Goal: Task Accomplishment & Management: Use online tool/utility

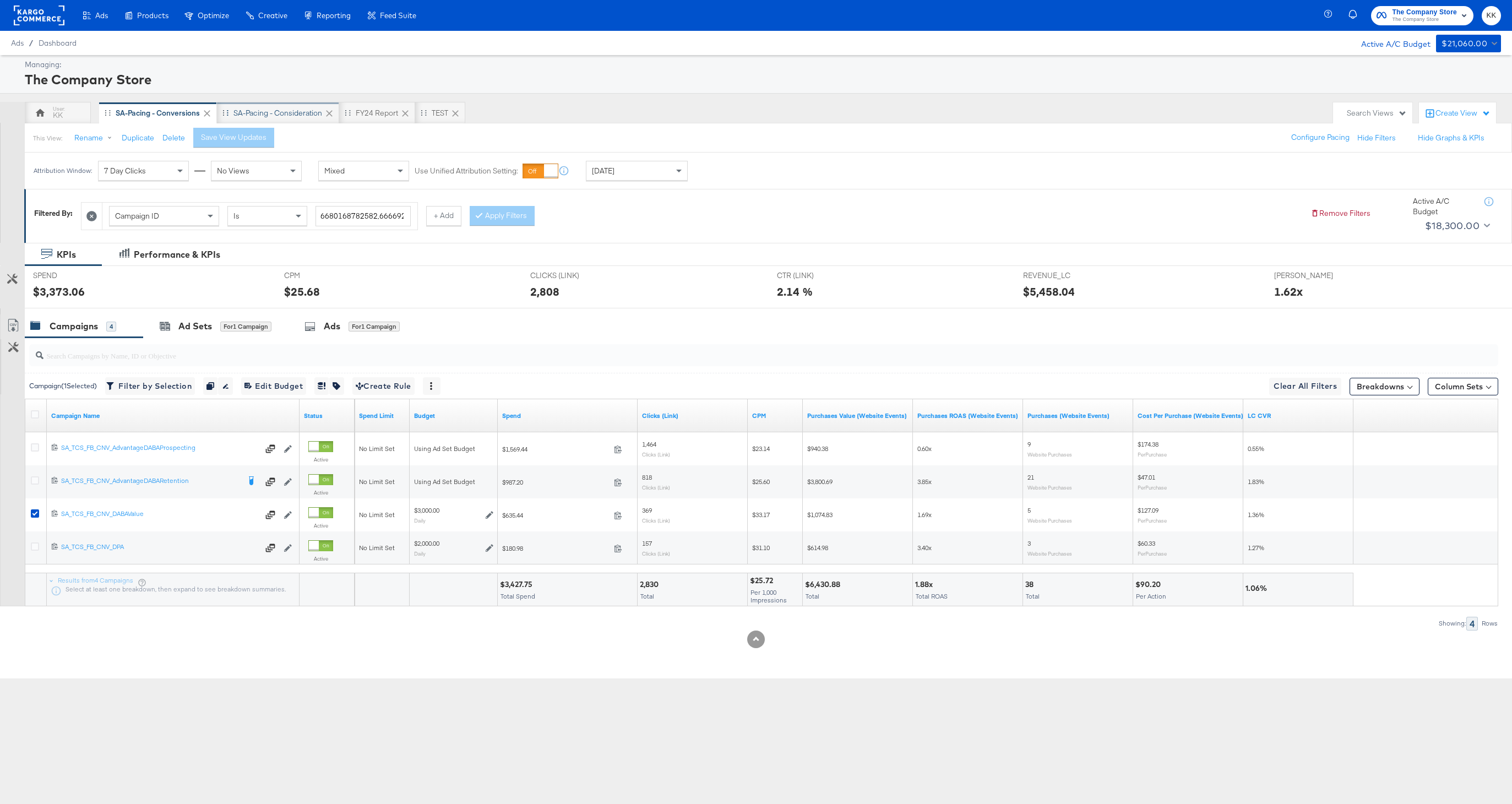
click at [277, 113] on div "SA-Pacing - Consideration" at bounding box center [278, 113] width 89 height 11
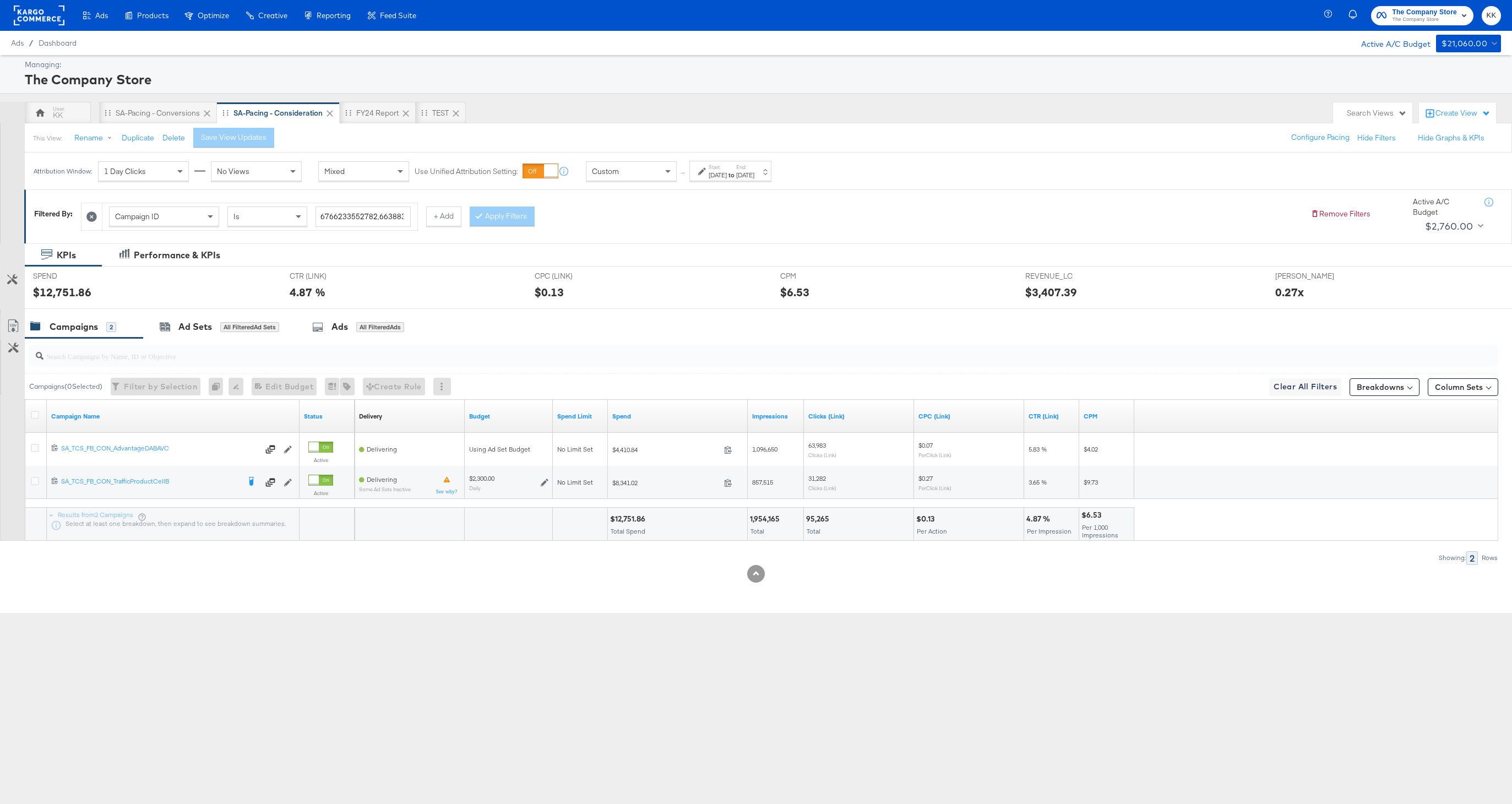
click at [754, 177] on div "[DATE]" at bounding box center [745, 175] width 18 height 9
click at [588, 252] on input "[DATE]" at bounding box center [596, 258] width 119 height 20
click at [730, 263] on input "[DATE]" at bounding box center [721, 258] width 116 height 20
click at [743, 337] on td "14" at bounding box center [752, 344] width 19 height 15
type input "[DATE]"
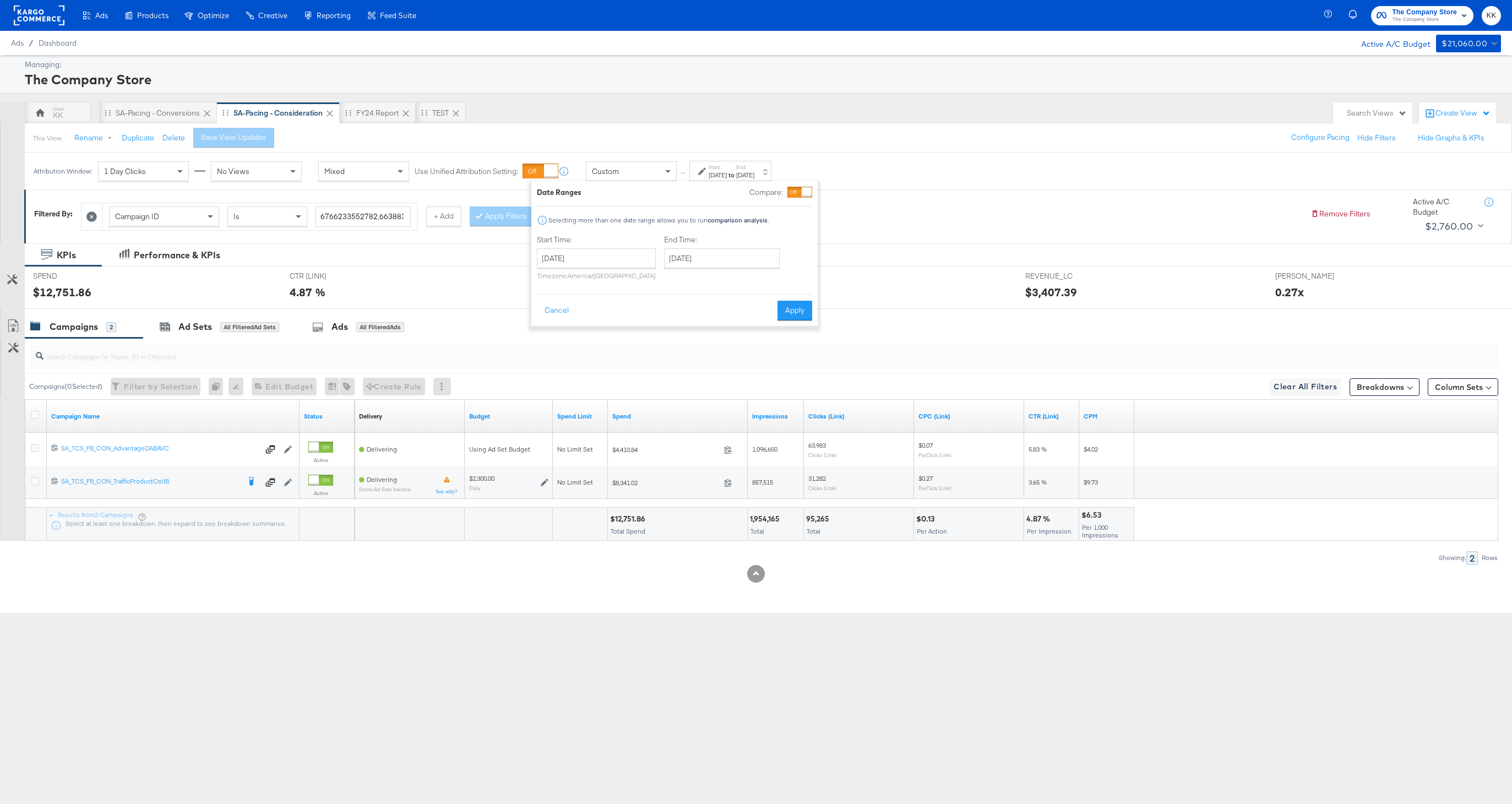
click at [583, 270] on div "[DATE] ‹ [DATE] › Su Mo Tu We Th Fr Sa 27 28 29 30 31 1 2 3 4 5 6 7 8 9 10 11 1…" at bounding box center [596, 264] width 119 height 31
click at [583, 264] on input "[DATE]" at bounding box center [596, 258] width 119 height 20
click at [568, 309] on td "28" at bounding box center [568, 314] width 19 height 15
type input "[DATE]"
click at [603, 255] on input "[DATE]" at bounding box center [598, 258] width 119 height 20
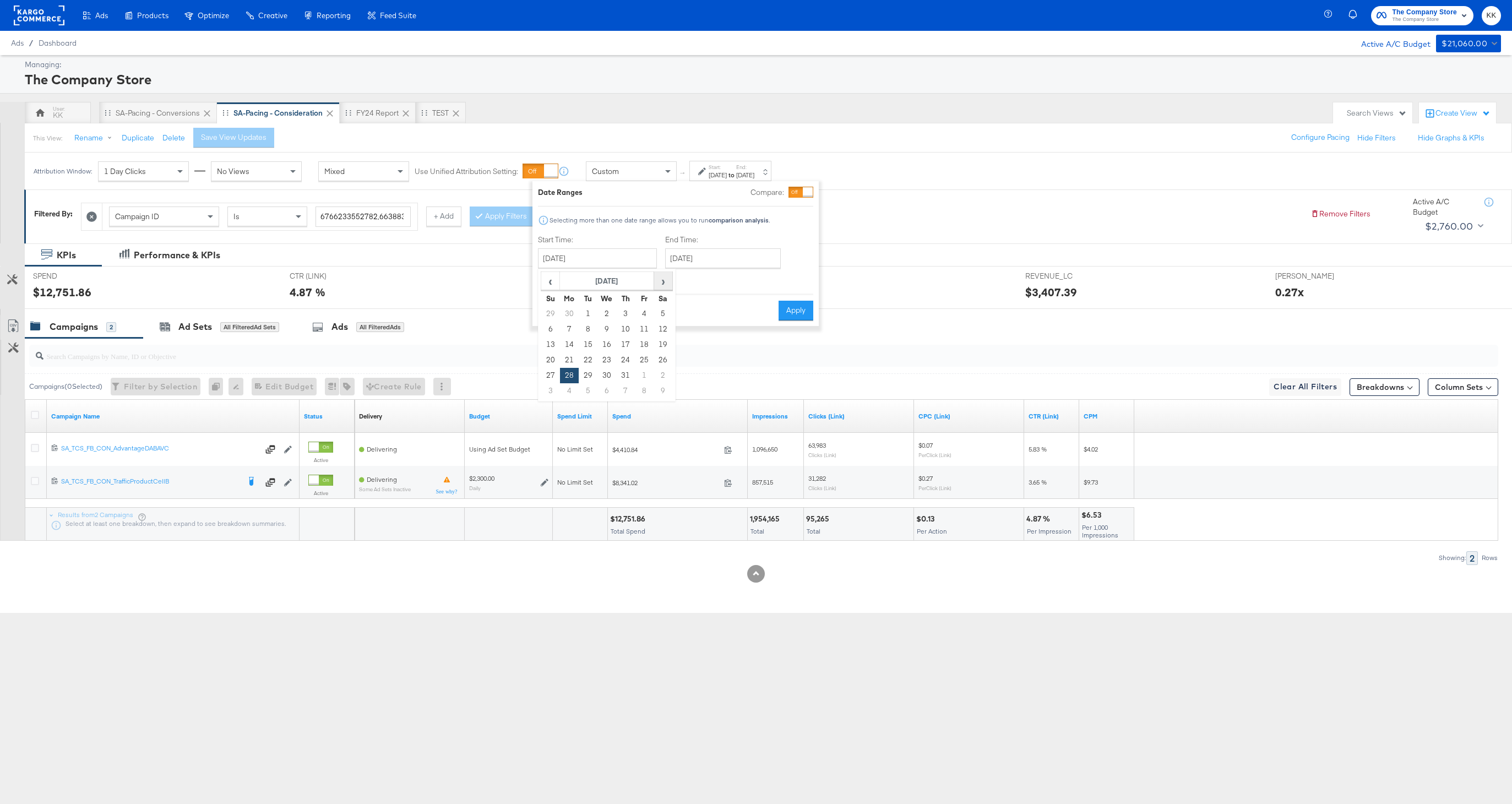
click at [664, 282] on span "›" at bounding box center [663, 281] width 17 height 16
click at [818, 309] on div "SPEND SPEND $12,751.86 CTR (LINK) CTR (LINK) 4.87 % CPC (LINK) CPC (LINK) $0.13…" at bounding box center [768, 287] width 1487 height 43
click at [796, 310] on button "Apply" at bounding box center [795, 310] width 35 height 20
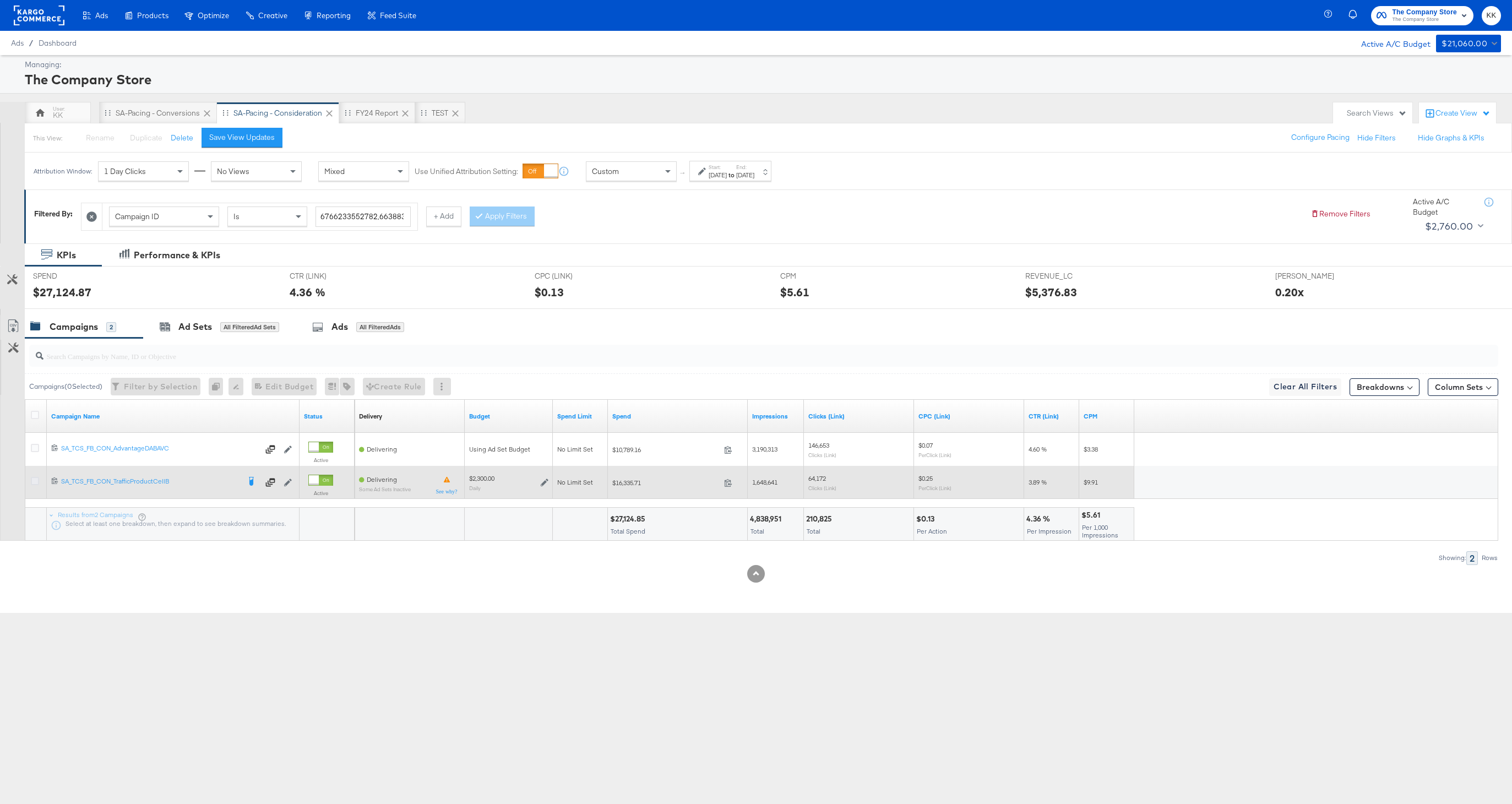
click at [35, 483] on icon at bounding box center [35, 481] width 8 height 8
click at [0, 0] on input "checkbox" at bounding box center [0, 0] width 0 height 0
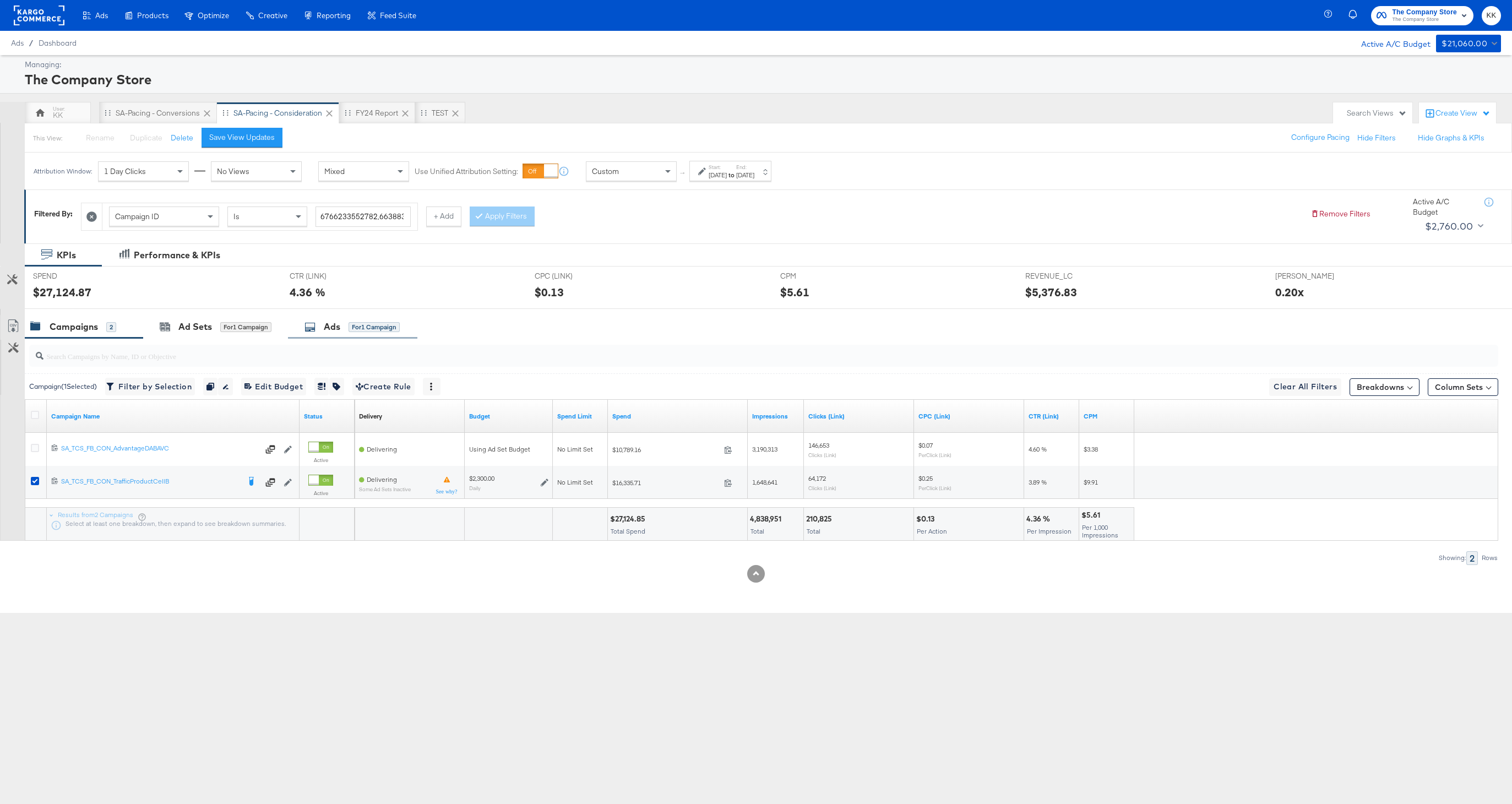
click at [361, 315] on div "Ads for 1 Campaign" at bounding box center [353, 327] width 129 height 23
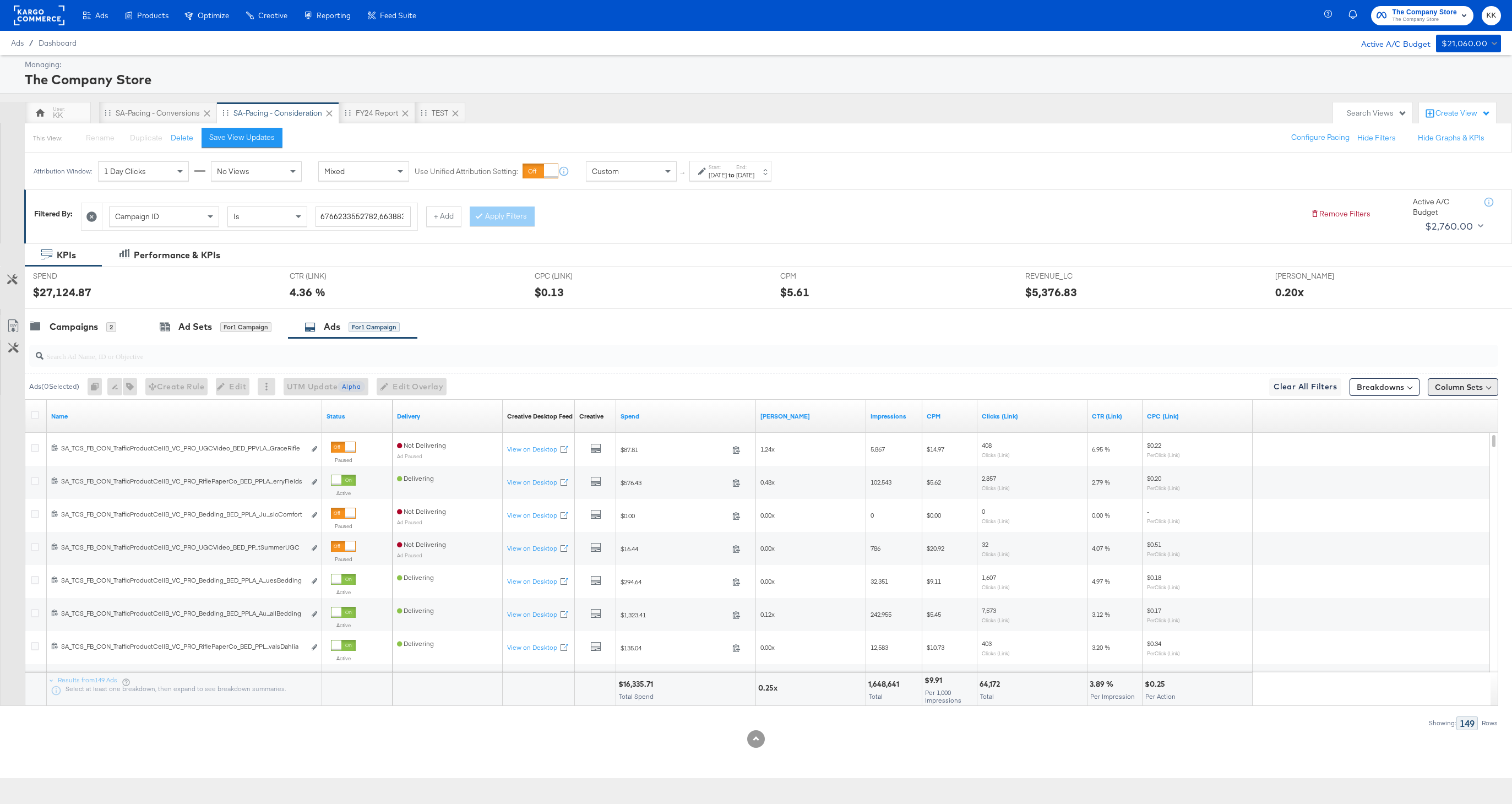
click at [1459, 384] on button "Column Sets" at bounding box center [1463, 387] width 70 height 18
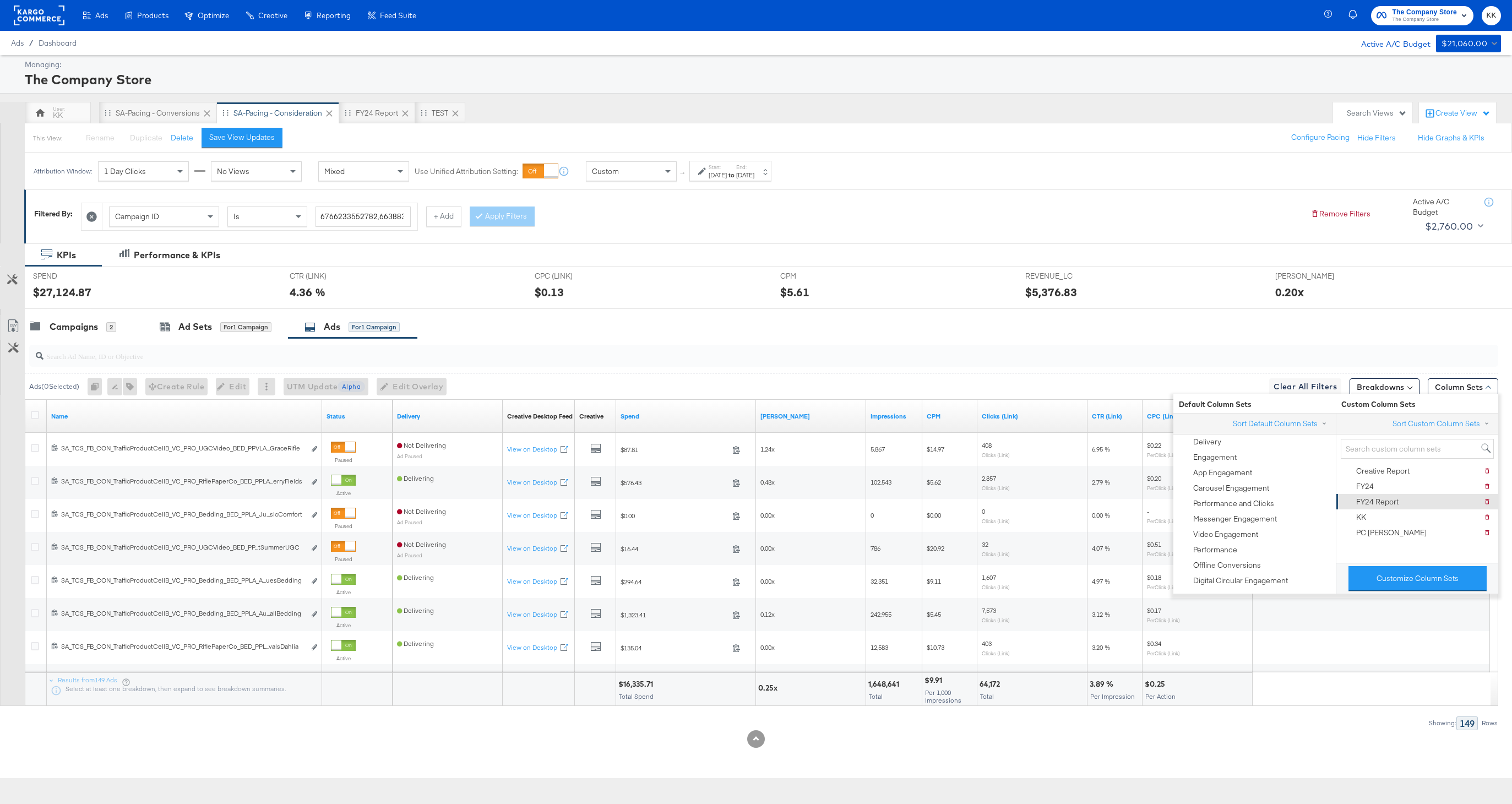
click at [1368, 502] on div "FY24 Report" at bounding box center [1378, 502] width 42 height 11
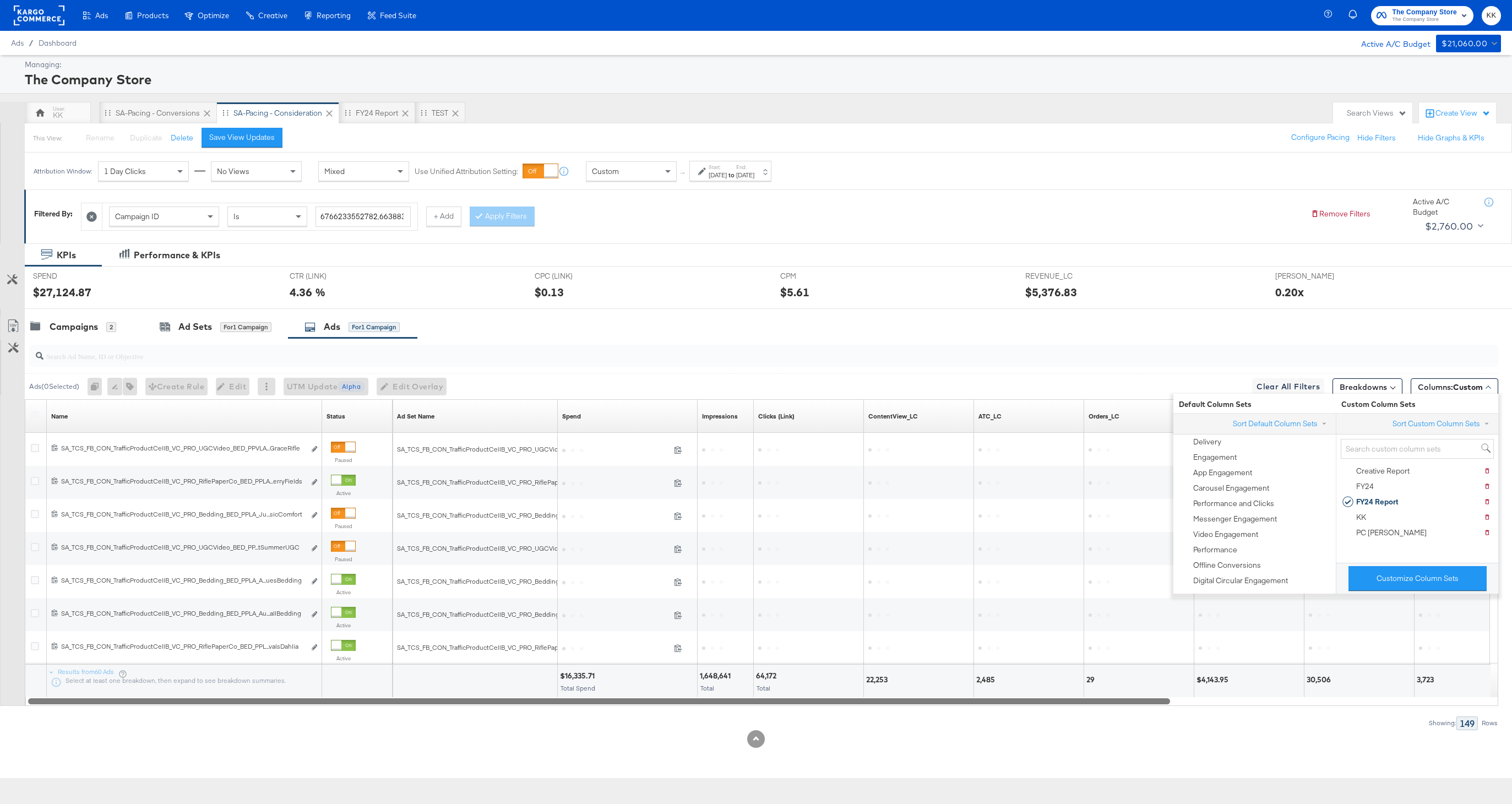
click at [916, 700] on div at bounding box center [599, 701] width 1142 height 9
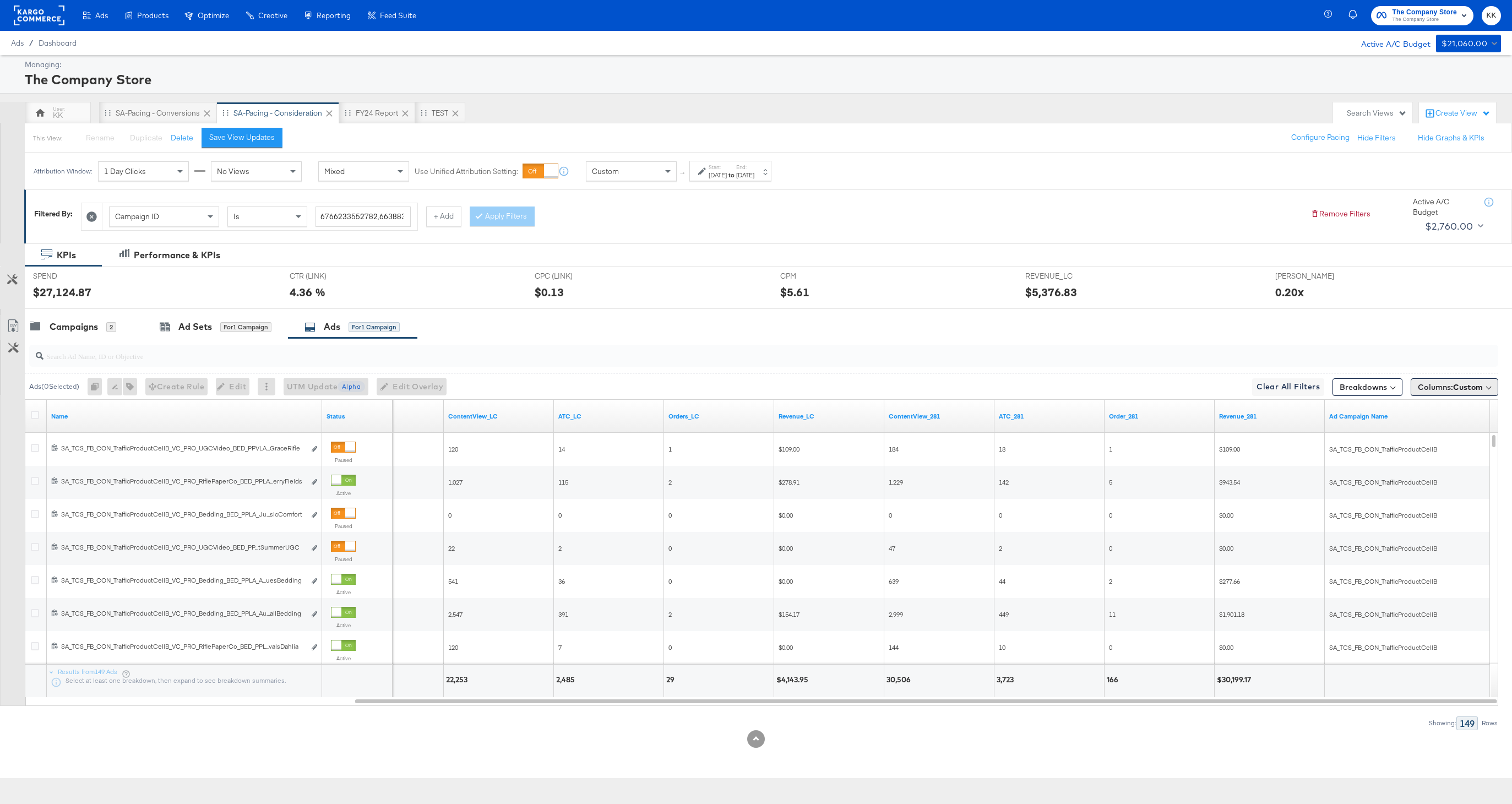
click at [1451, 391] on span "Columns: Custom" at bounding box center [1450, 387] width 65 height 11
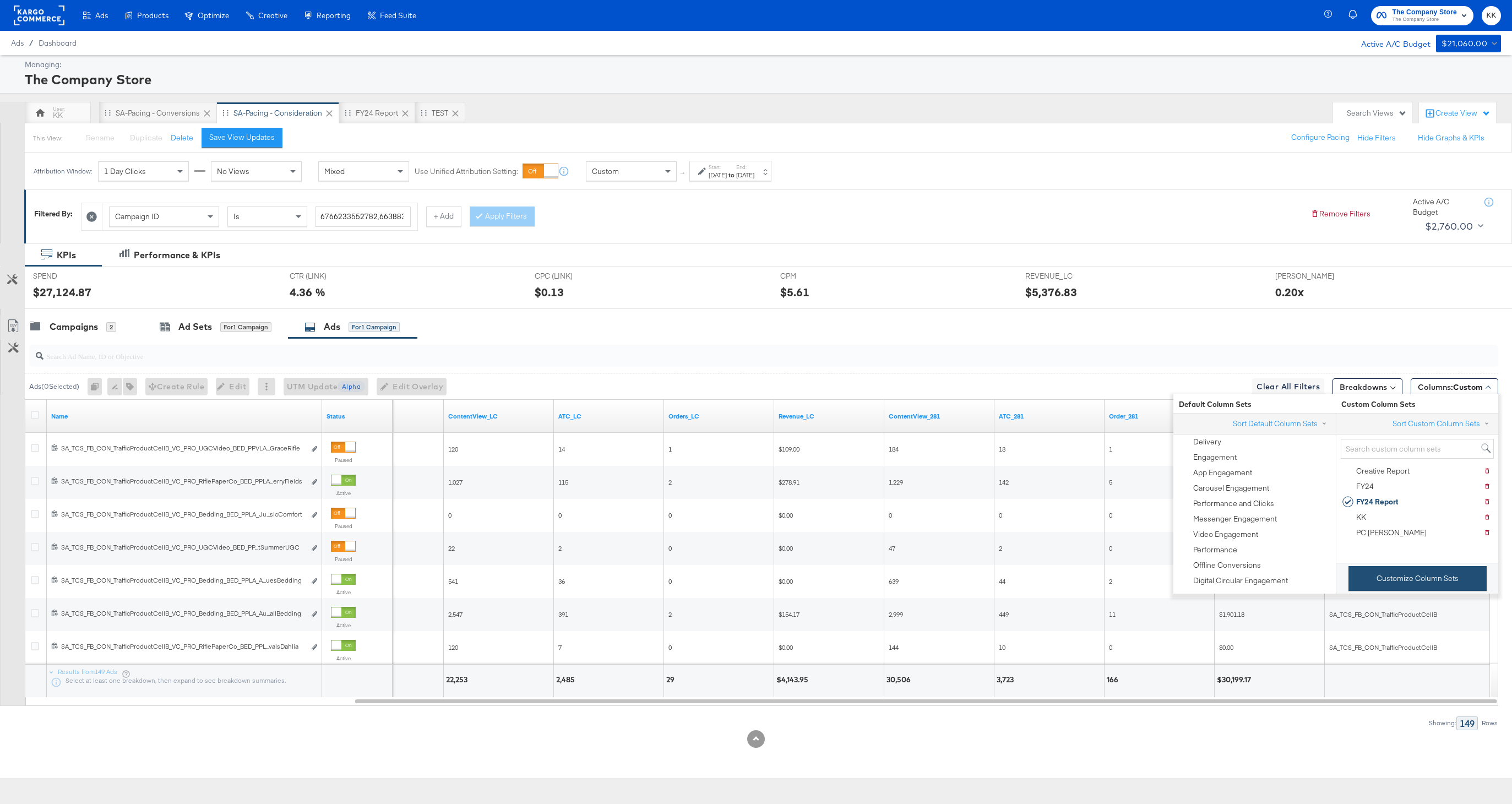
click at [1380, 582] on button "Customize Column Sets" at bounding box center [1417, 578] width 138 height 25
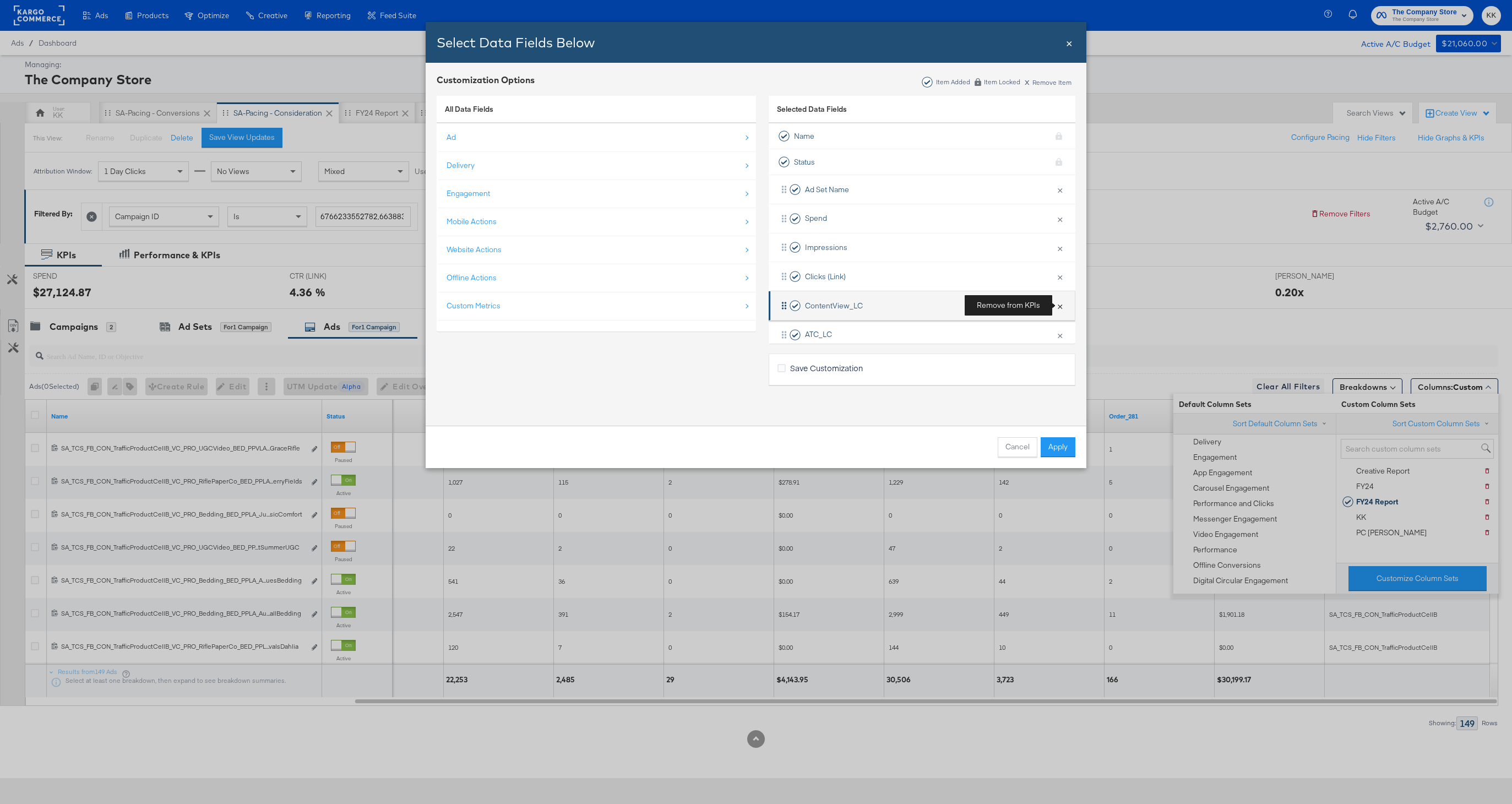
click at [1062, 306] on button "×" at bounding box center [1060, 305] width 14 height 23
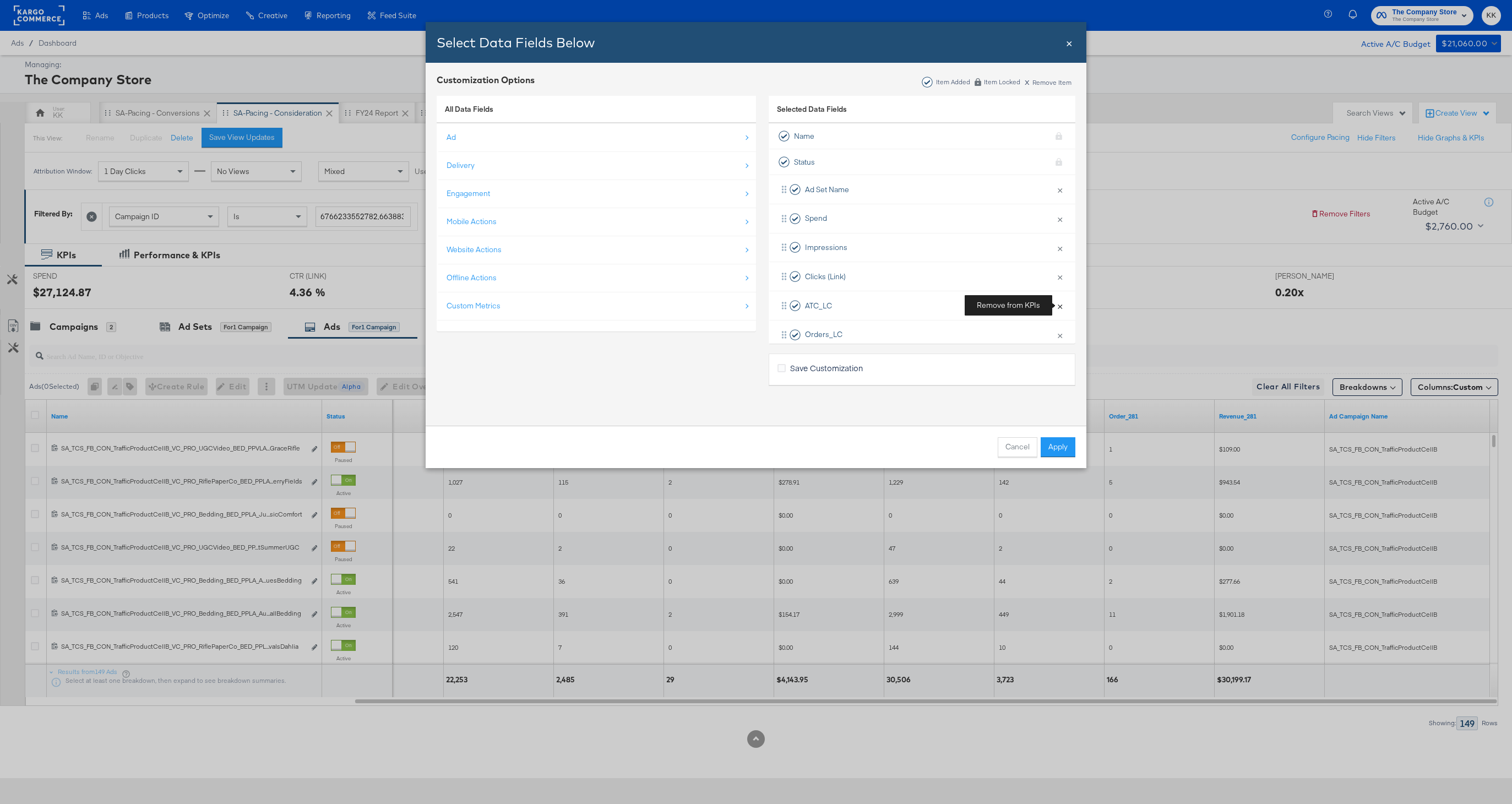
click at [1062, 306] on button "×" at bounding box center [1060, 305] width 14 height 23
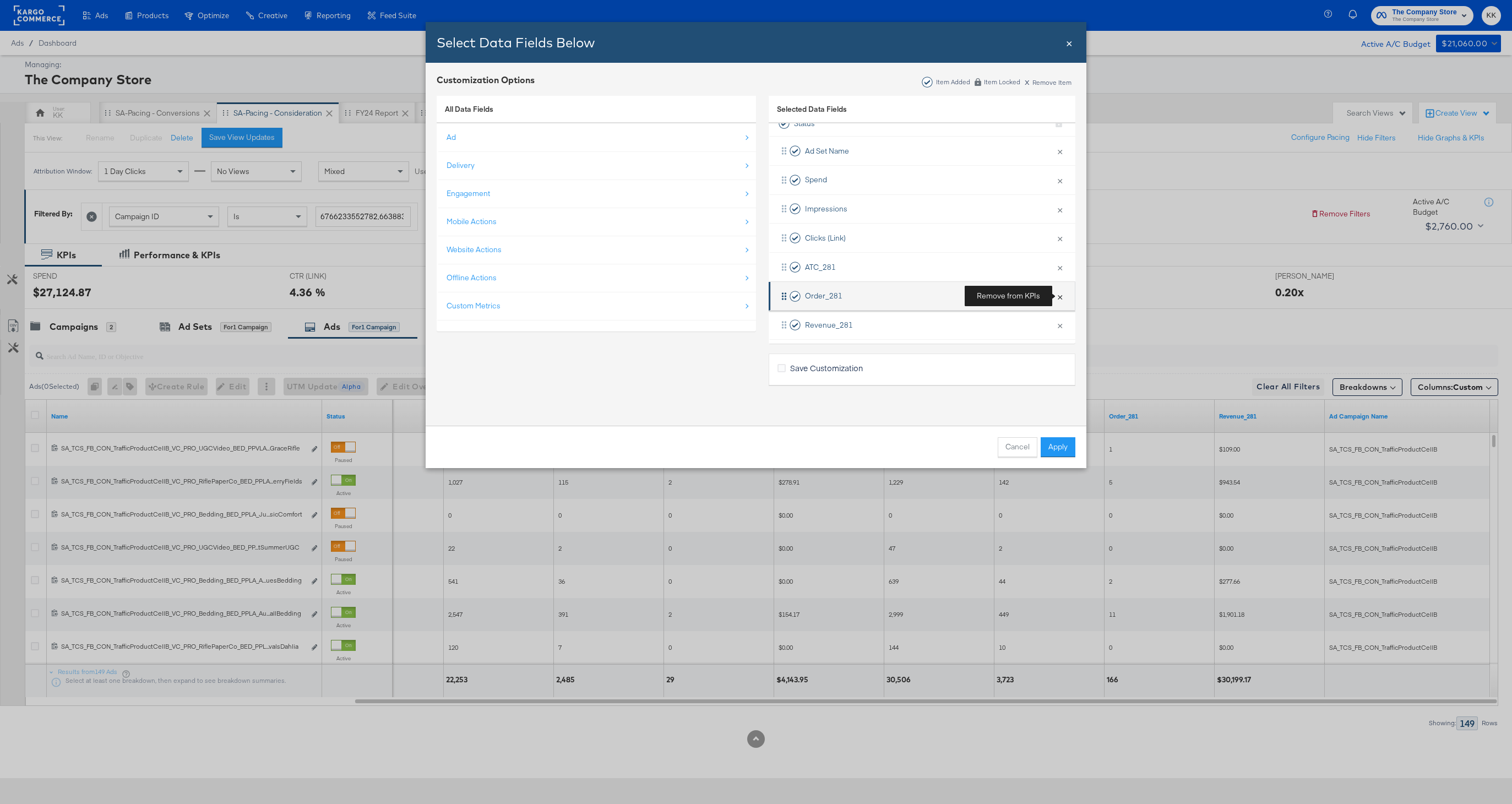
click at [1059, 290] on button "×" at bounding box center [1060, 296] width 14 height 23
click at [1058, 322] on button "×" at bounding box center [1060, 325] width 14 height 23
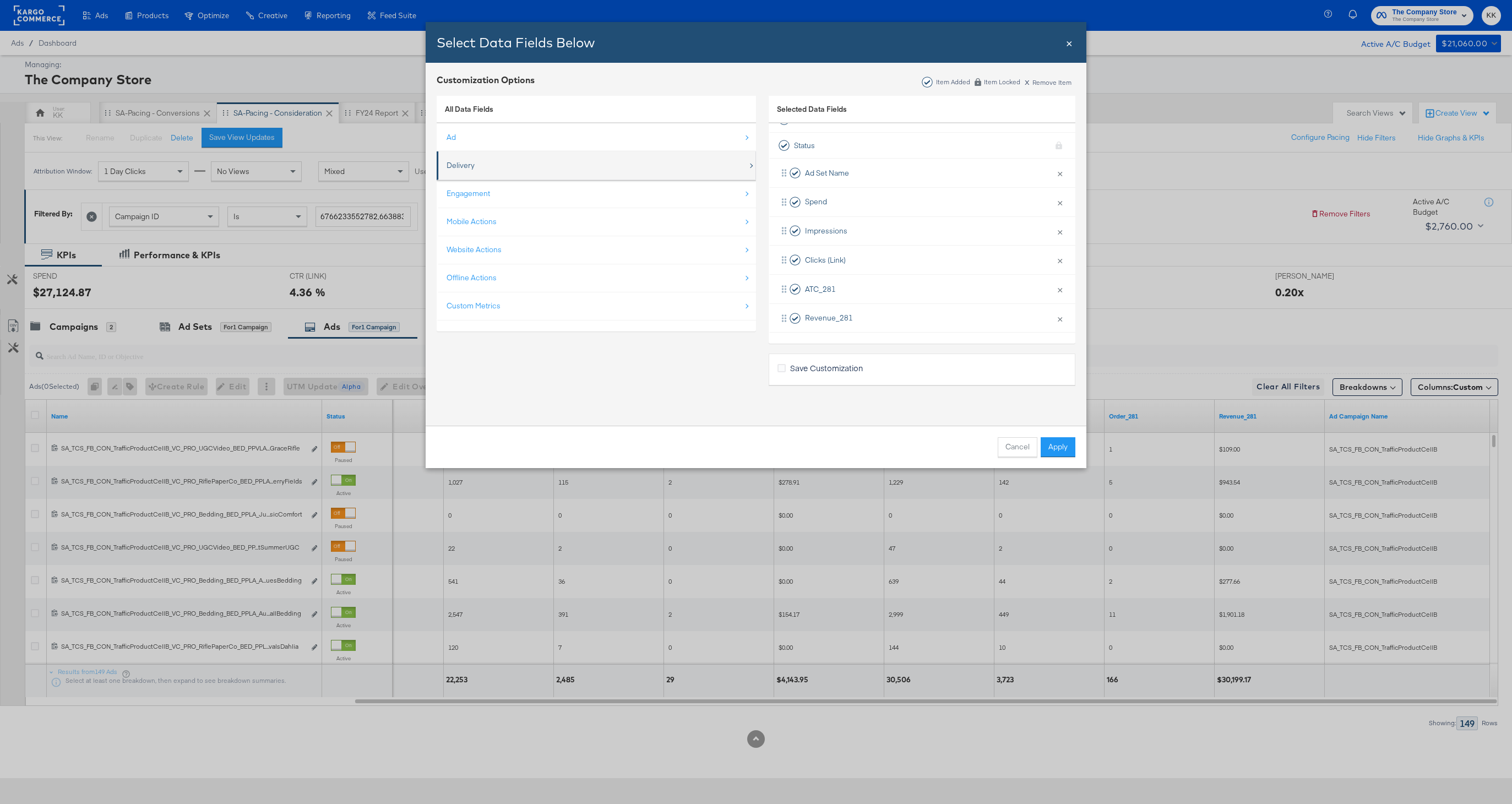
click at [484, 166] on div "Delivery" at bounding box center [597, 165] width 301 height 22
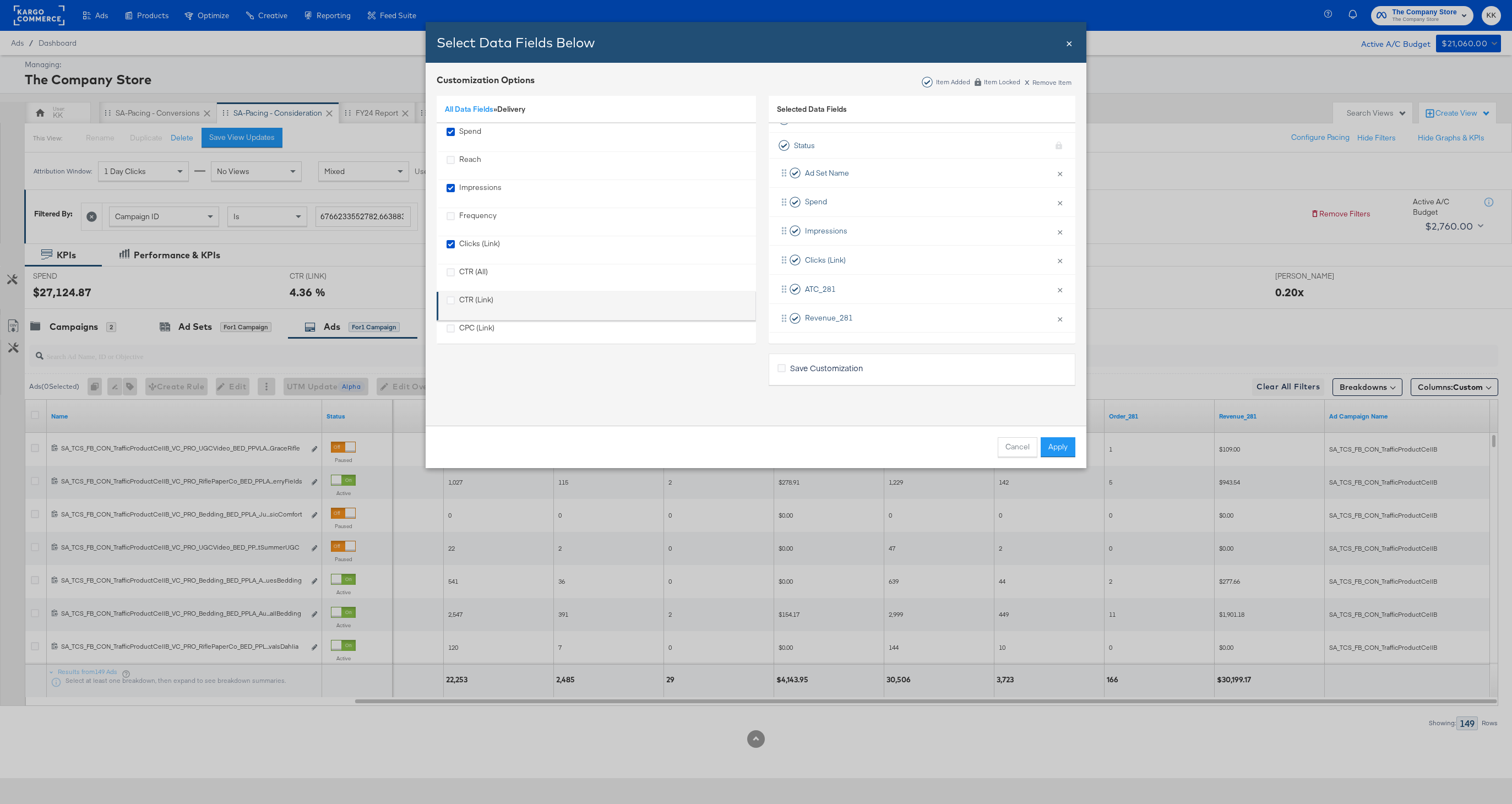
click at [487, 298] on div "CTR (Link)" at bounding box center [476, 306] width 34 height 22
click at [483, 302] on div "CPC (Link)" at bounding box center [477, 312] width 35 height 22
click at [468, 329] on div "CPM" at bounding box center [467, 340] width 16 height 22
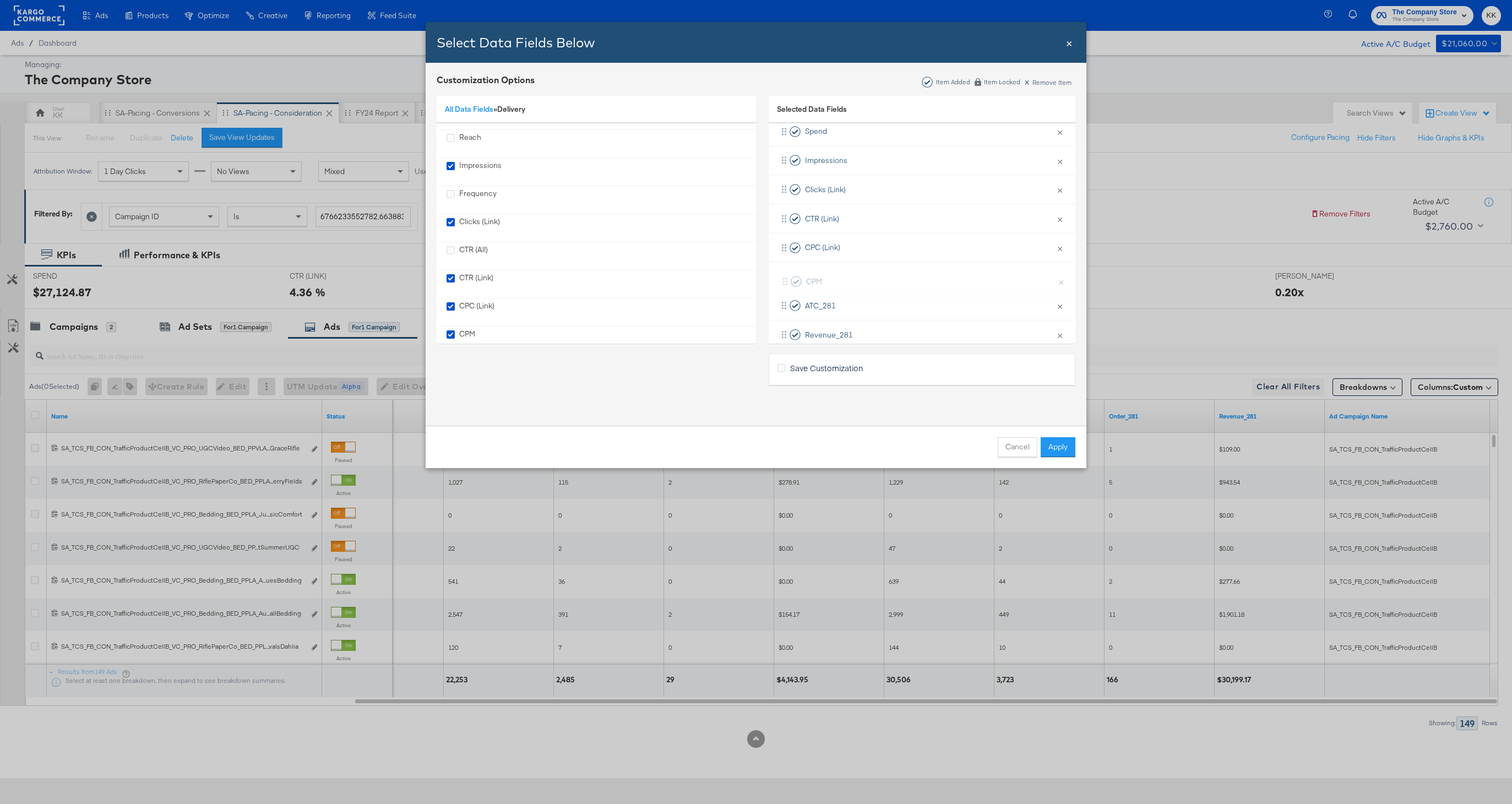
drag, startPoint x: 870, startPoint y: 192, endPoint x: 872, endPoint y: 289, distance: 97.0
click at [872, 289] on div "Ad Set Name × Remove from KPIs Spend × Remove from KPIs Impressions × Remove fr…" at bounding box center [922, 218] width 307 height 261
click at [1063, 446] on button "Apply" at bounding box center [1058, 447] width 35 height 20
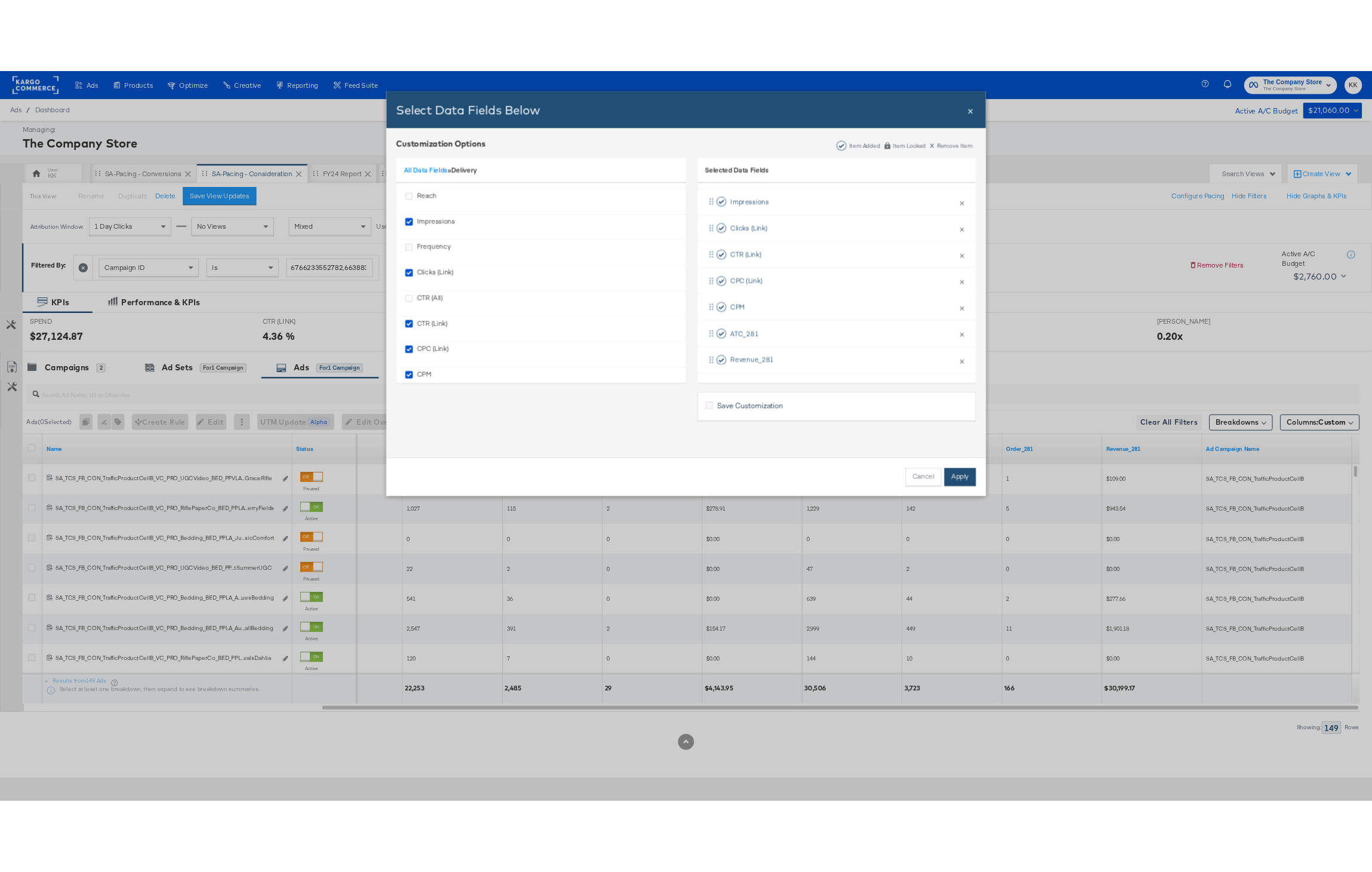
scroll to position [0, 0]
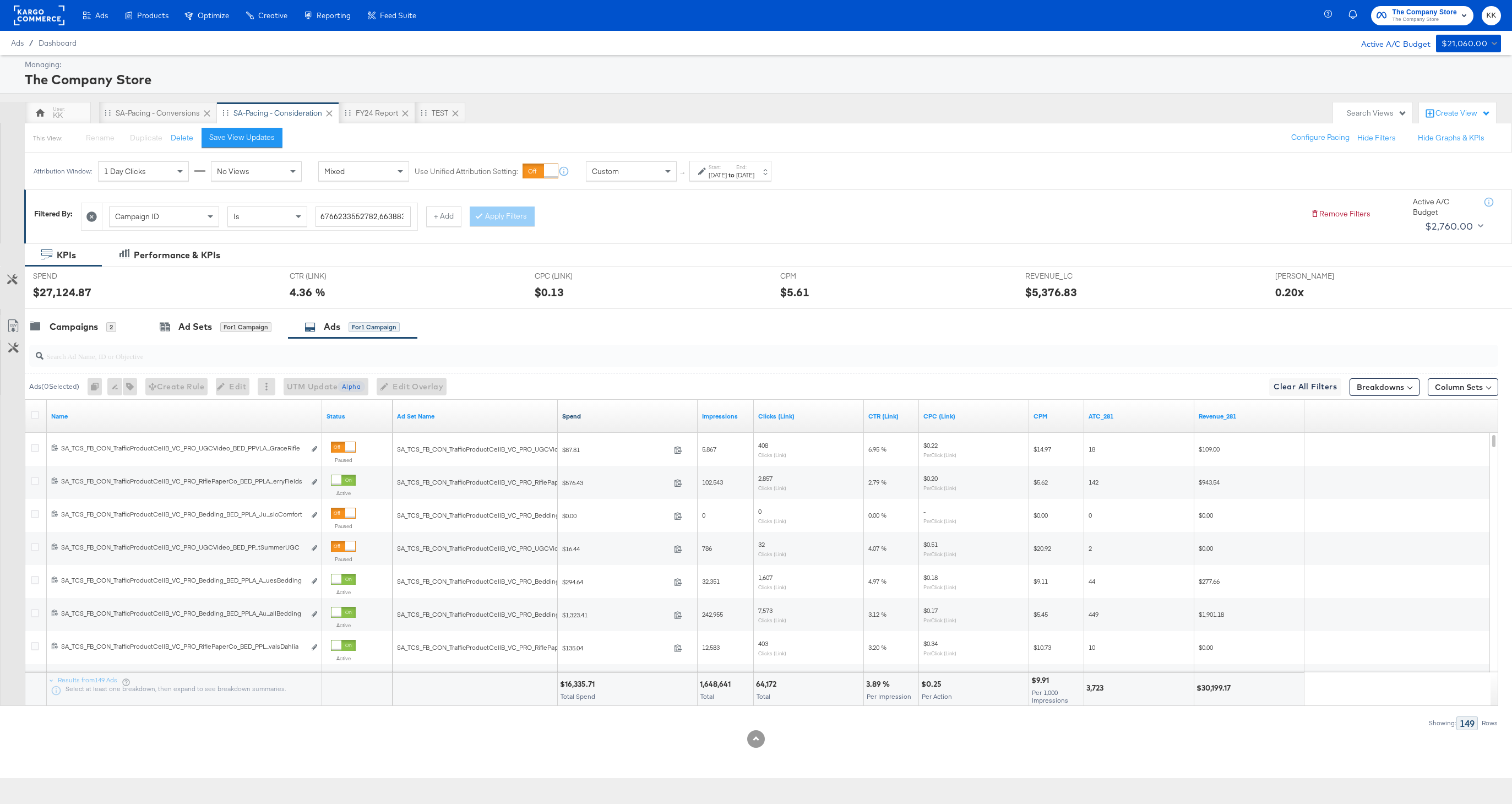
click at [573, 415] on link "Spend" at bounding box center [627, 416] width 131 height 9
click at [35, 417] on icon at bounding box center [35, 415] width 8 height 8
click at [0, 0] on input "checkbox" at bounding box center [0, 0] width 0 height 0
click at [12, 325] on icon at bounding box center [12, 329] width 6 height 8
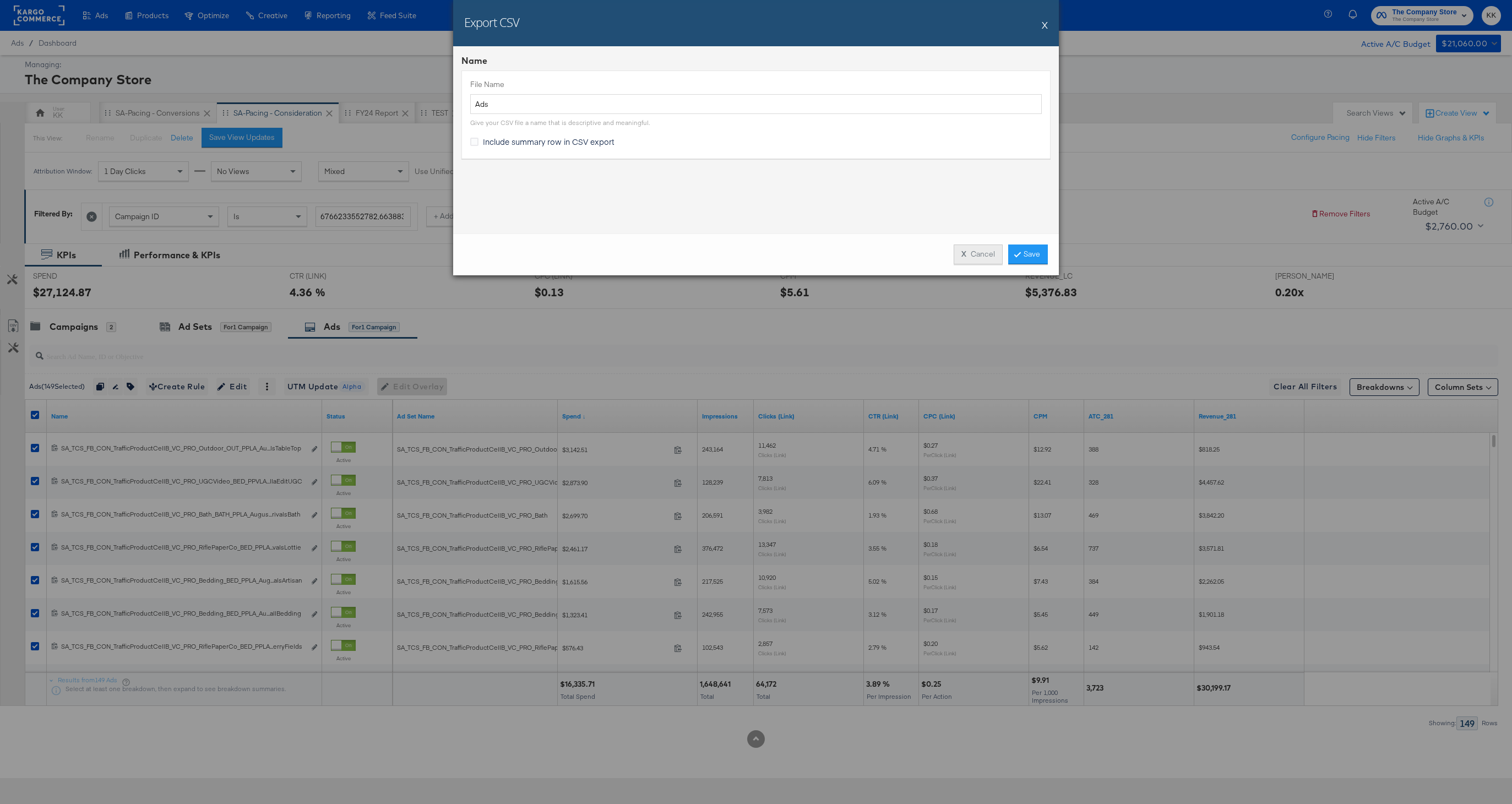
click at [981, 254] on button "X Cancel" at bounding box center [978, 255] width 49 height 20
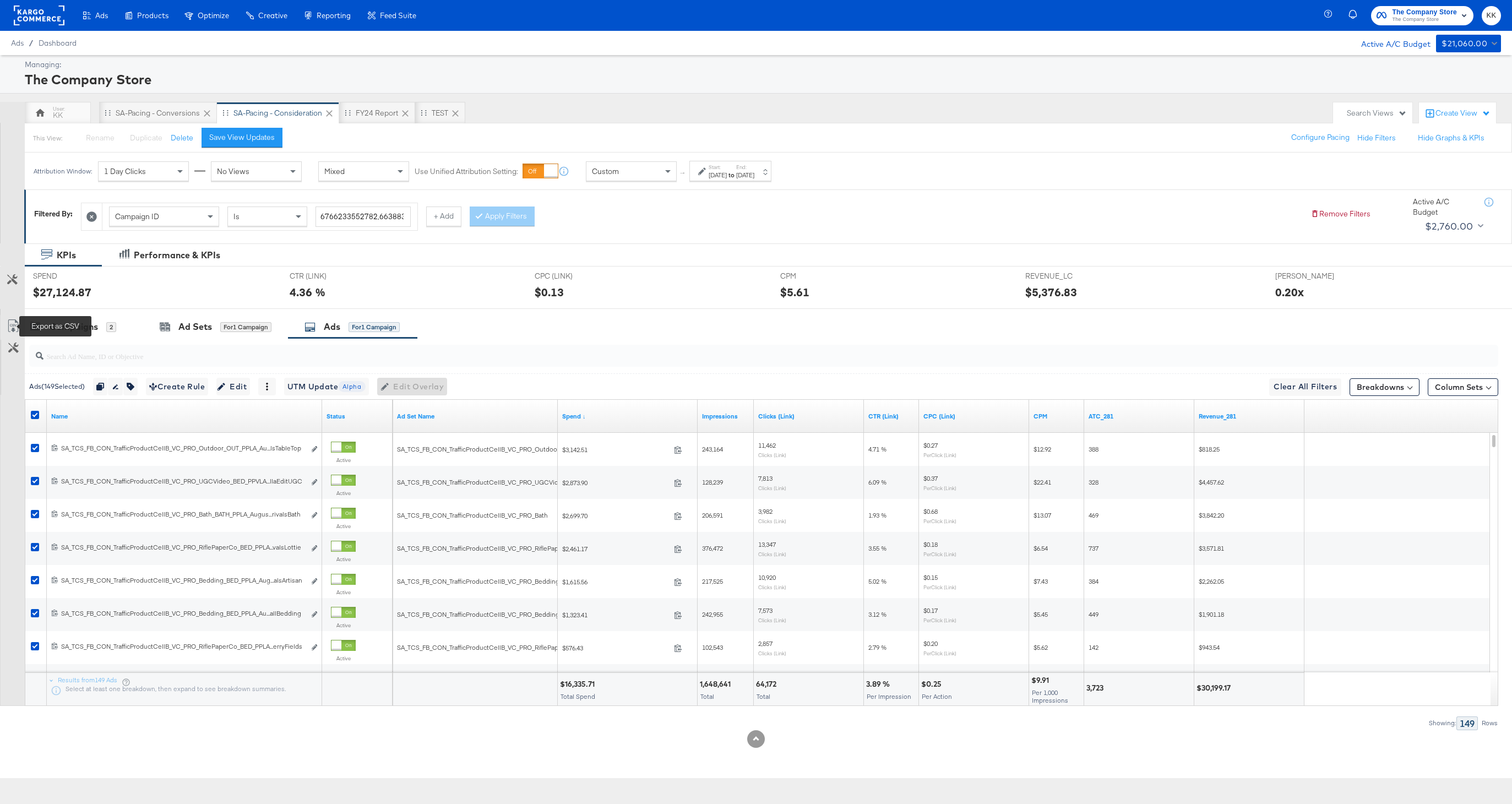
click at [16, 326] on icon at bounding box center [13, 326] width 14 height 13
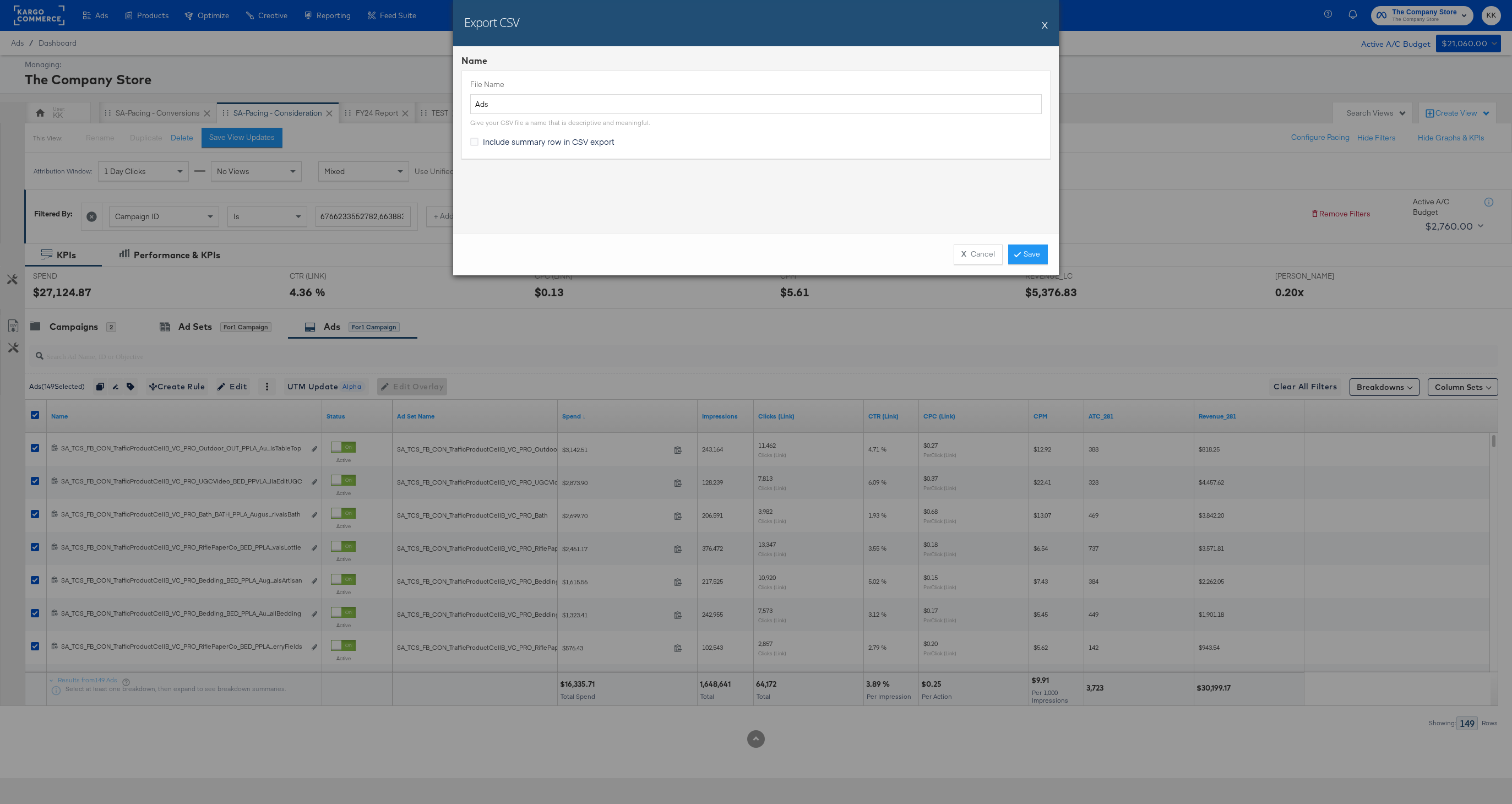
click at [1036, 271] on div "X Cancel Save" at bounding box center [756, 254] width 606 height 42
click at [1036, 244] on div "X Cancel Save" at bounding box center [756, 254] width 606 height 42
click at [1023, 247] on link "Save" at bounding box center [1028, 255] width 40 height 20
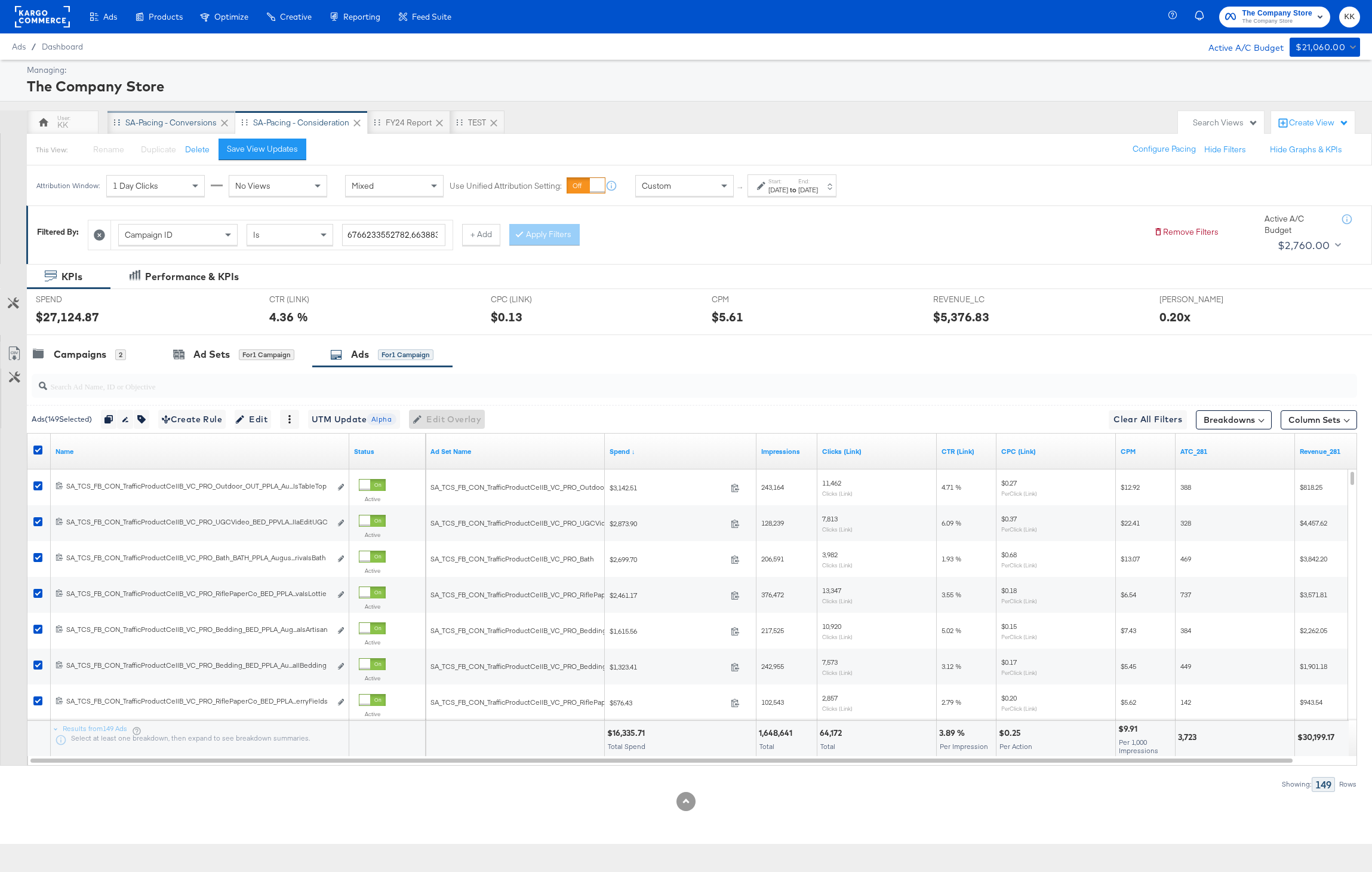
click at [147, 117] on div "SA-Pacing - Conversions" at bounding box center [171, 123] width 92 height 11
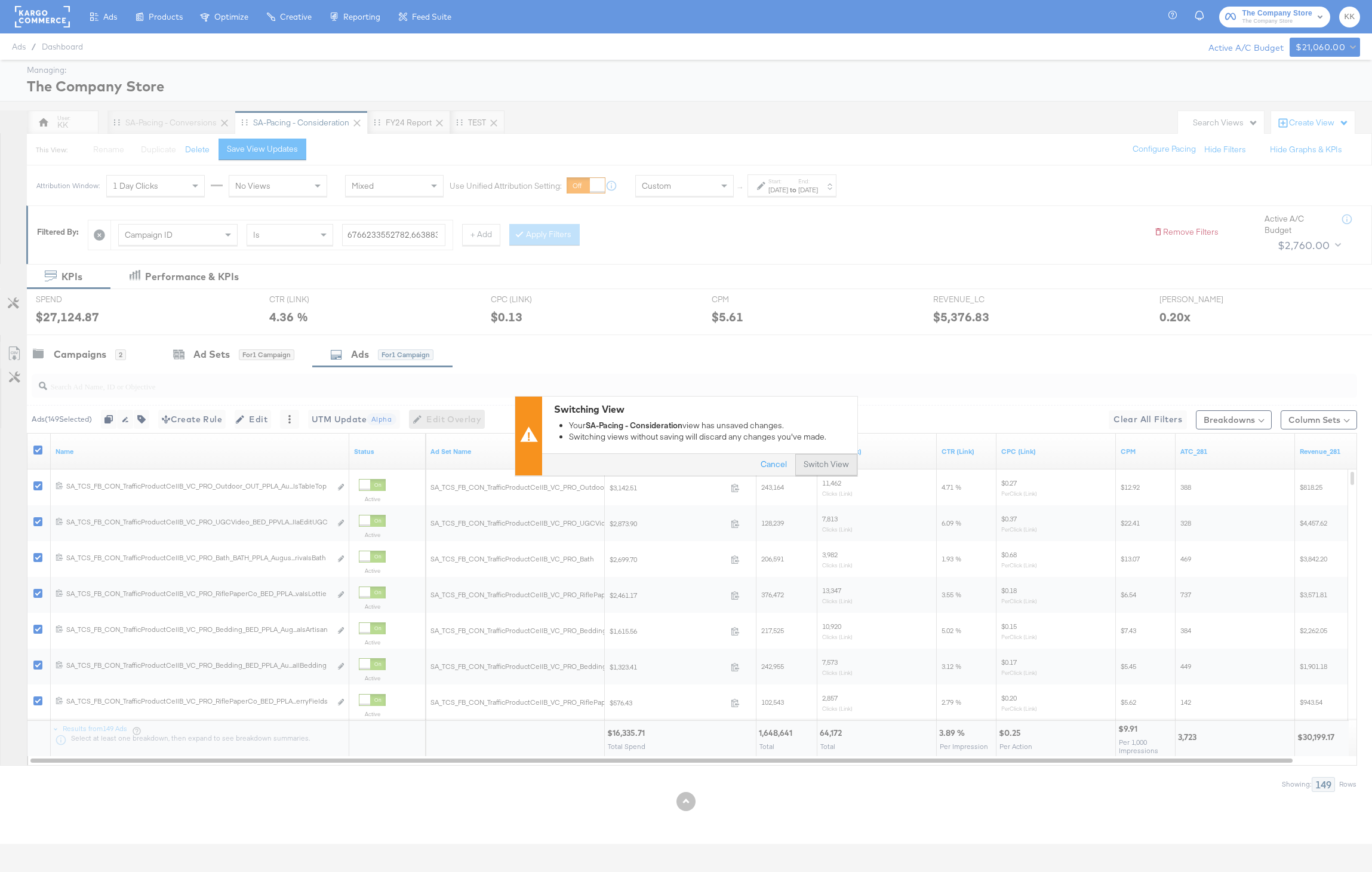
click at [815, 463] on button "Switch View" at bounding box center [827, 465] width 62 height 22
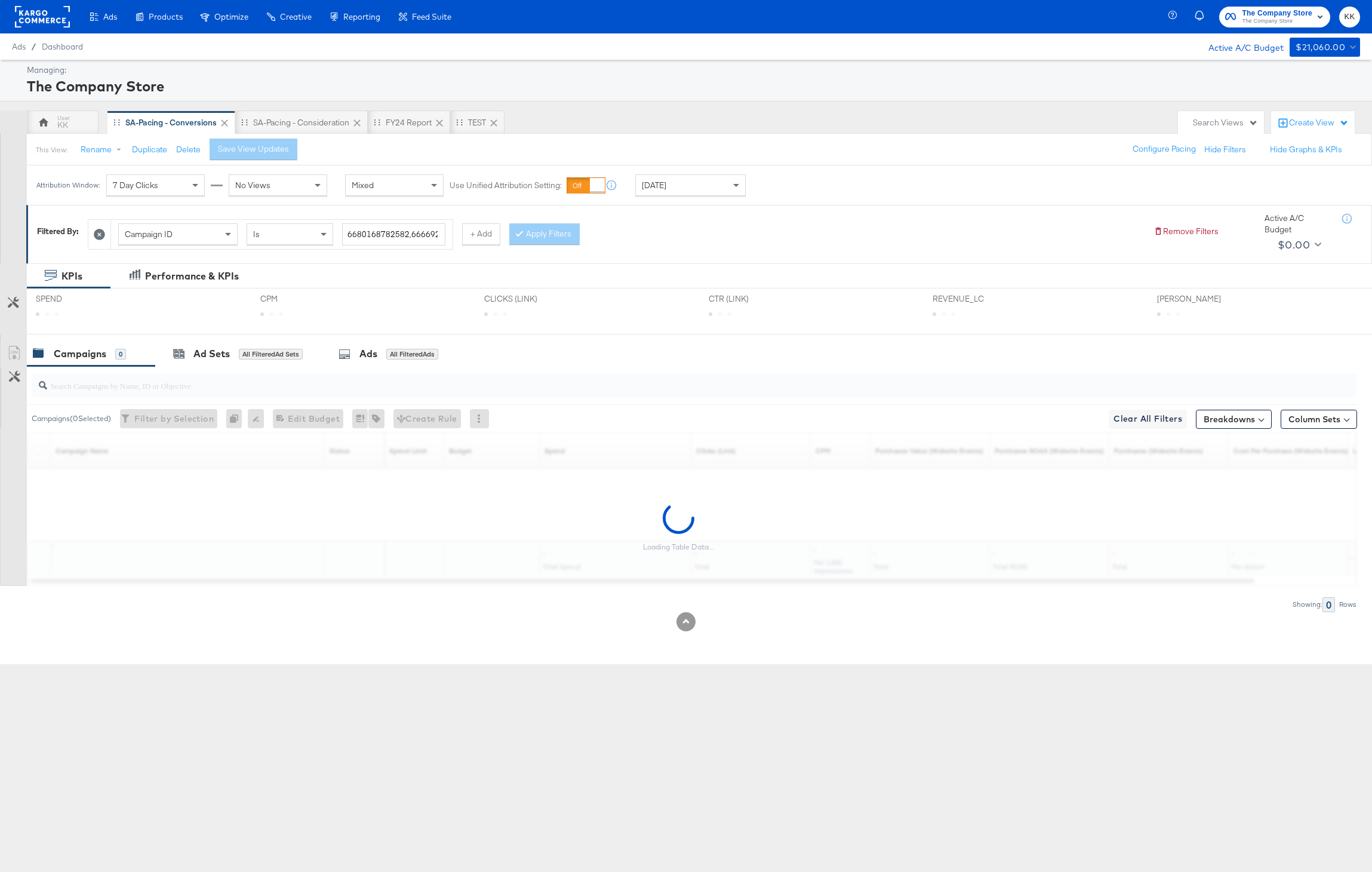
click at [724, 192] on div "[DATE]" at bounding box center [690, 185] width 109 height 20
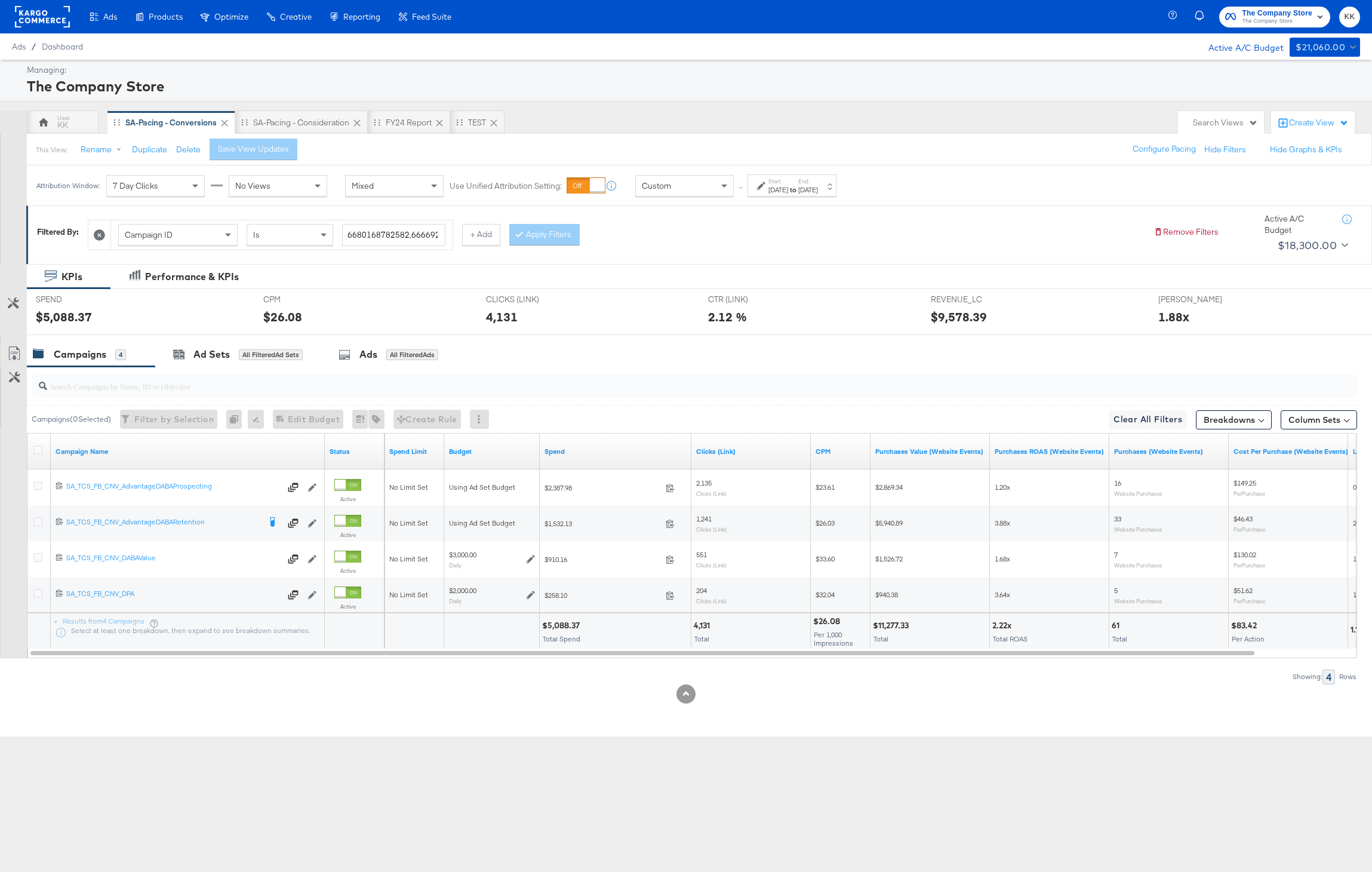
click at [769, 196] on div "Start: [DATE] to End: [DATE]" at bounding box center [792, 185] width 89 height 22
click at [669, 281] on input "[DATE]" at bounding box center [650, 280] width 129 height 22
click at [620, 331] on th "Mo" at bounding box center [620, 323] width 20 height 17
click at [620, 333] on td "28" at bounding box center [620, 341] width 20 height 17
type input "[DATE]"
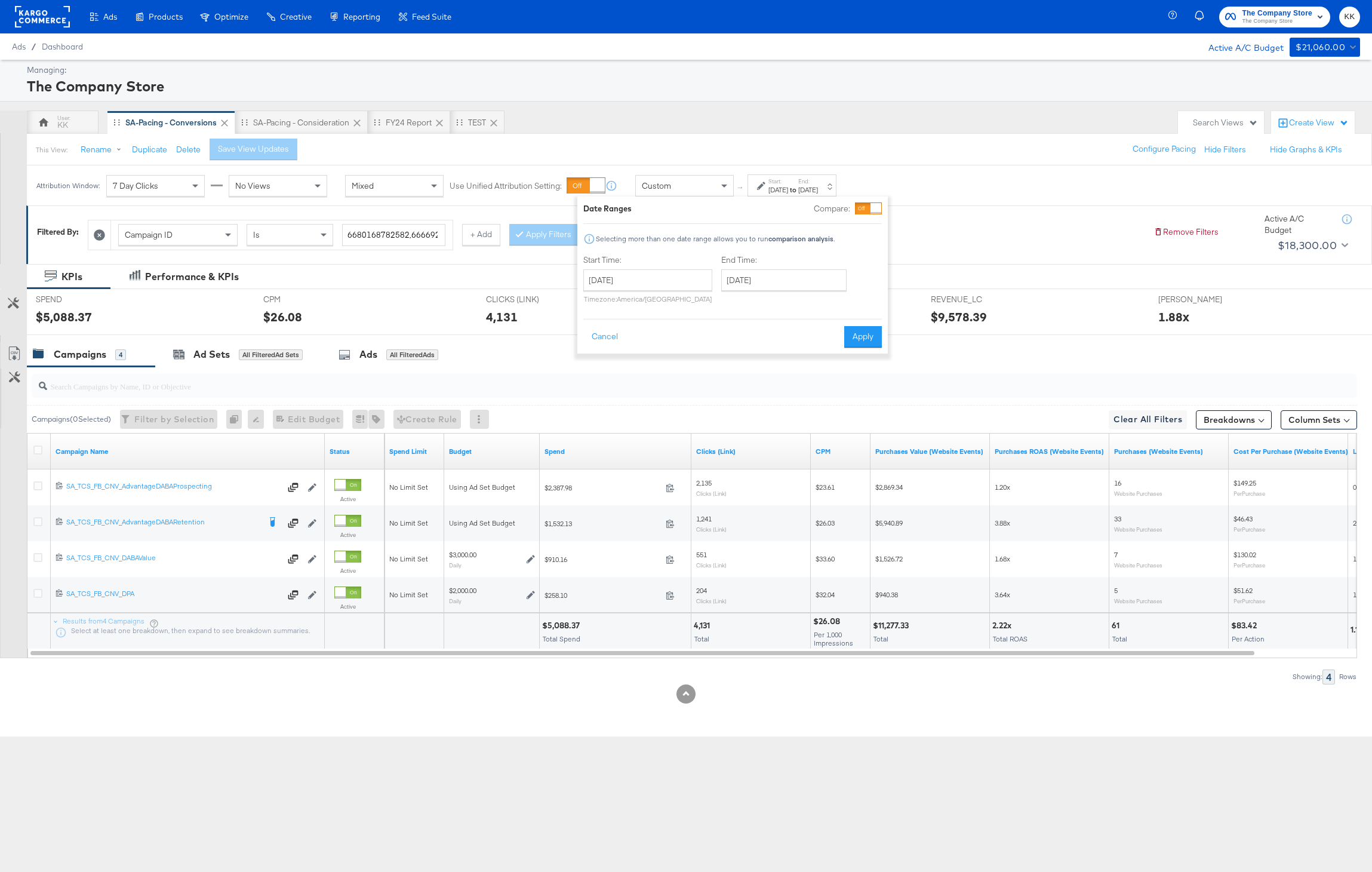
click at [794, 263] on label "End Time:" at bounding box center [786, 260] width 130 height 11
click at [794, 275] on input "[DATE]" at bounding box center [783, 280] width 125 height 22
click at [812, 379] on td "14" at bounding box center [816, 374] width 20 height 17
type input "[DATE]"
click at [844, 356] on div "Campaigns 4 Ad Sets All Filtered Ad Sets Ads All Filtered Ads" at bounding box center [699, 355] width 1345 height 25
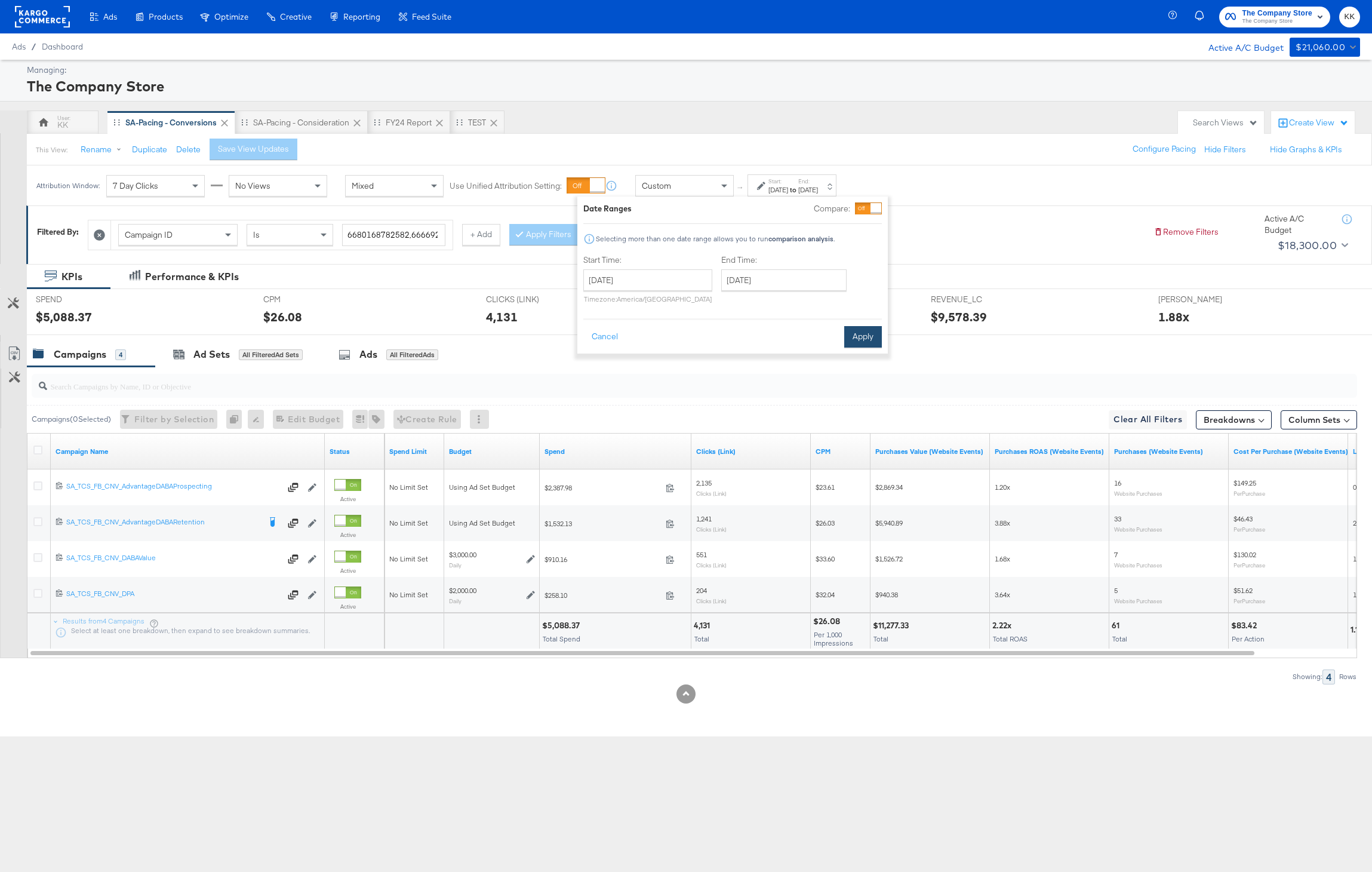
click at [872, 326] on button "Apply" at bounding box center [862, 337] width 38 height 22
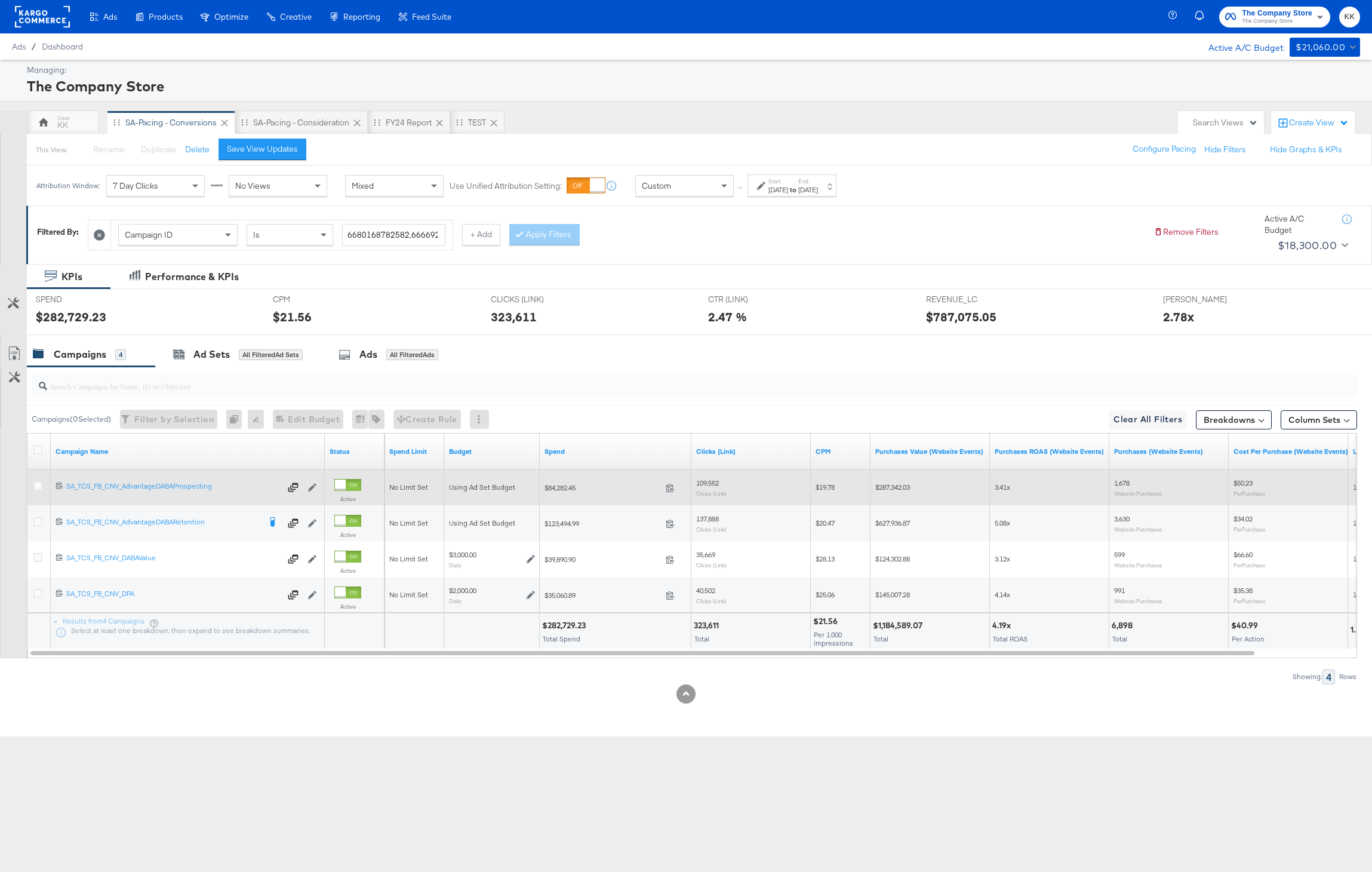
click at [43, 484] on div at bounding box center [40, 487] width 13 height 12
click at [36, 484] on icon at bounding box center [38, 486] width 9 height 9
click at [0, 0] on input "checkbox" at bounding box center [0, 0] width 0 height 0
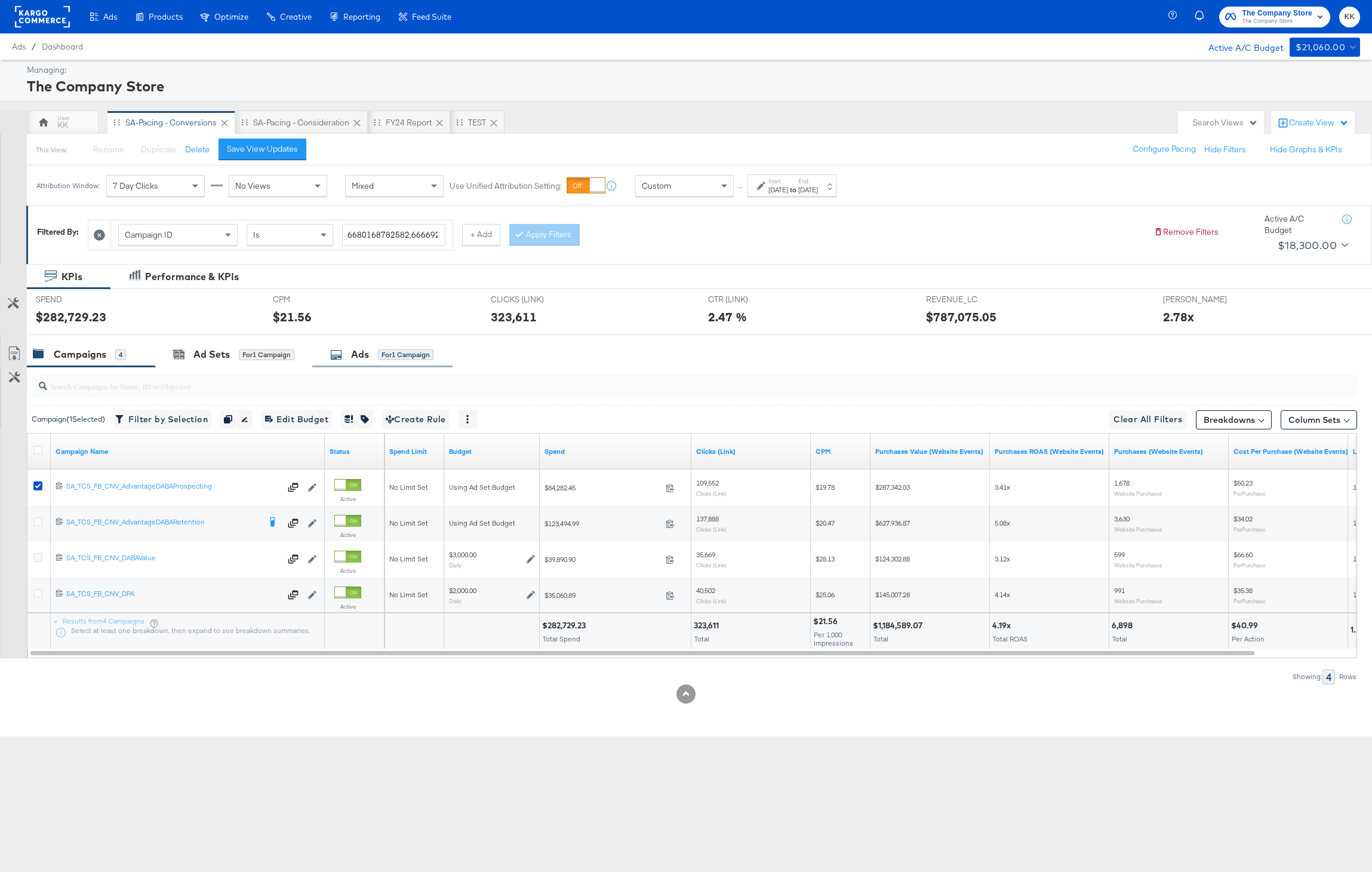
click at [414, 351] on div "for 1 Campaign" at bounding box center [405, 355] width 55 height 11
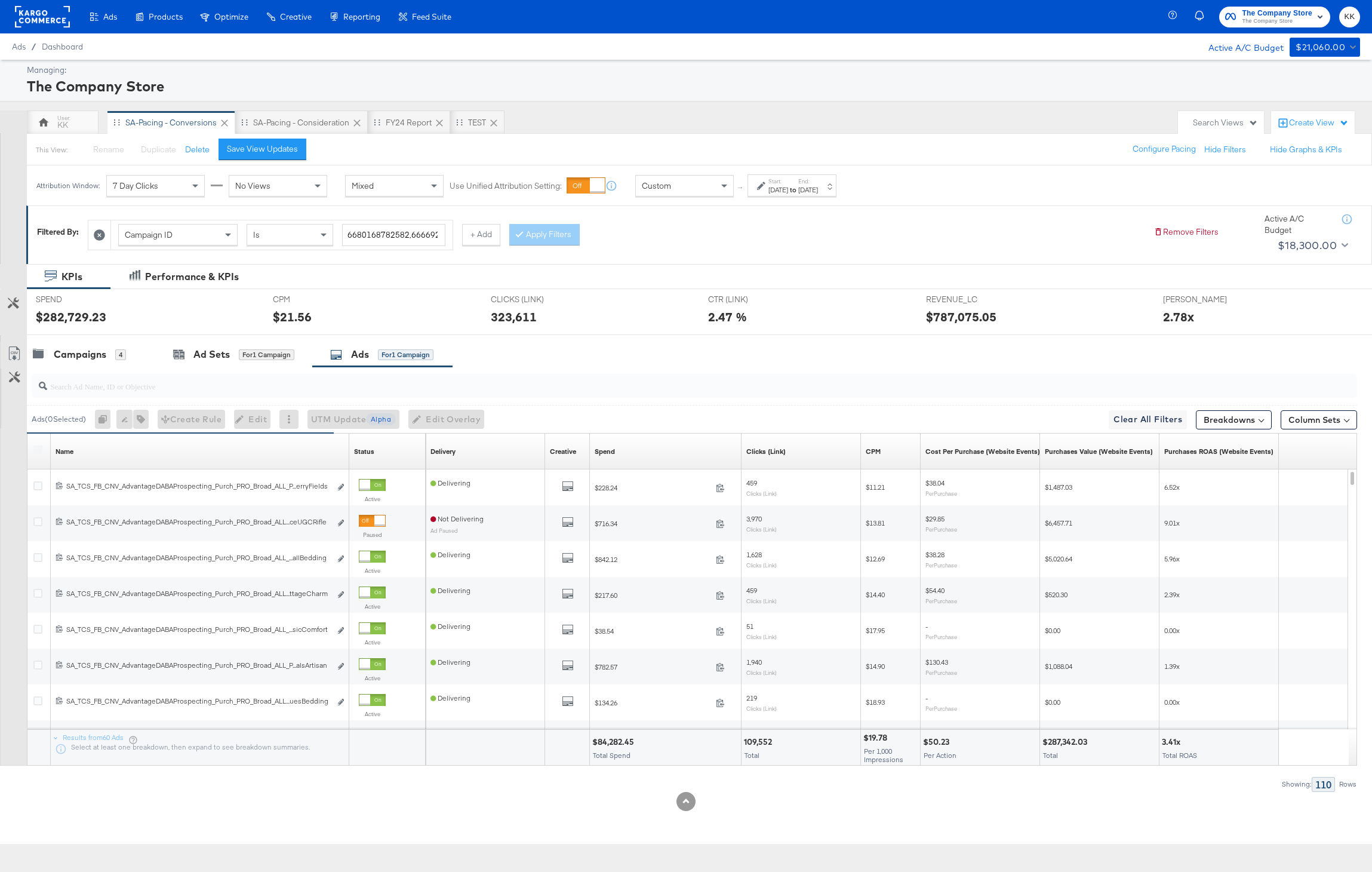
click at [230, 393] on div at bounding box center [694, 386] width 1326 height 24
click at [38, 451] on icon at bounding box center [38, 450] width 9 height 9
click at [0, 0] on input "checkbox" at bounding box center [0, 0] width 0 height 0
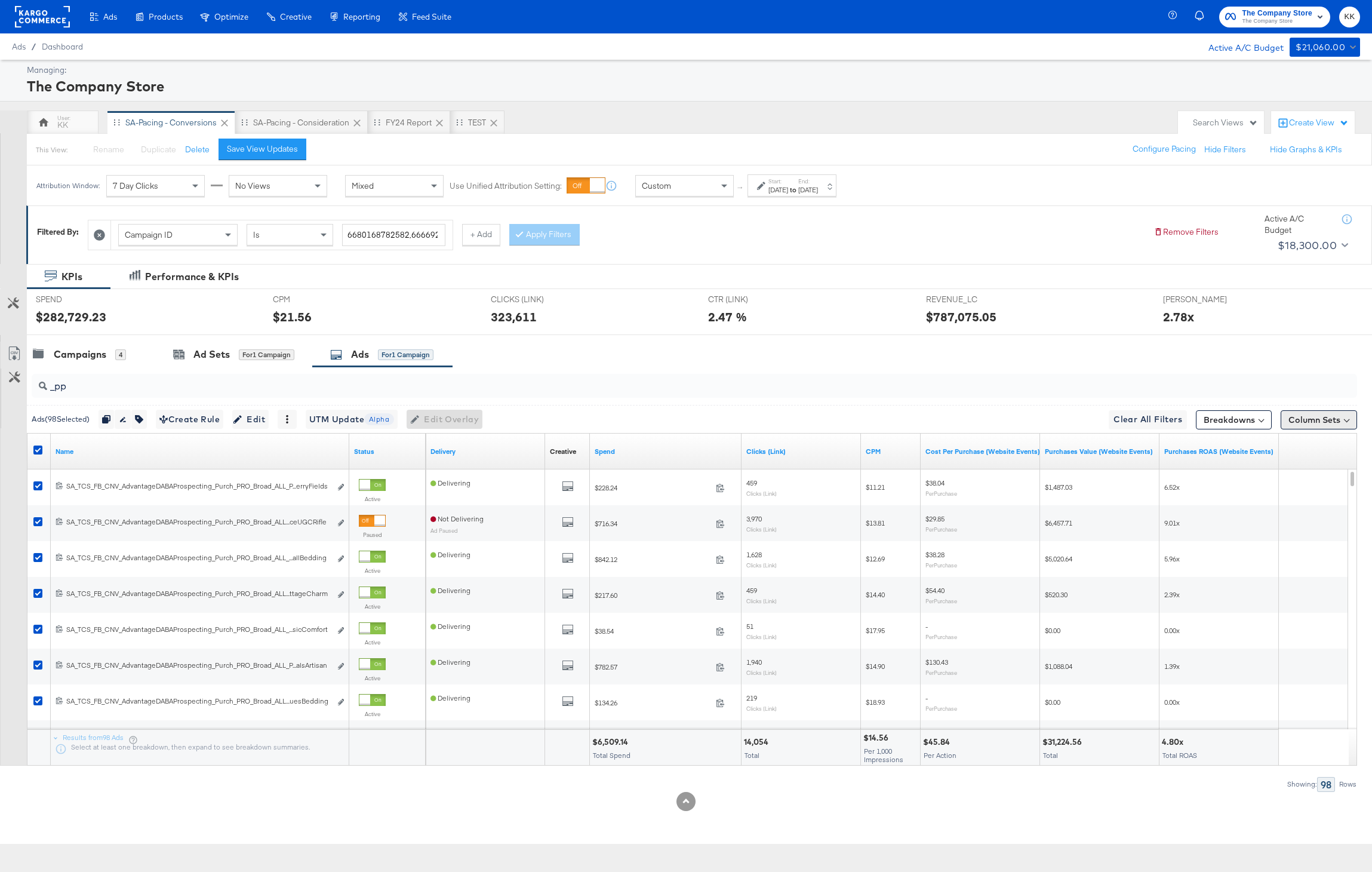
click at [1310, 423] on button "Column Sets" at bounding box center [1319, 419] width 76 height 19
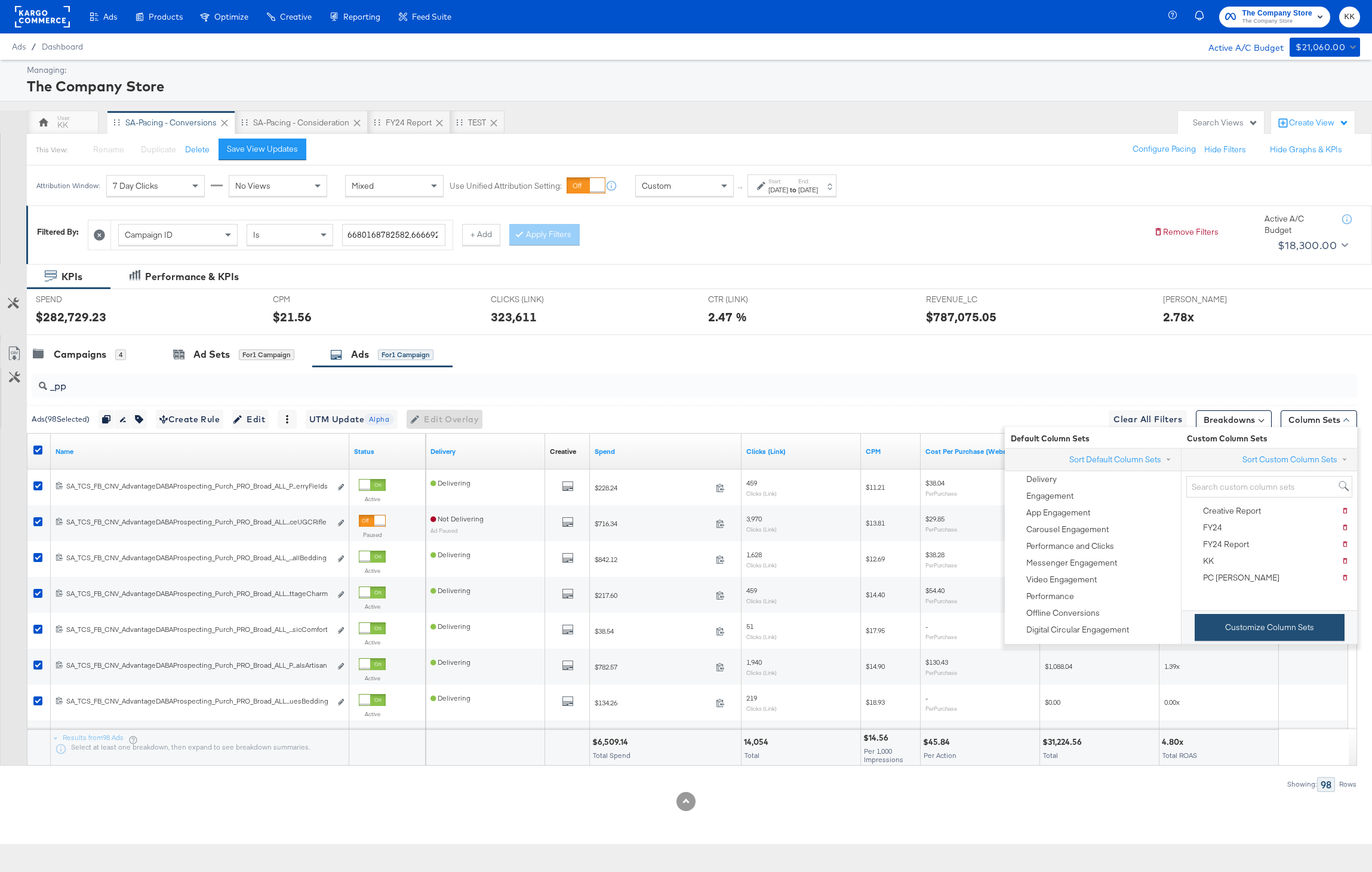
click at [1276, 635] on button "Customize Column Sets" at bounding box center [1269, 627] width 150 height 27
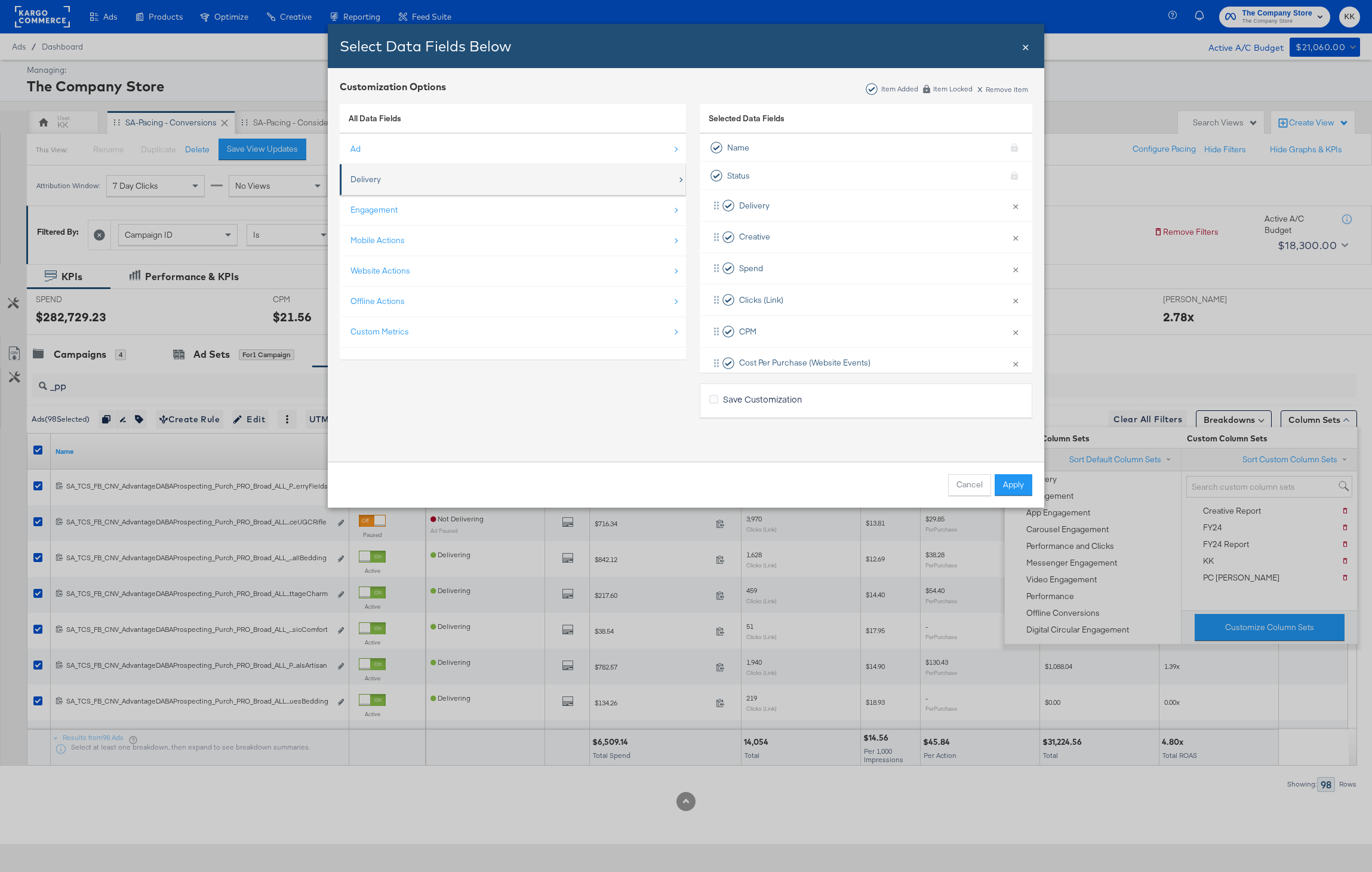
click at [450, 188] on div "Delivery" at bounding box center [514, 179] width 326 height 24
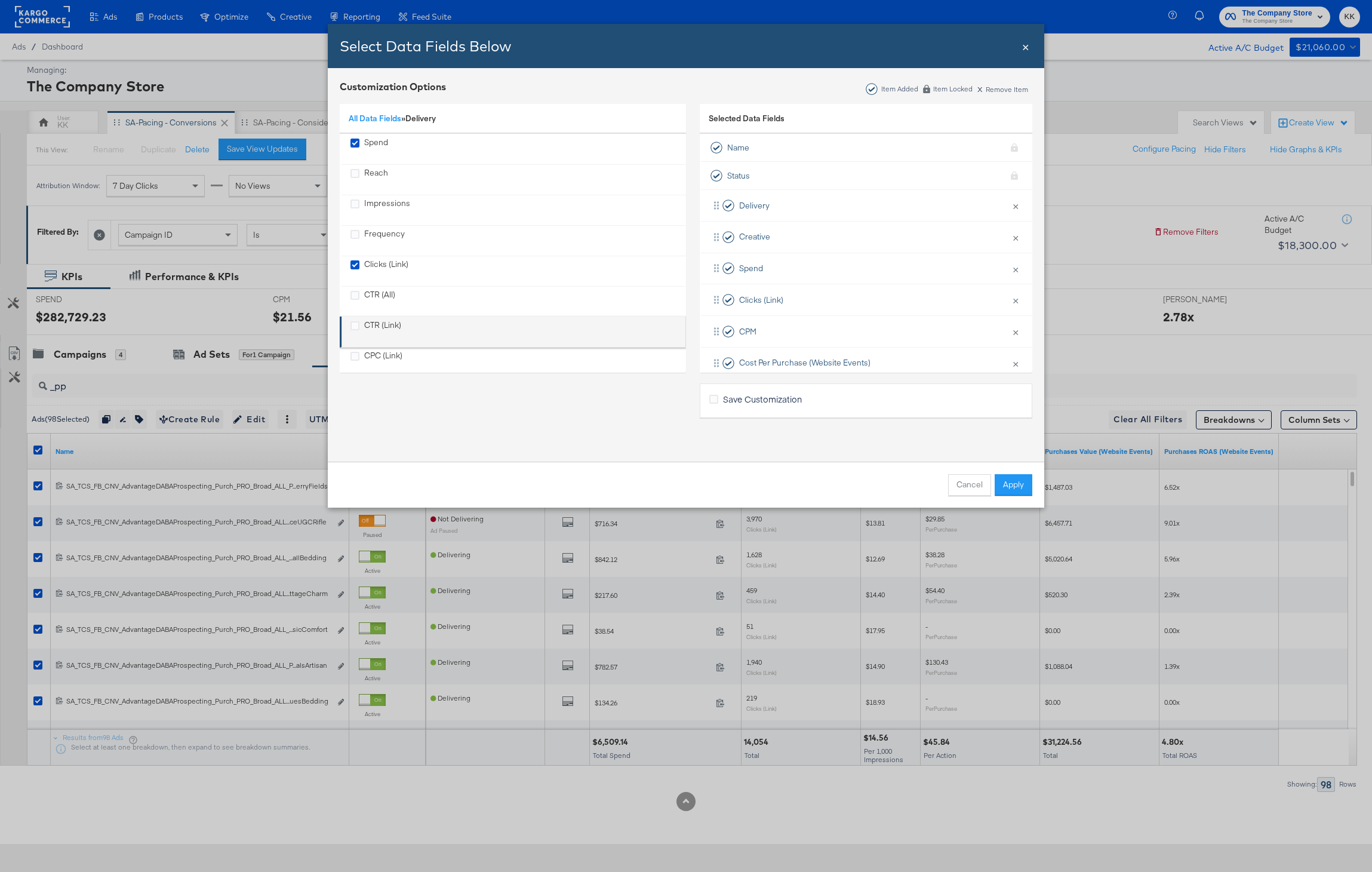
click at [374, 321] on div "CTR (Link)" at bounding box center [382, 332] width 37 height 24
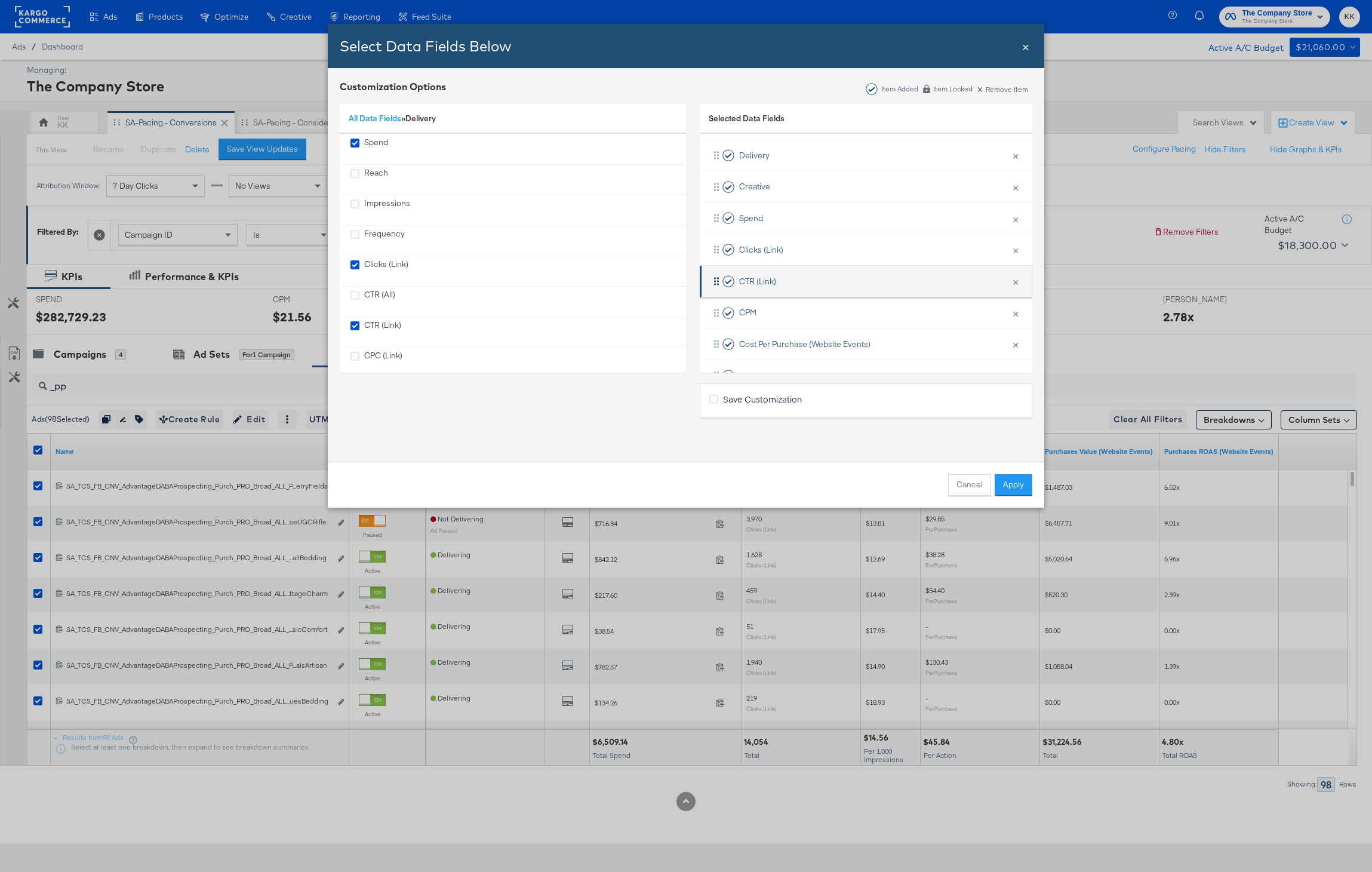
scroll to position [87, 0]
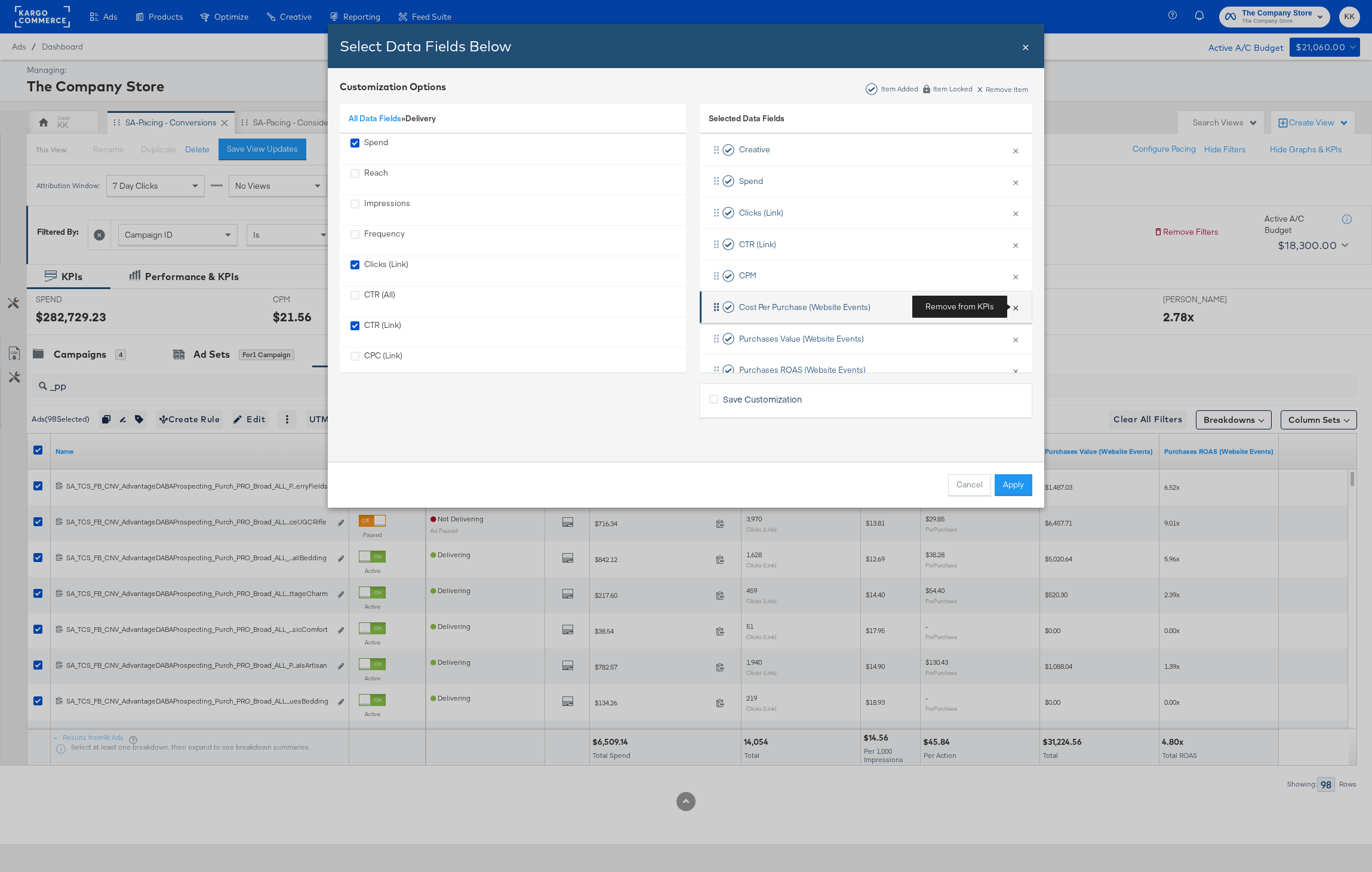
click at [1018, 307] on button "×" at bounding box center [1015, 306] width 15 height 25
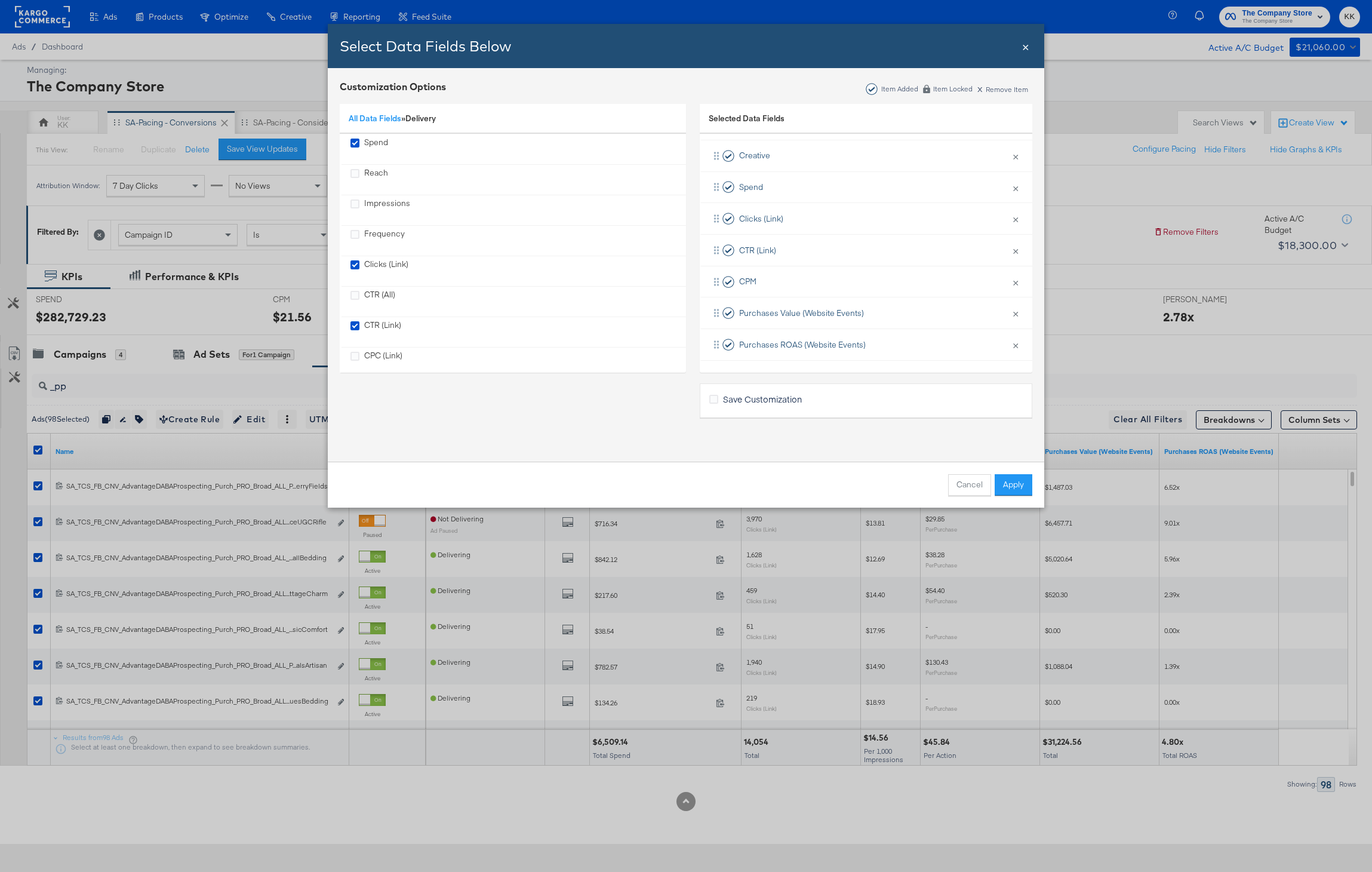
click at [1022, 472] on div "Cancel Apply" at bounding box center [686, 484] width 717 height 46
click at [1019, 486] on button "Apply" at bounding box center [1013, 485] width 38 height 22
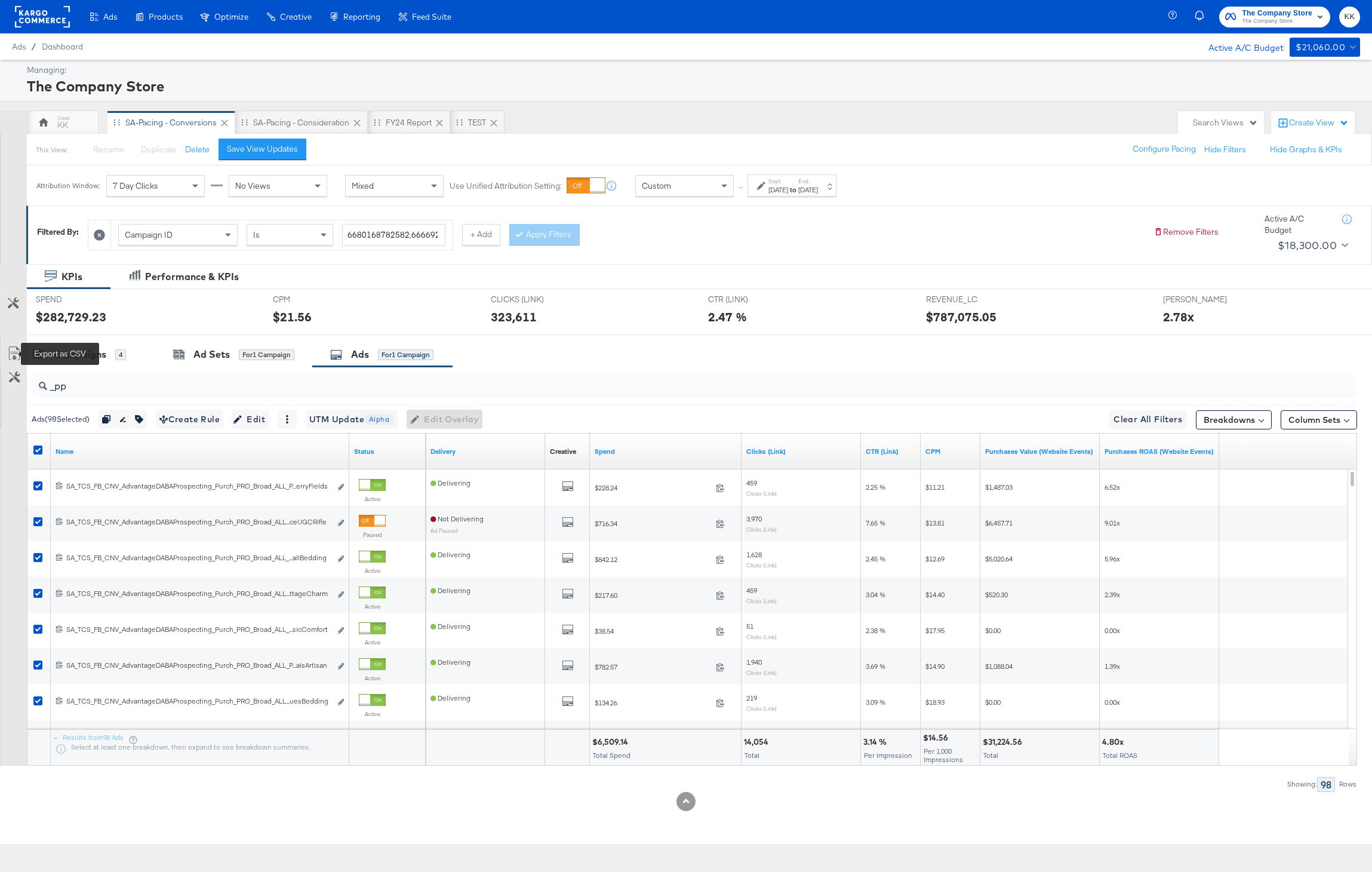
click at [12, 347] on icon at bounding box center [13, 353] width 11 height 14
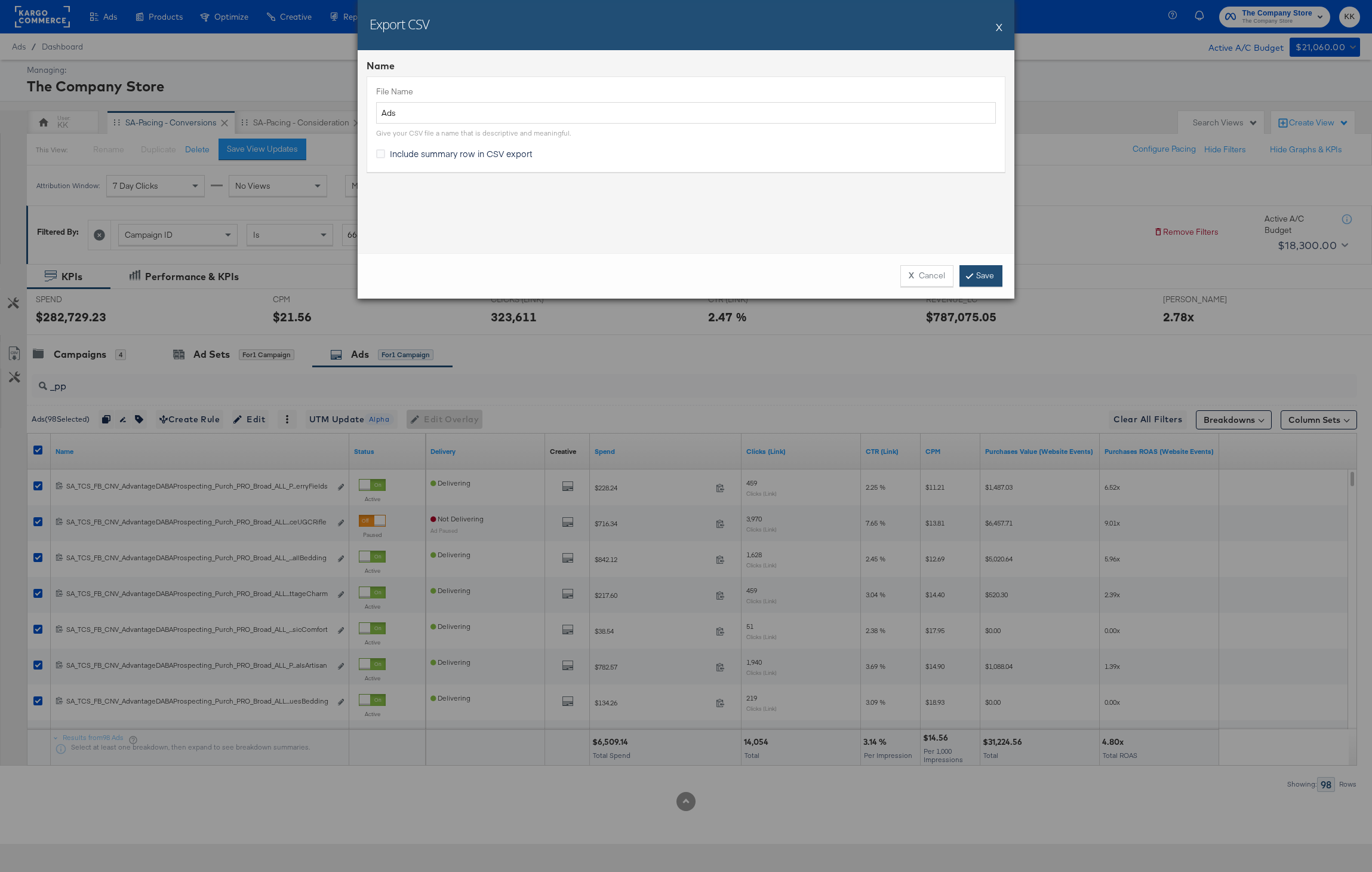
click at [971, 285] on link "Save" at bounding box center [981, 276] width 43 height 22
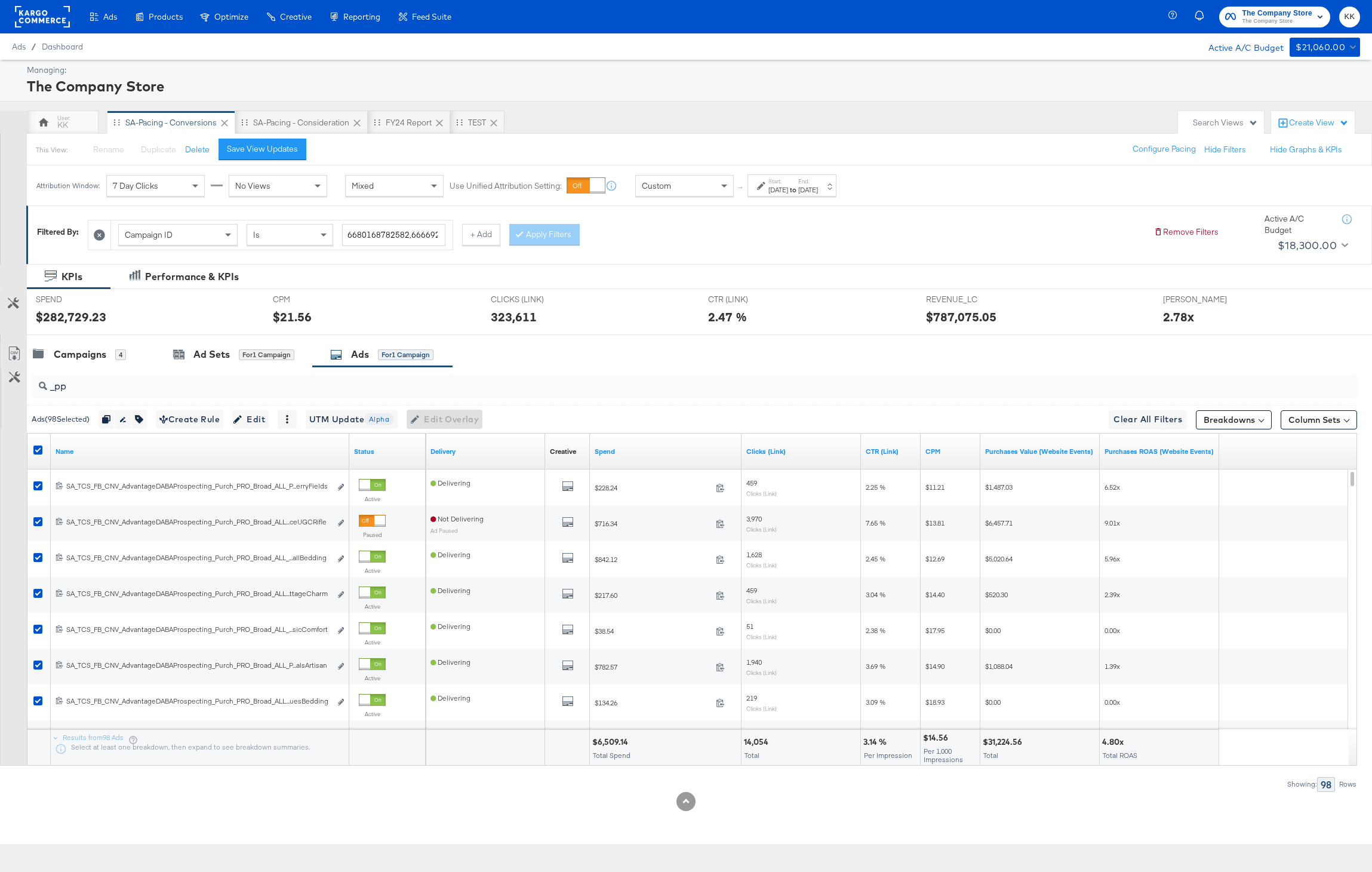
click at [43, 453] on div at bounding box center [40, 451] width 13 height 12
click at [35, 453] on icon at bounding box center [38, 450] width 9 height 9
click at [0, 0] on input "checkbox" at bounding box center [0, 0] width 0 height 0
click at [101, 384] on input "_pp" at bounding box center [640, 381] width 1186 height 24
type input "_"
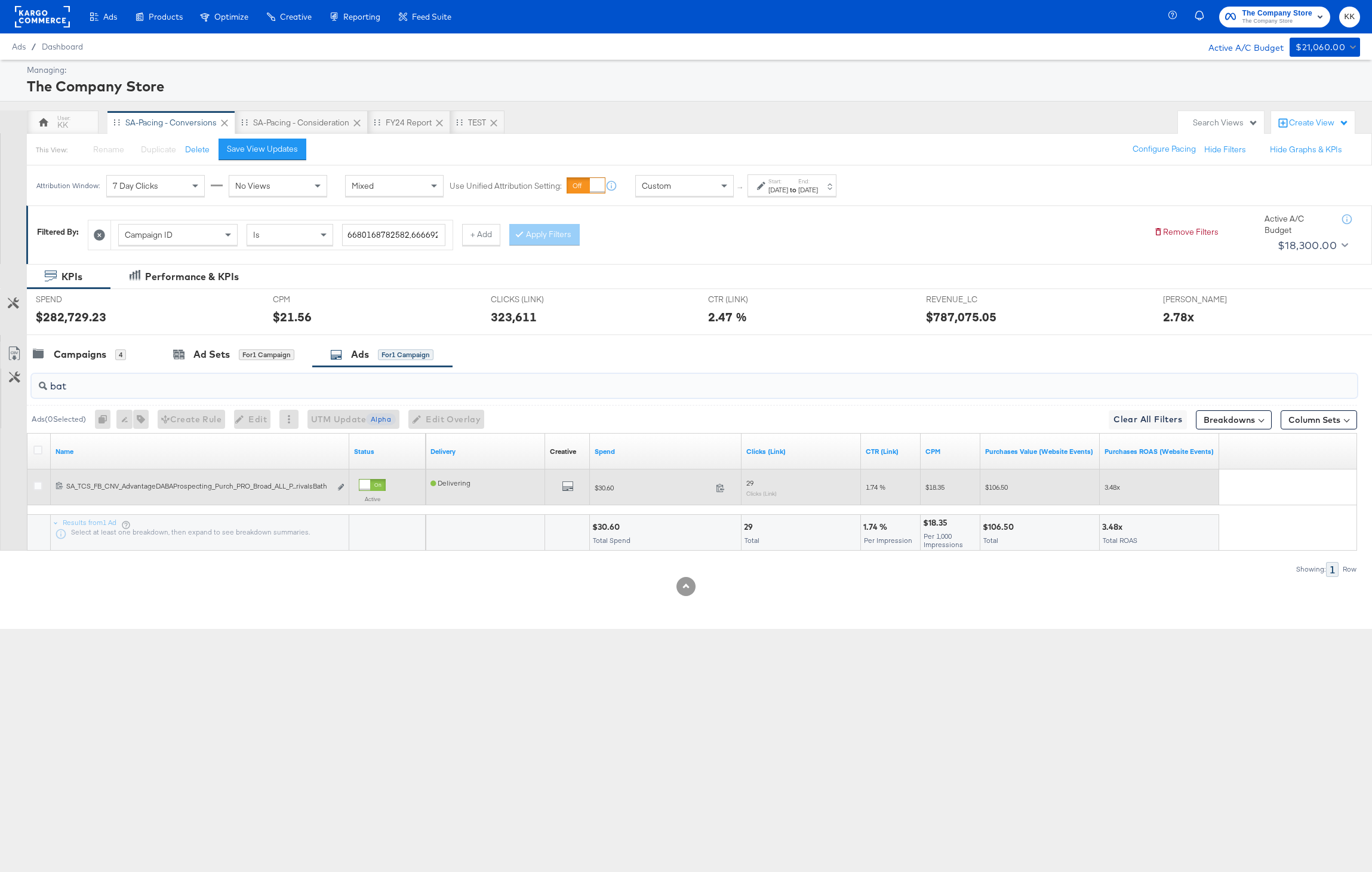
type input "bat"
click at [363, 489] on div at bounding box center [365, 484] width 11 height 11
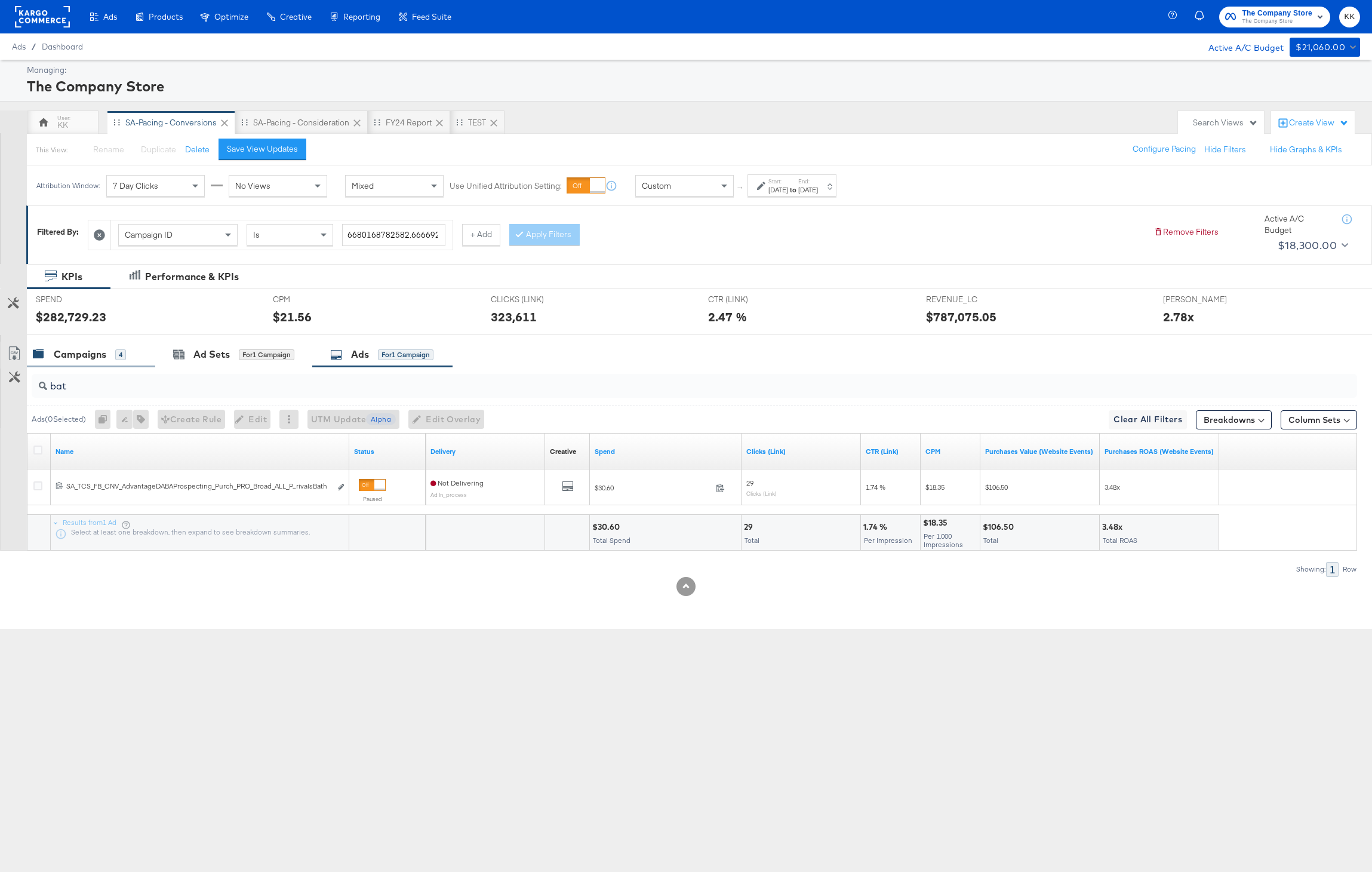
click at [82, 355] on div "Campaigns" at bounding box center [80, 355] width 53 height 14
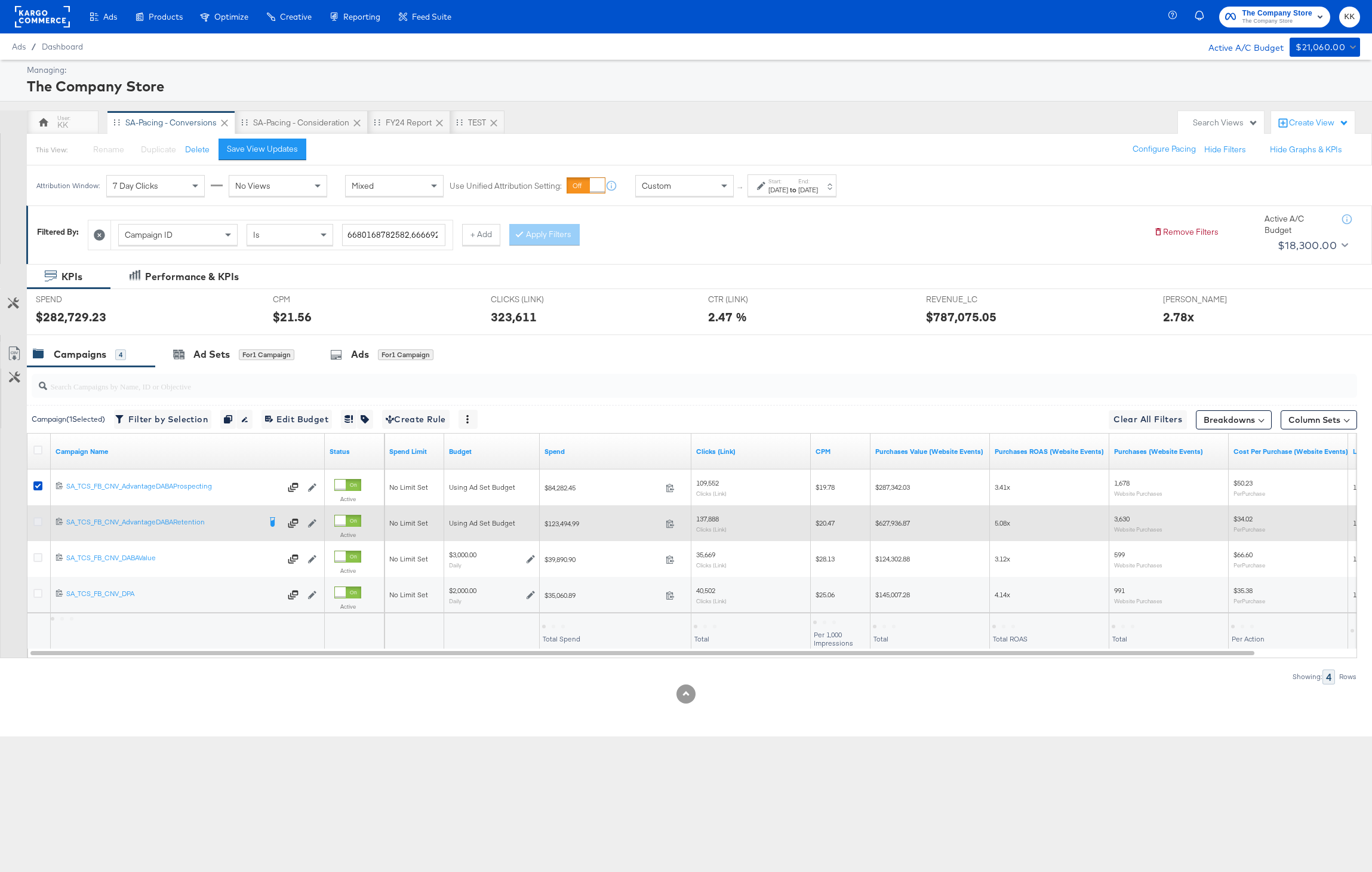
click at [37, 519] on icon at bounding box center [38, 521] width 9 height 9
click at [0, 0] on input "checkbox" at bounding box center [0, 0] width 0 height 0
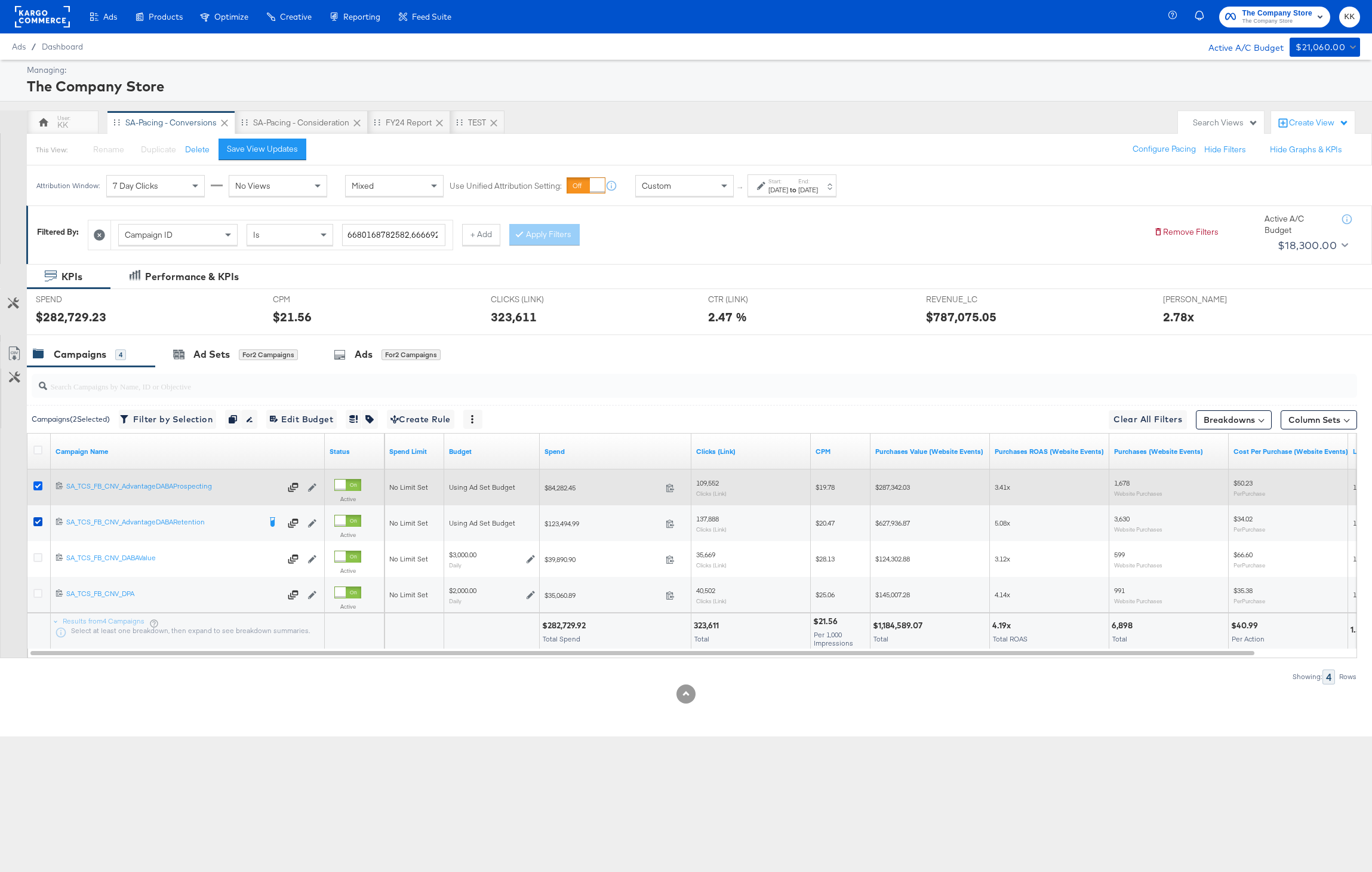
click at [37, 486] on icon at bounding box center [38, 486] width 9 height 9
click at [0, 0] on input "checkbox" at bounding box center [0, 0] width 0 height 0
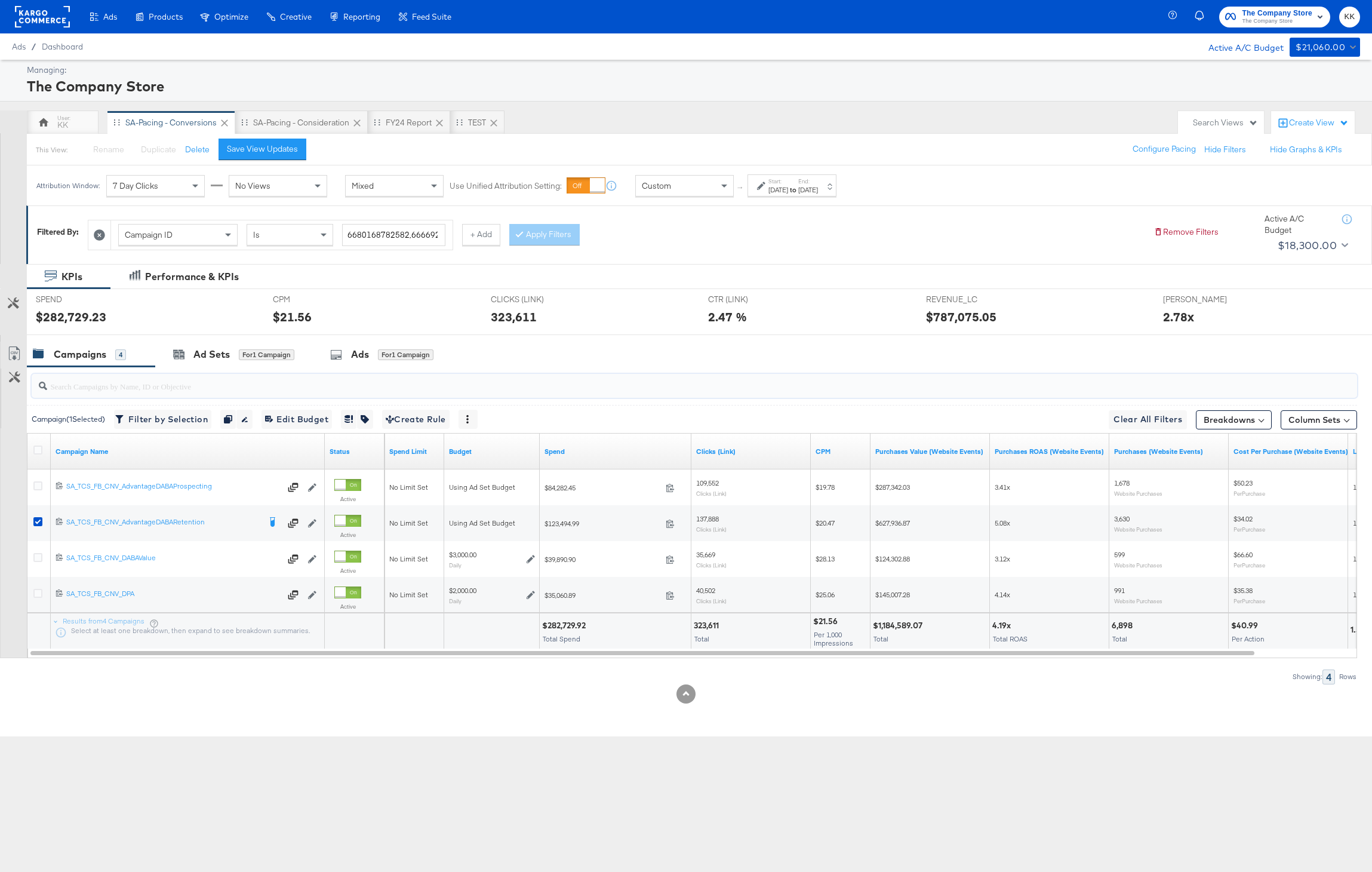
click at [380, 372] on input "search" at bounding box center [640, 381] width 1186 height 24
click at [406, 345] on div "Ads for 1 Campaign" at bounding box center [382, 355] width 140 height 25
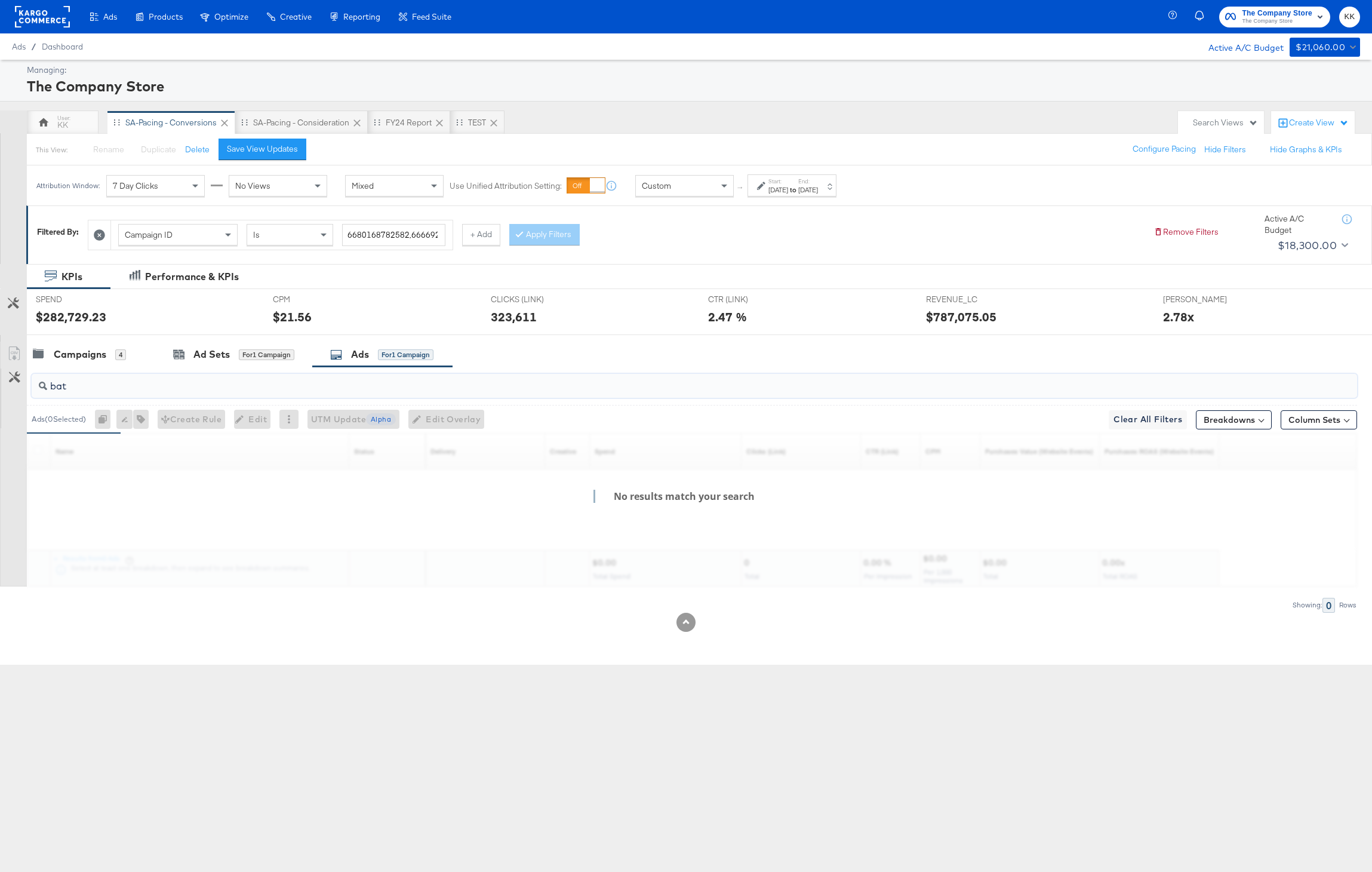
drag, startPoint x: 75, startPoint y: 383, endPoint x: 36, endPoint y: 383, distance: 39.0
click at [36, 383] on div "bat" at bounding box center [694, 386] width 1326 height 24
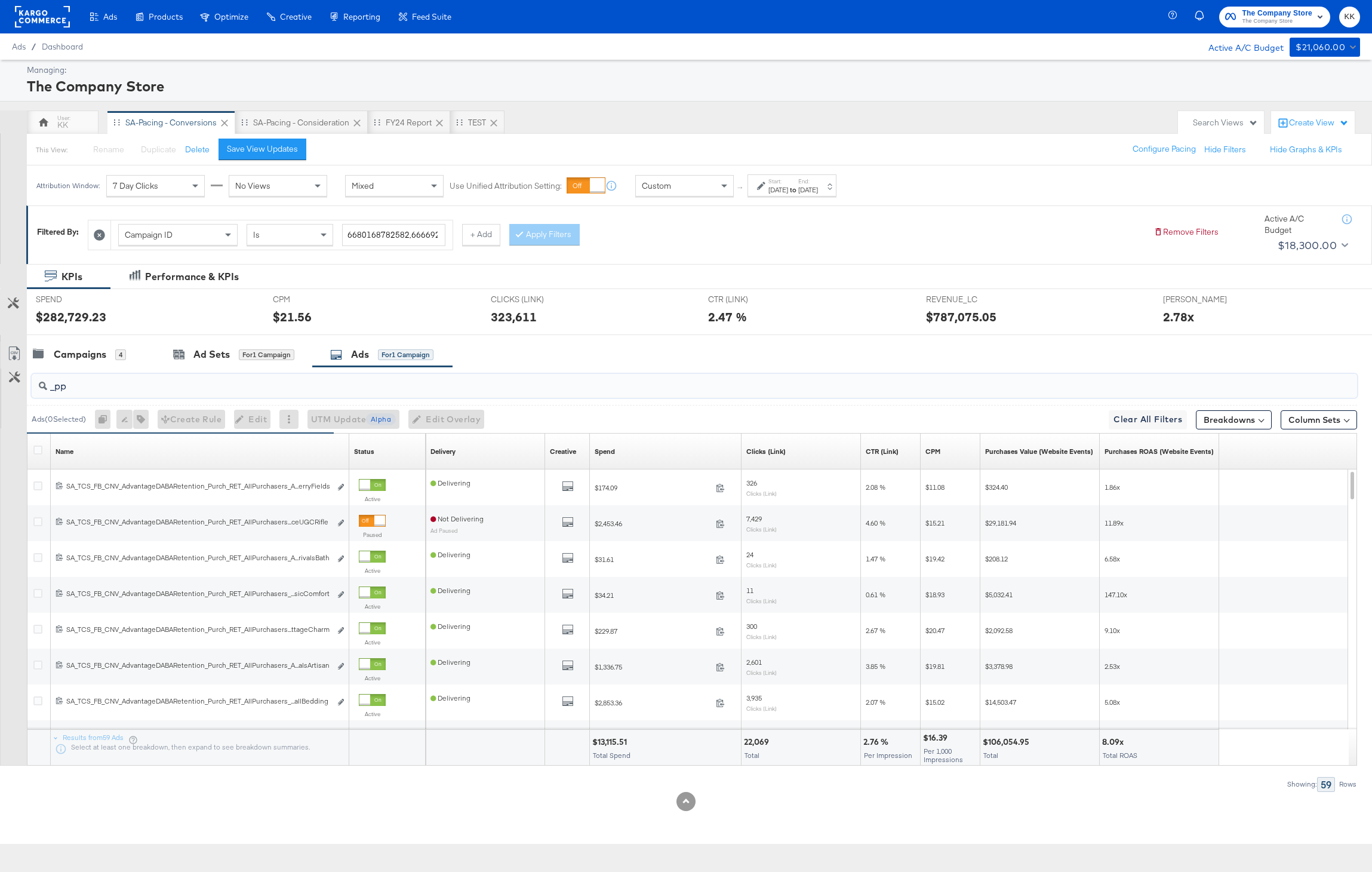
type input "_pp"
click at [36, 447] on icon at bounding box center [38, 450] width 9 height 9
click at [0, 0] on input "checkbox" at bounding box center [0, 0] width 0 height 0
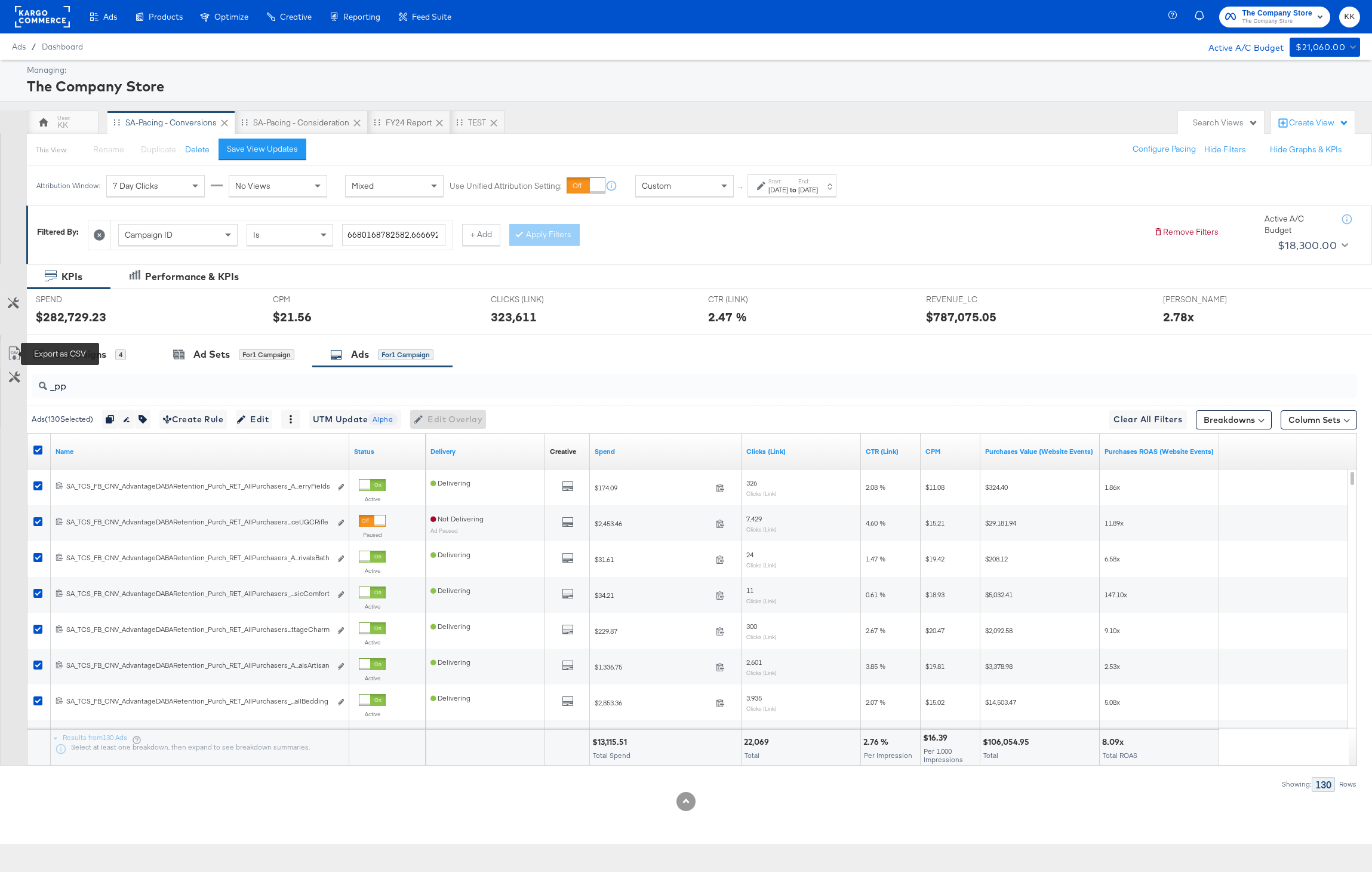
click at [15, 353] on icon at bounding box center [14, 353] width 15 height 15
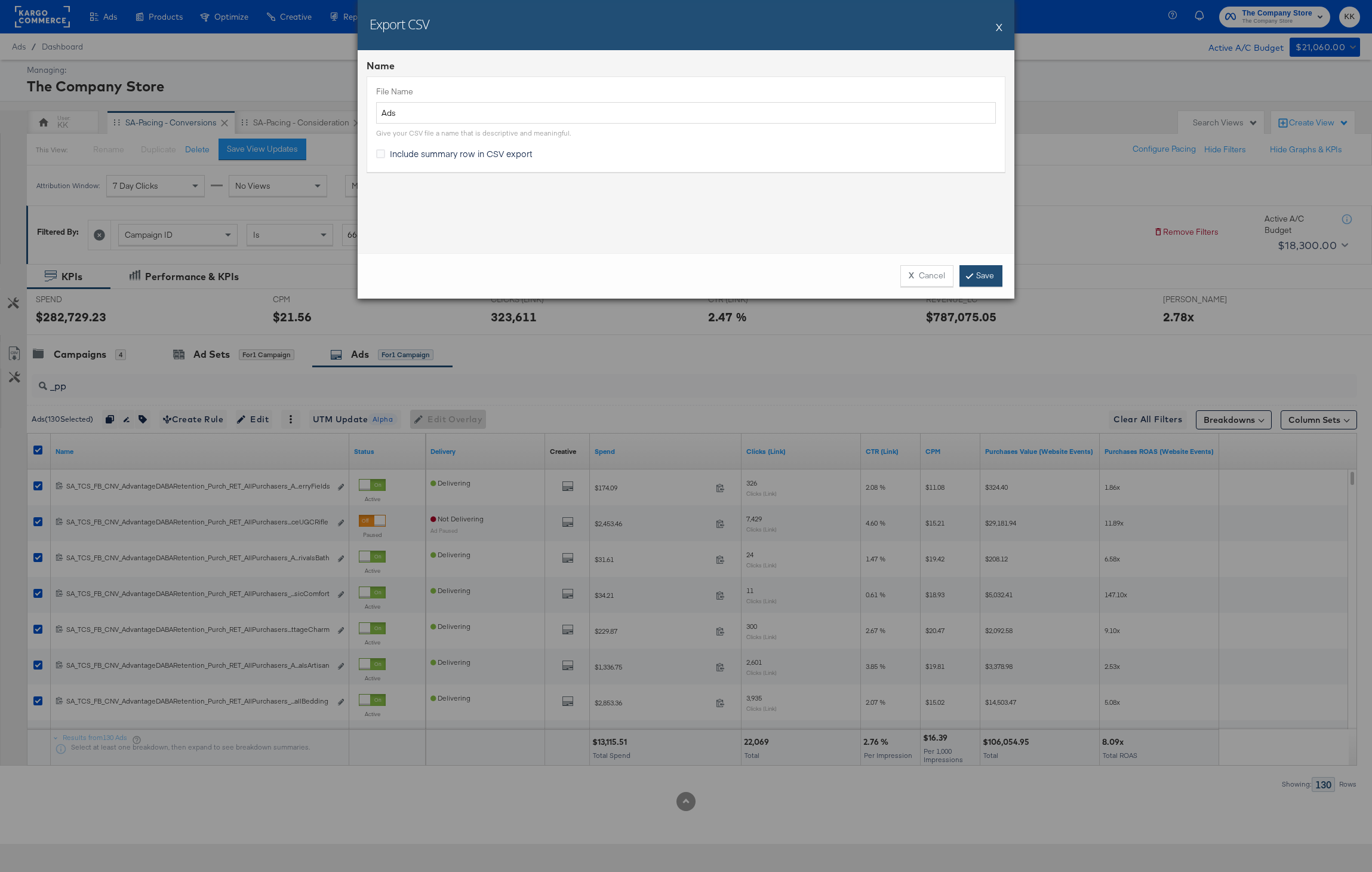
click at [970, 277] on icon at bounding box center [970, 275] width 4 height 7
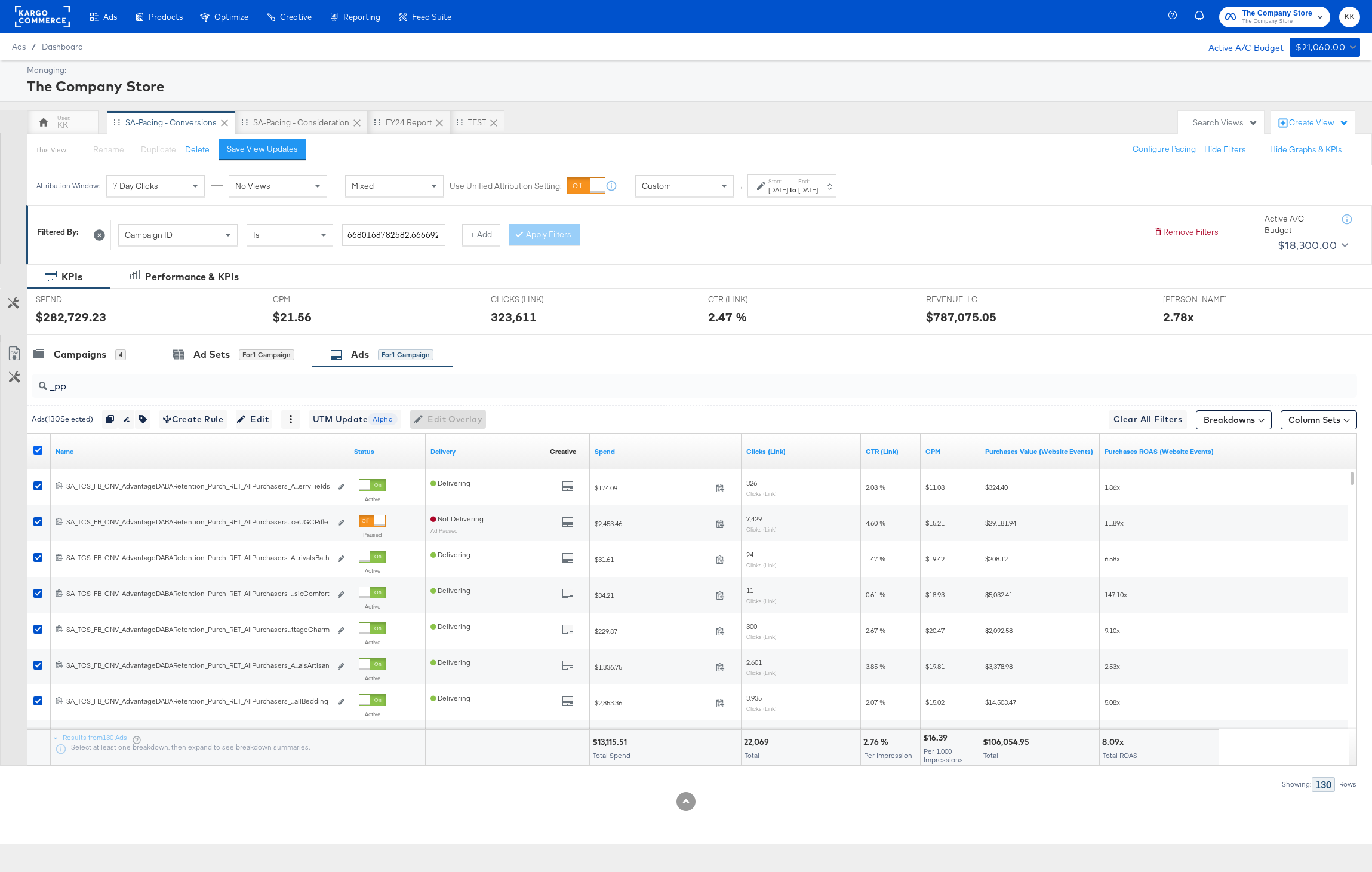
click at [38, 450] on icon at bounding box center [38, 450] width 9 height 9
click at [0, 0] on input "checkbox" at bounding box center [0, 0] width 0 height 0
click at [87, 374] on input "_pp" at bounding box center [640, 381] width 1186 height 24
click at [87, 379] on input "_pp" at bounding box center [640, 381] width 1186 height 24
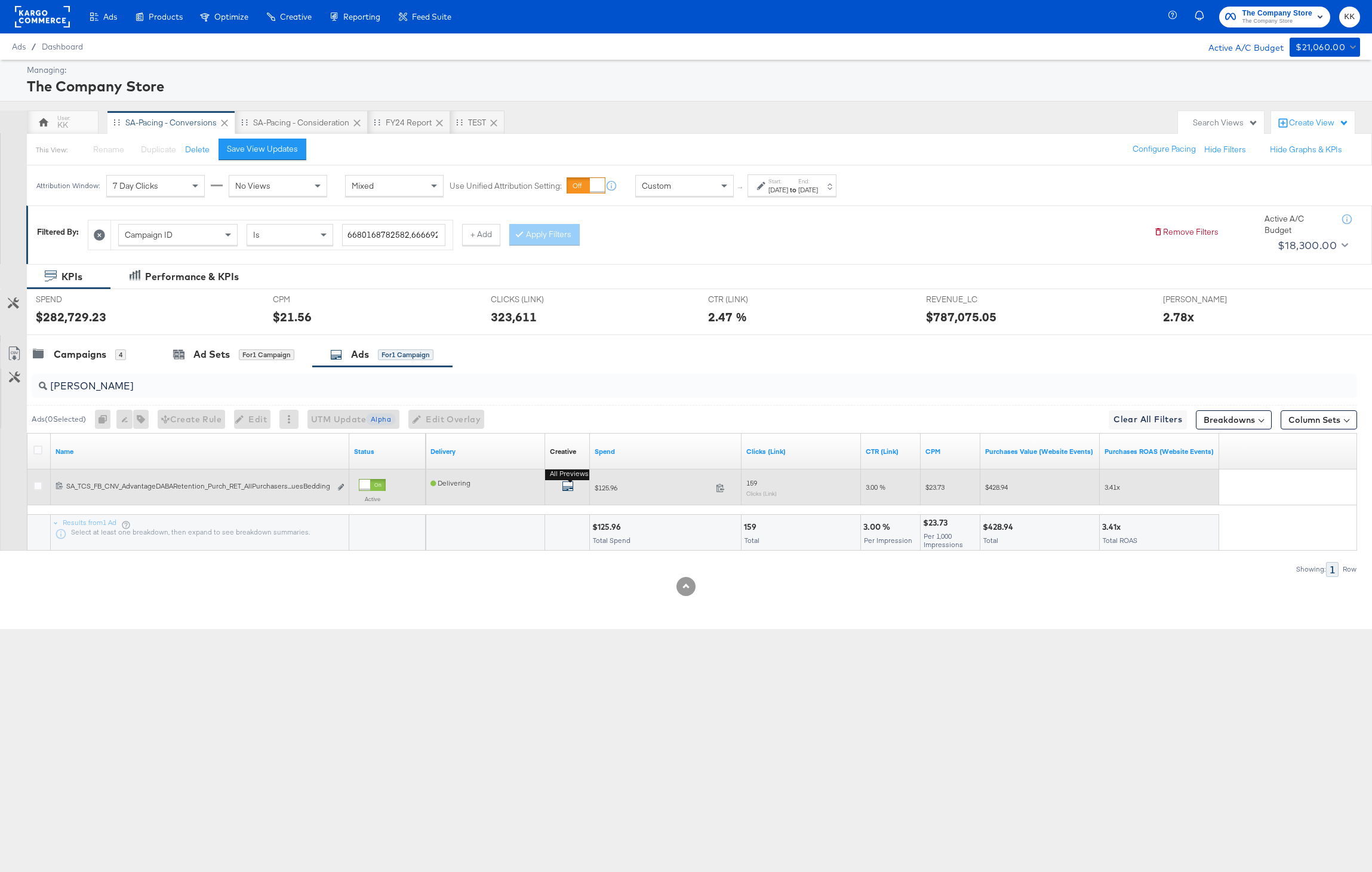
click at [568, 480] on button "All Previews" at bounding box center [568, 487] width 12 height 15
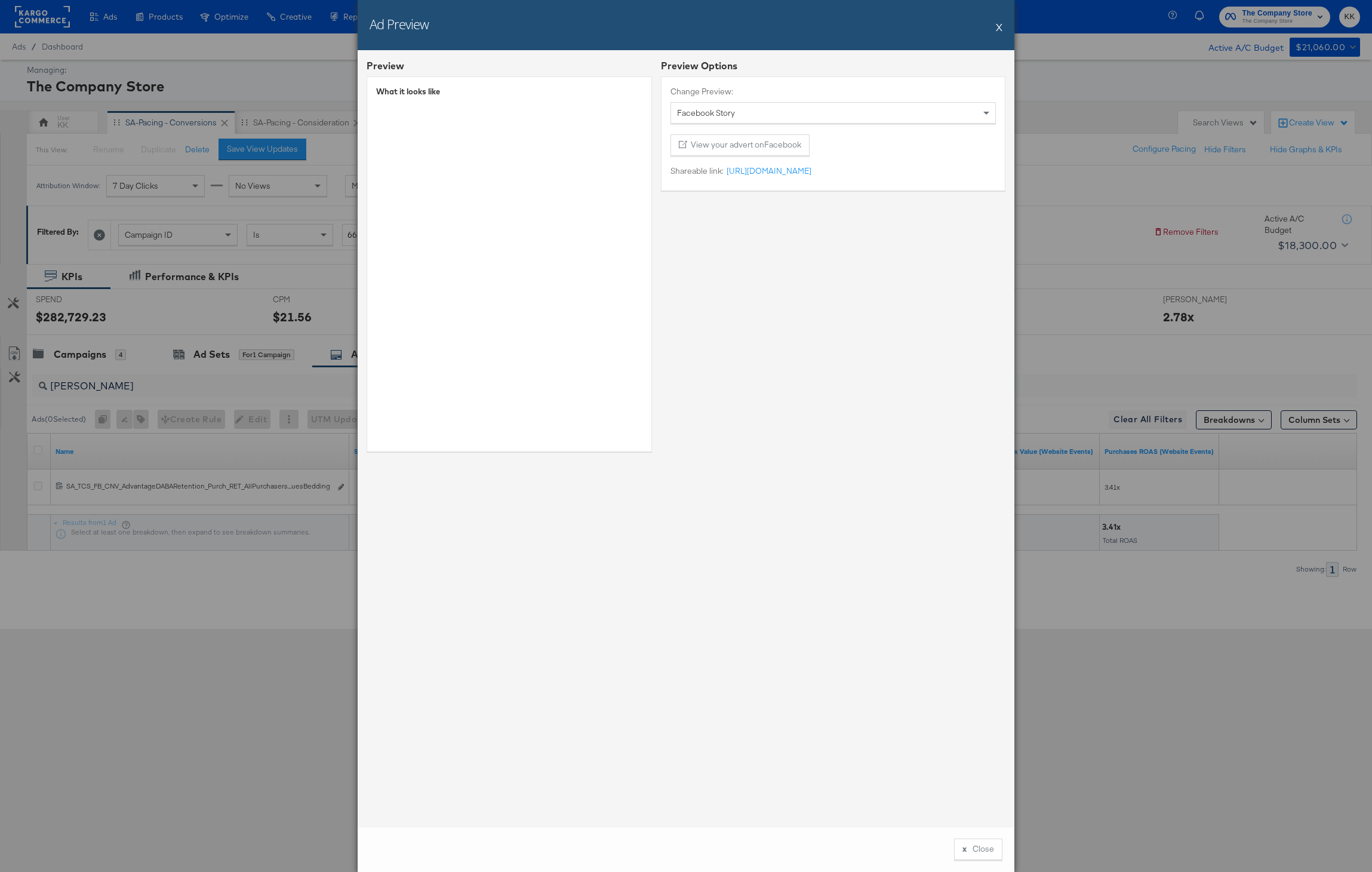
click at [776, 113] on div "Facebook Story" at bounding box center [832, 113] width 324 height 20
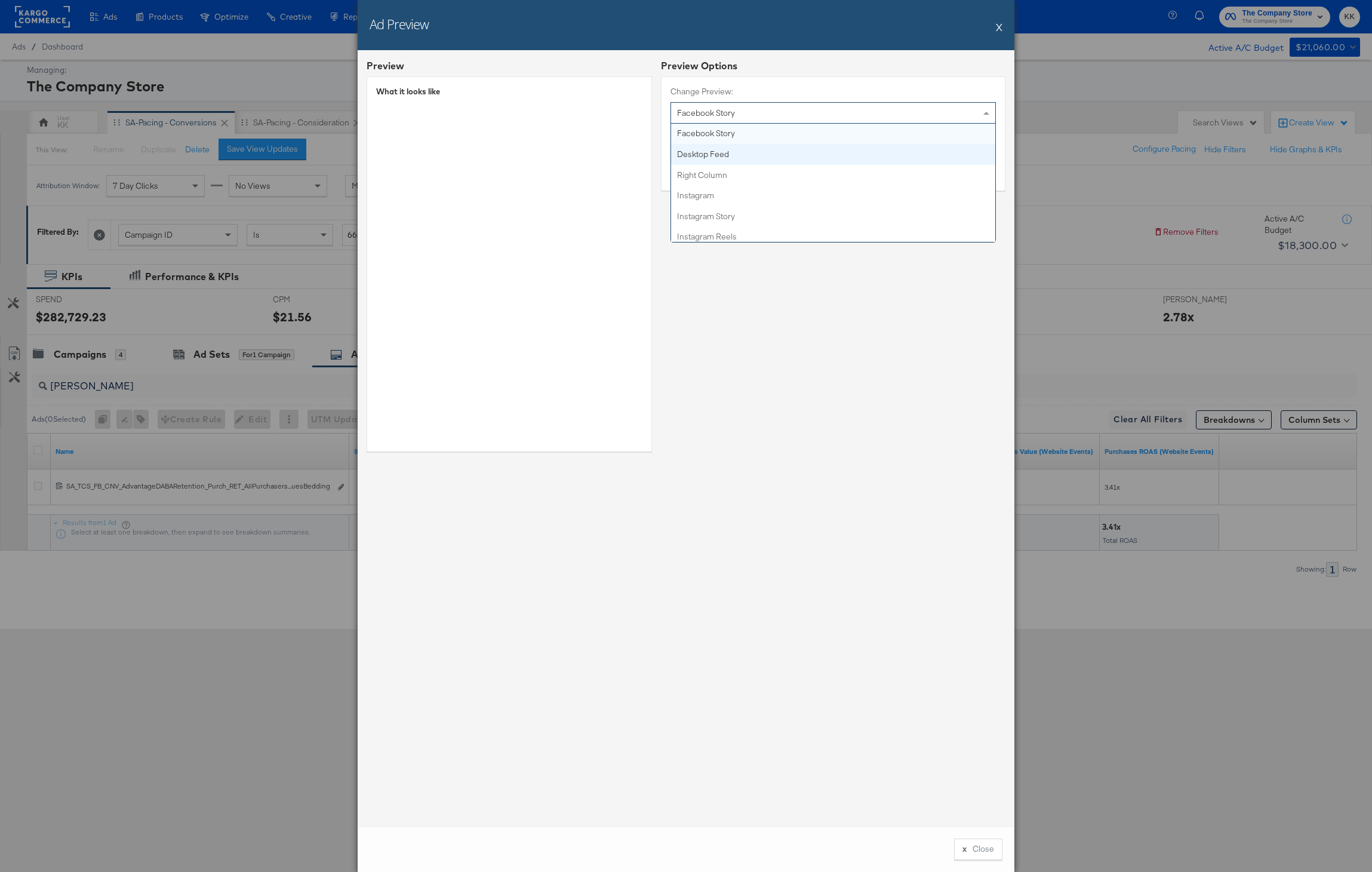
scroll to position [0, 0]
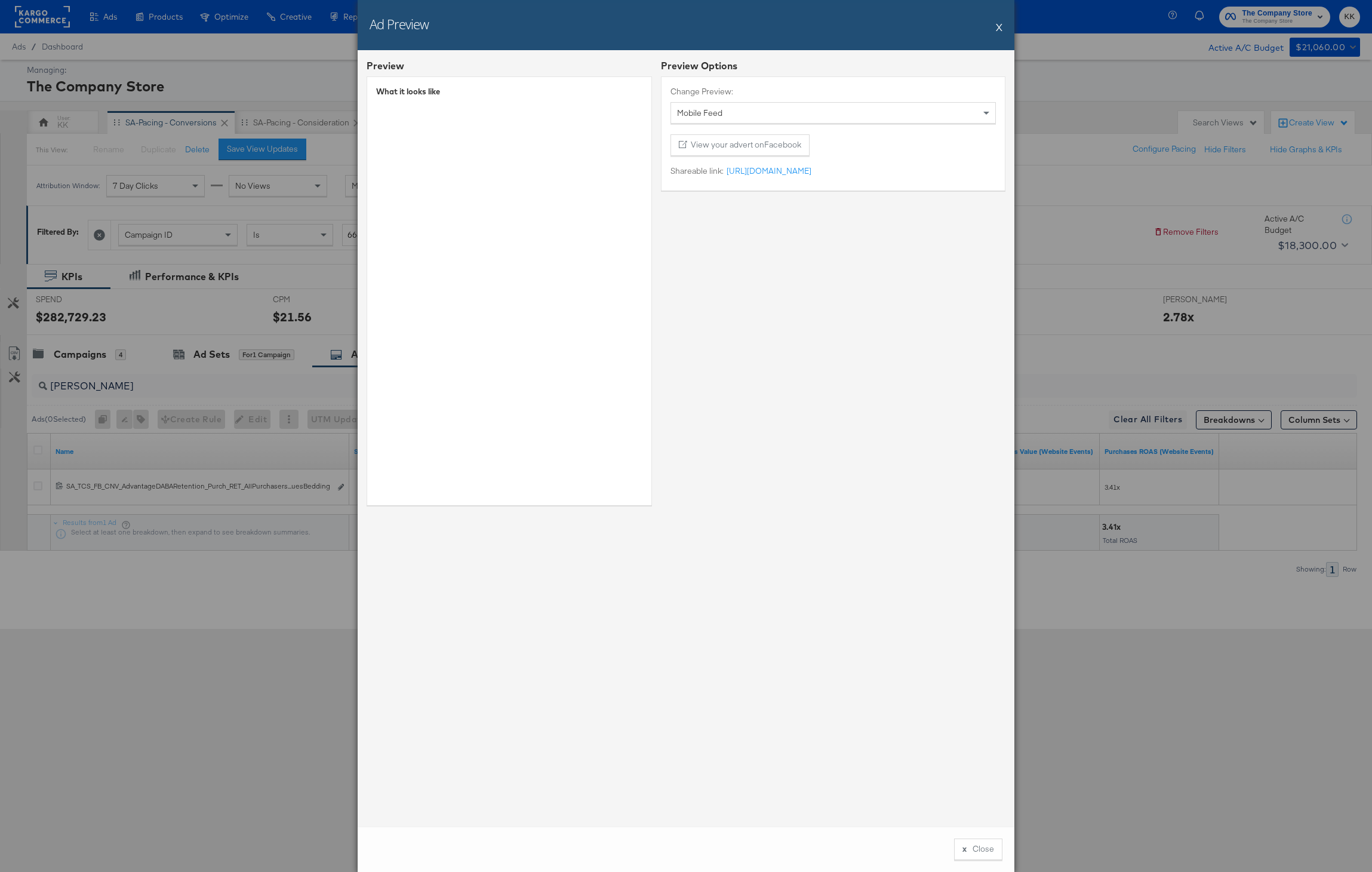
click at [1000, 28] on button "X" at bounding box center [999, 27] width 6 height 24
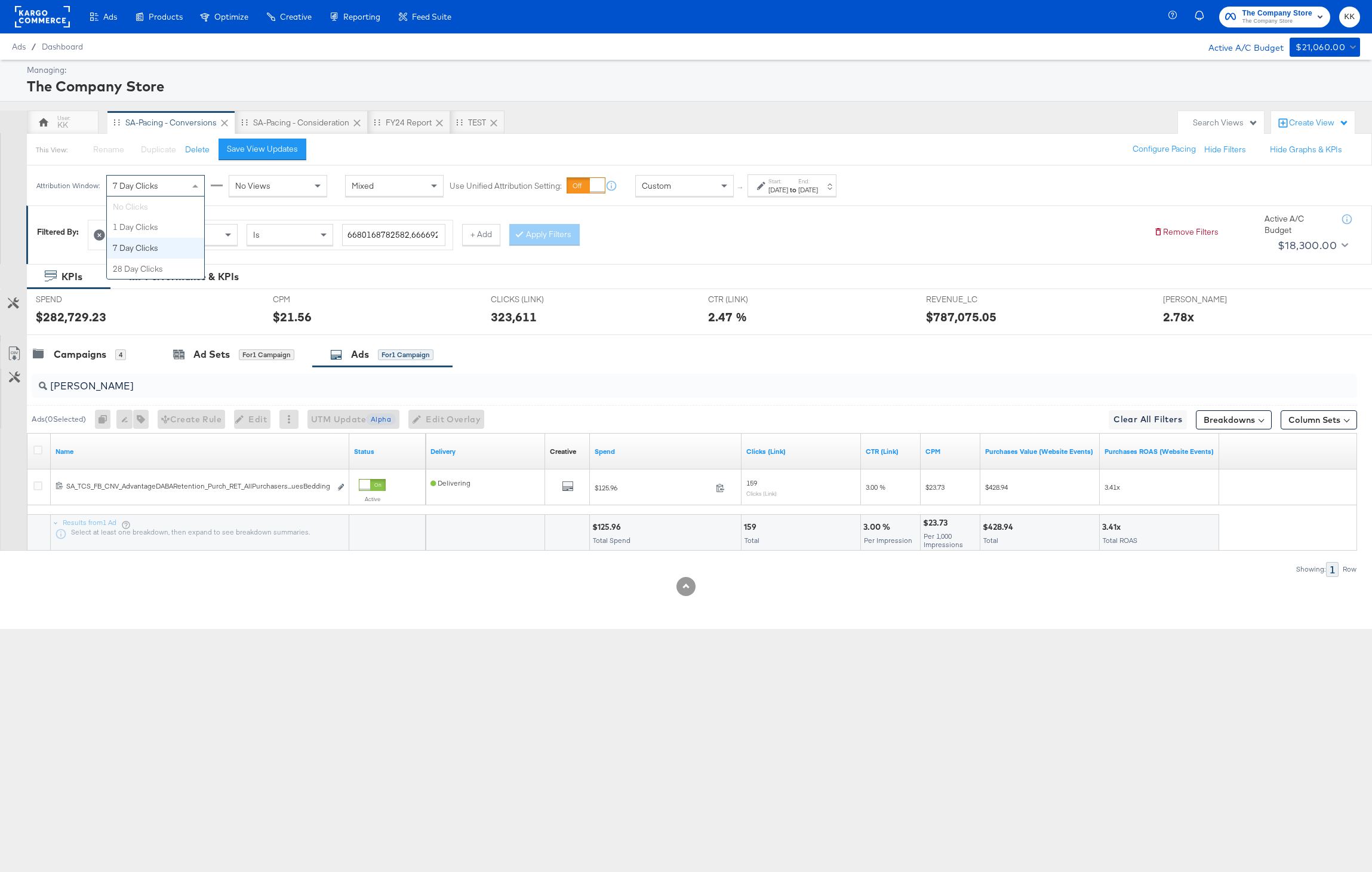
click at [179, 192] on div "7 Day Clicks" at bounding box center [155, 186] width 97 height 20
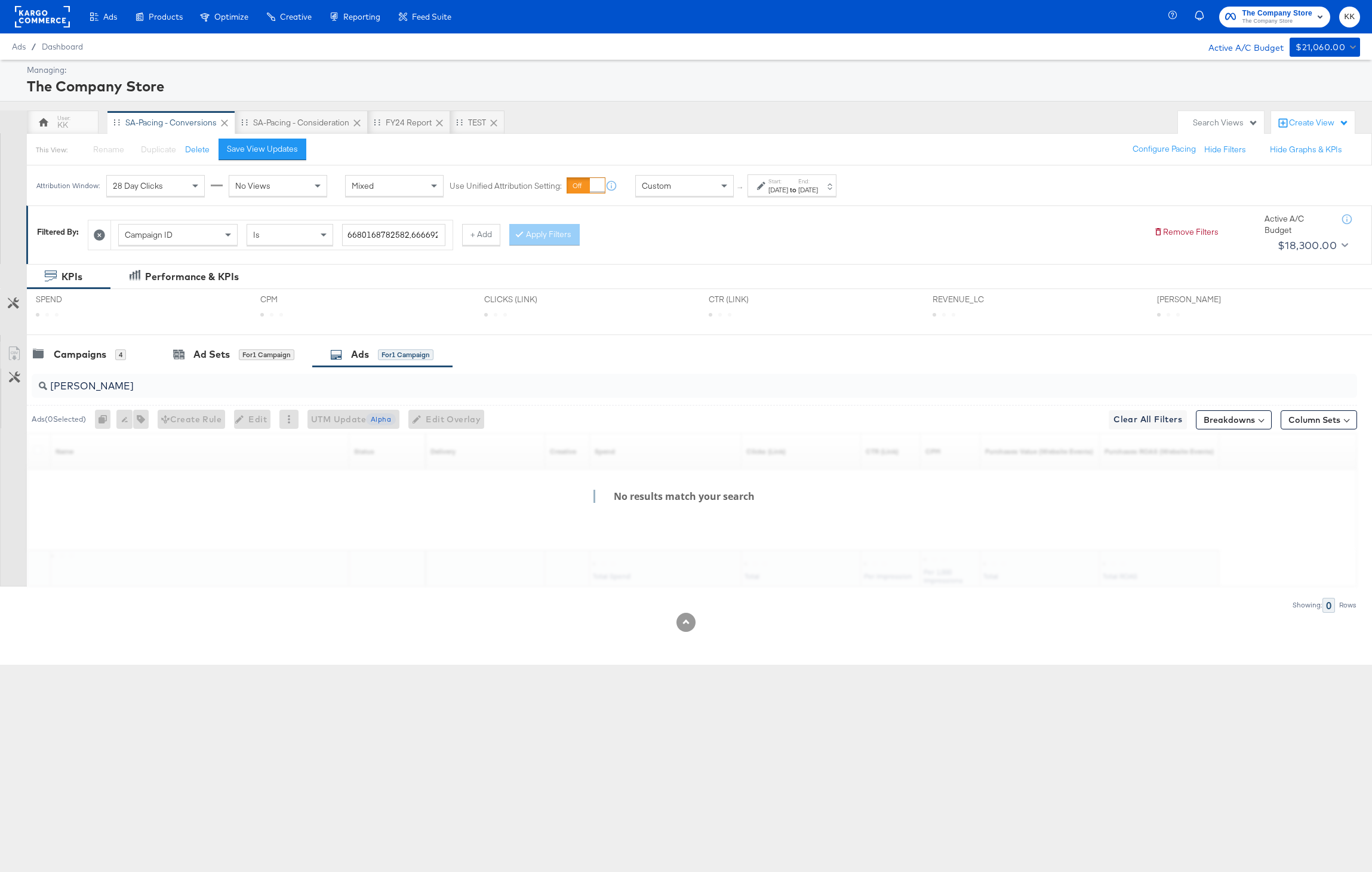
click at [268, 171] on div "Attribution Window: 28 Day Clicks No Views Mixed Use Unified Attribution Settin…" at bounding box center [439, 185] width 825 height 40
click at [268, 183] on span "No Views" at bounding box center [253, 185] width 35 height 11
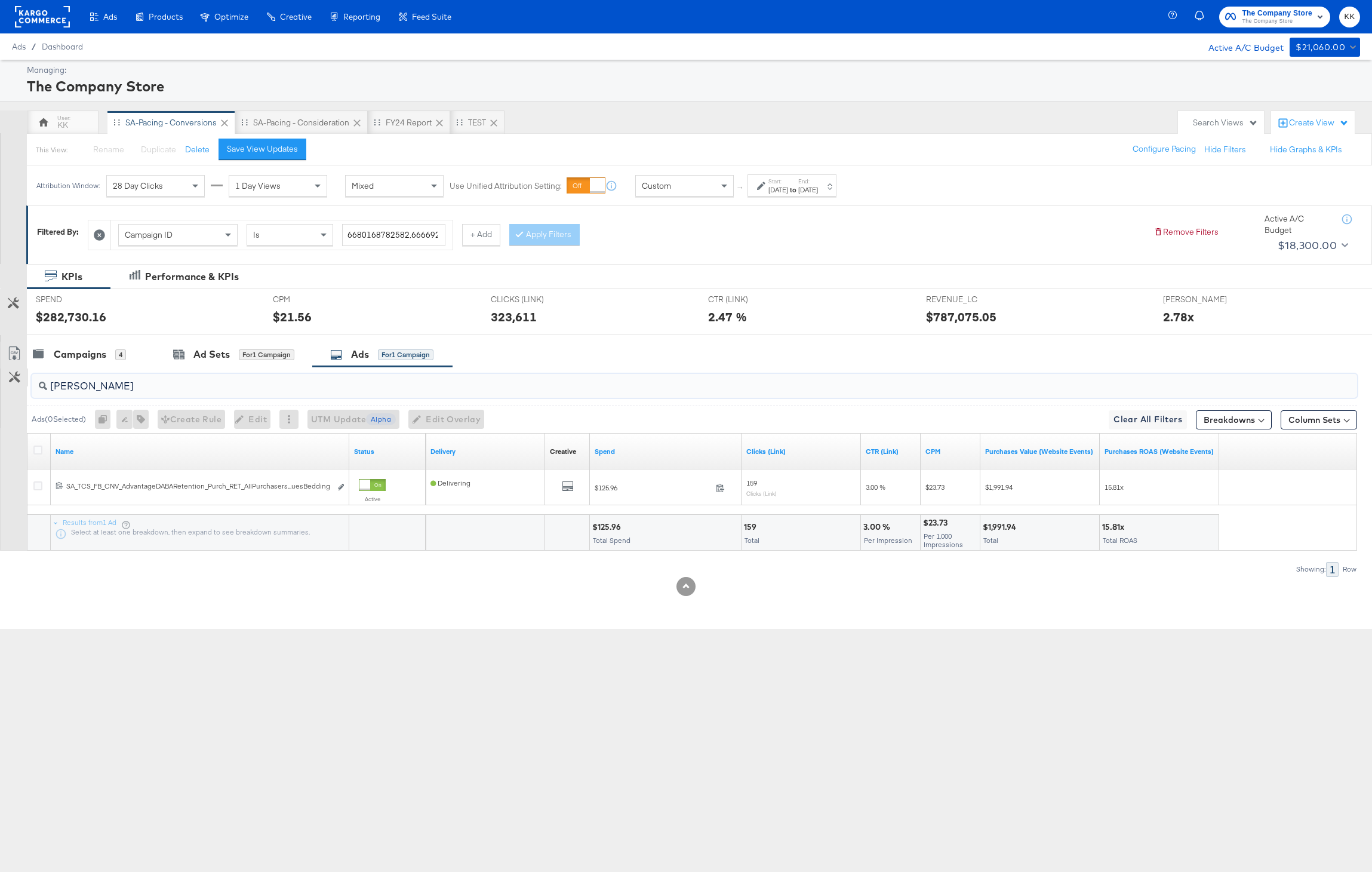
drag, startPoint x: 131, startPoint y: 384, endPoint x: 5, endPoint y: 384, distance: 126.0
click at [5, 384] on div "[PERSON_NAME] Ads ( 0 Selected) 0 Rename 0 ads Tags for 0 campaigns Create Rule…" at bounding box center [678, 471] width 1357 height 209
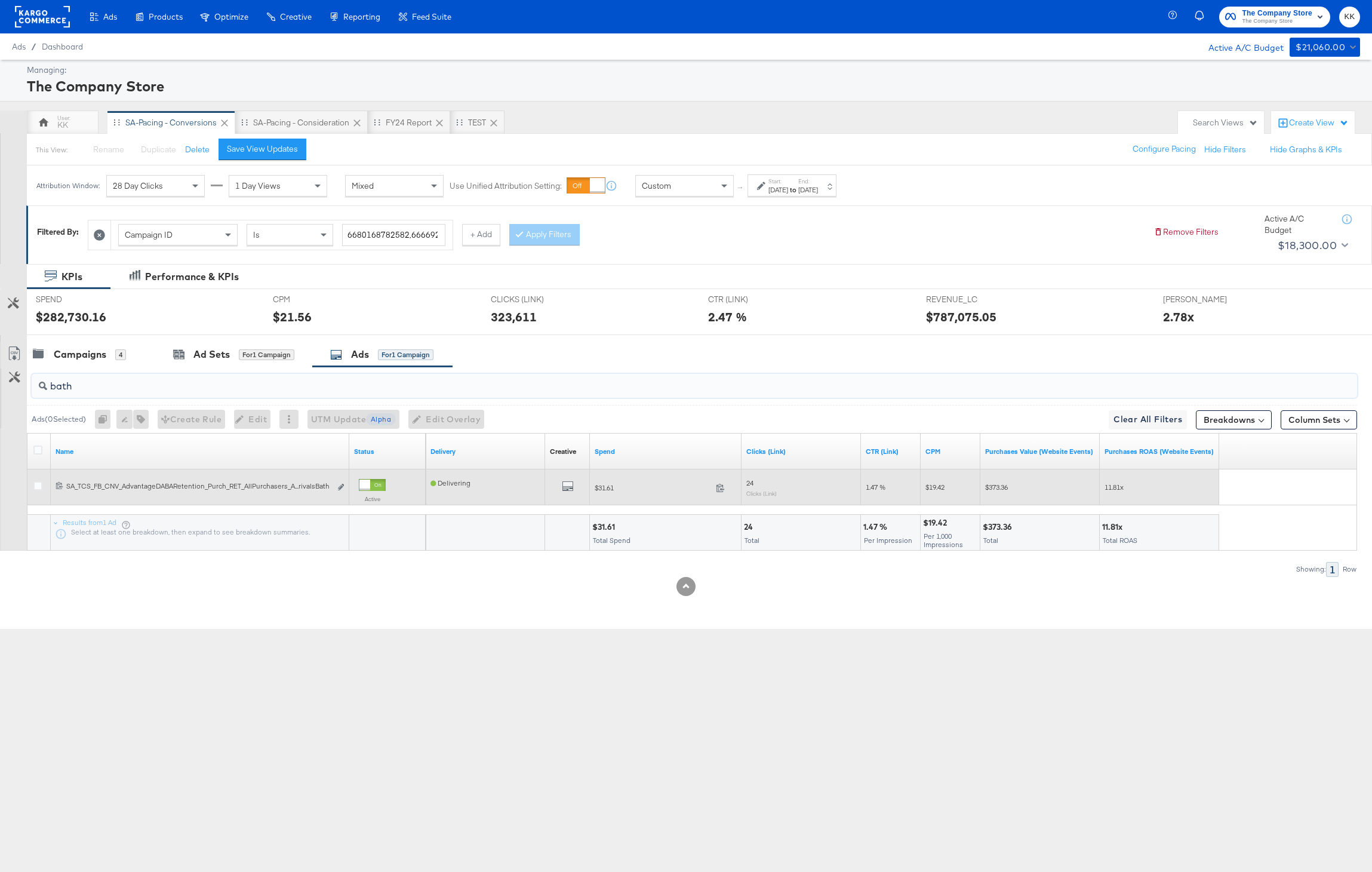
type input "bath"
click at [370, 482] on div at bounding box center [365, 484] width 11 height 11
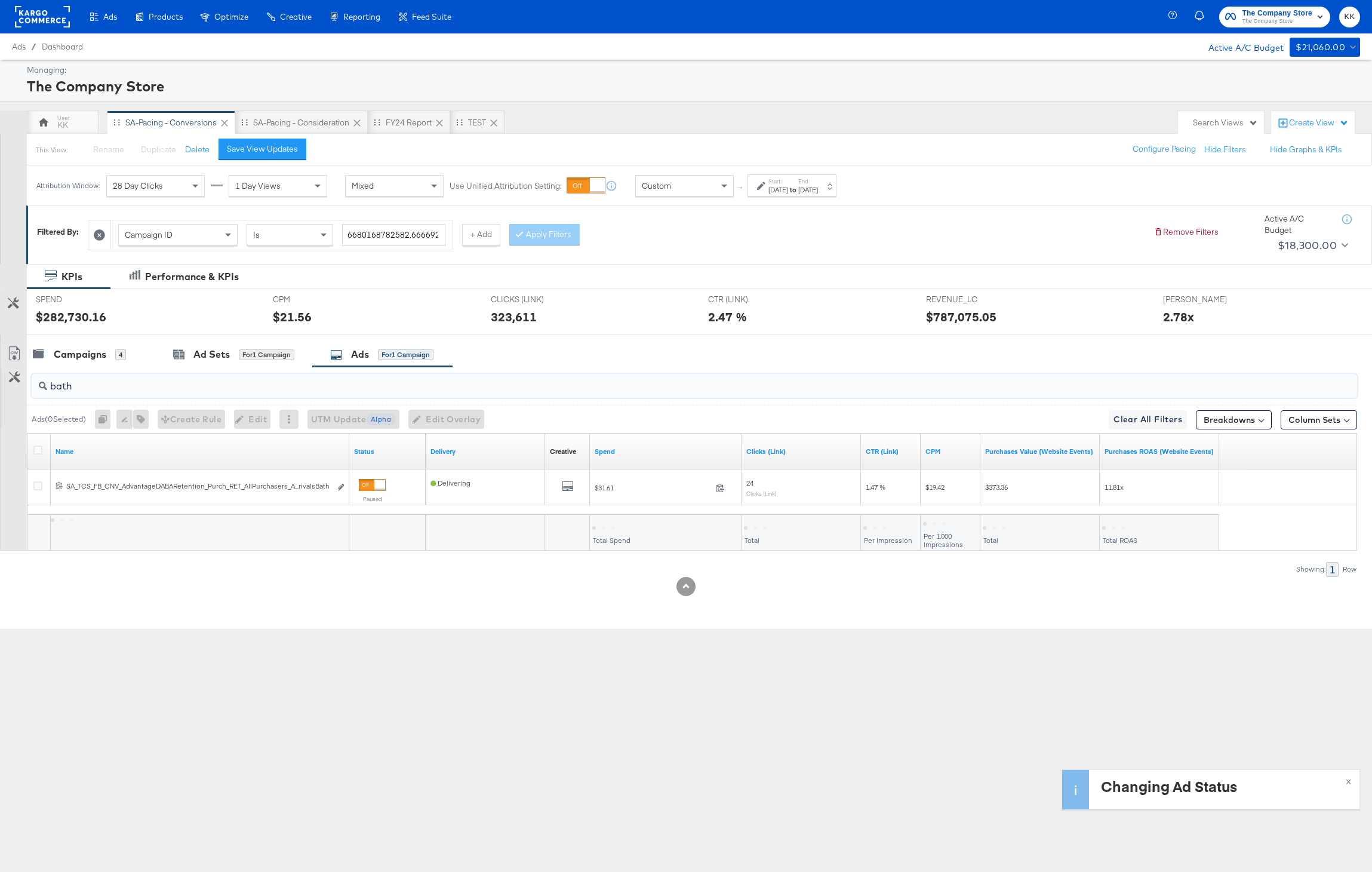
drag, startPoint x: 92, startPoint y: 382, endPoint x: 33, endPoint y: 382, distance: 59.0
click at [33, 382] on div "bath" at bounding box center [694, 386] width 1326 height 24
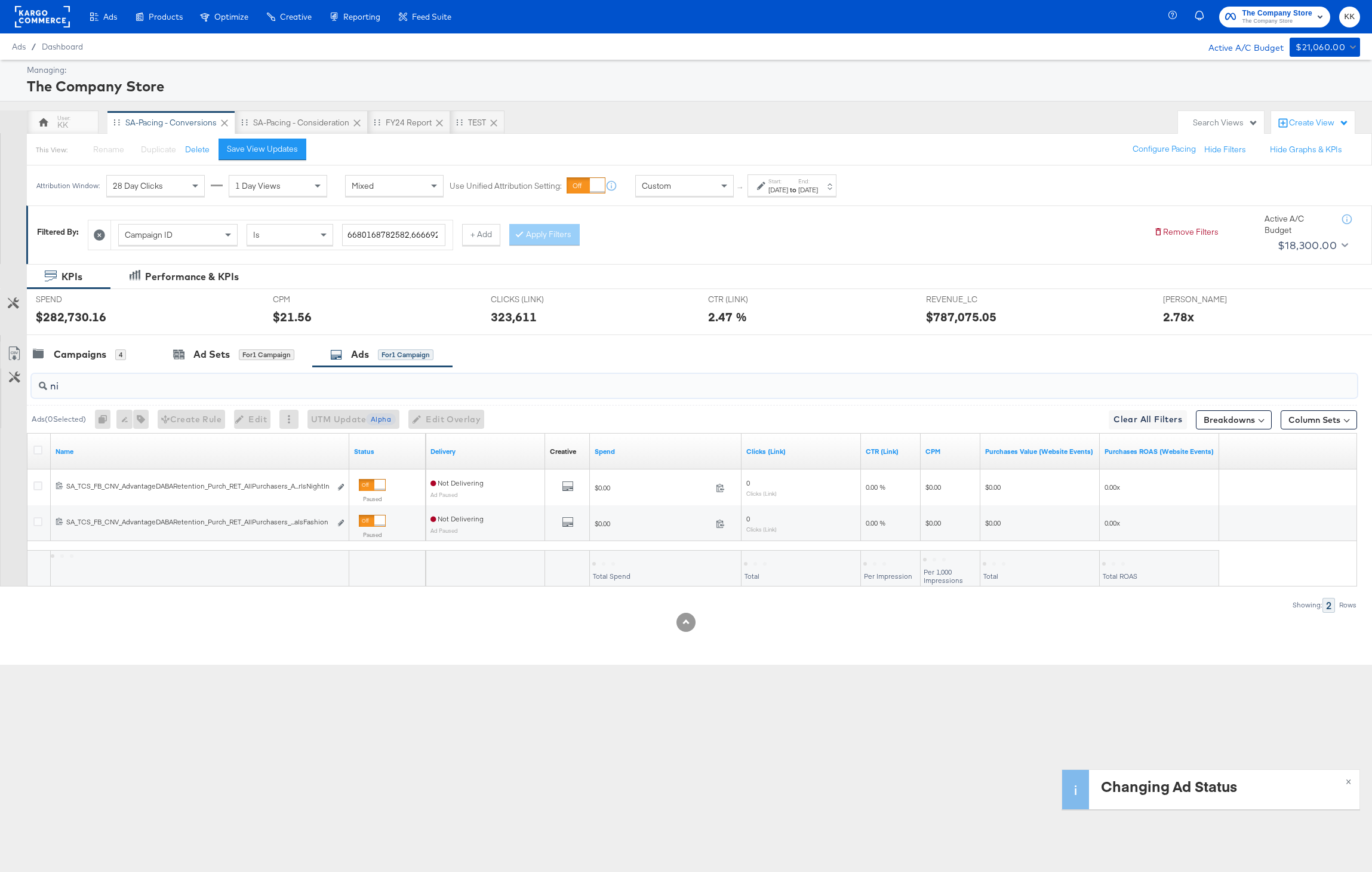
type input "n"
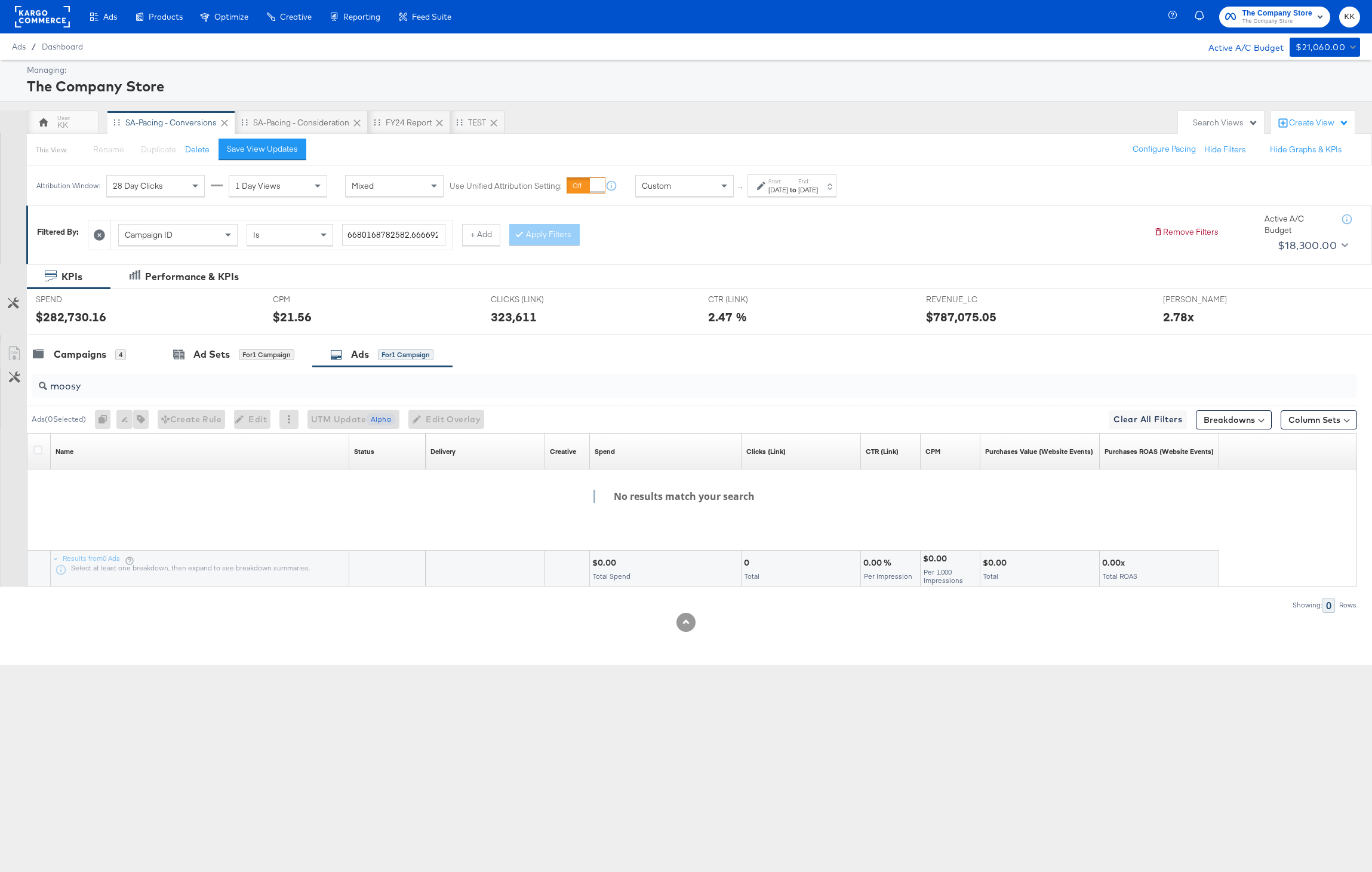
click at [94, 400] on div "moosy" at bounding box center [692, 386] width 1330 height 38
click at [94, 390] on input "moosy" at bounding box center [640, 381] width 1186 height 24
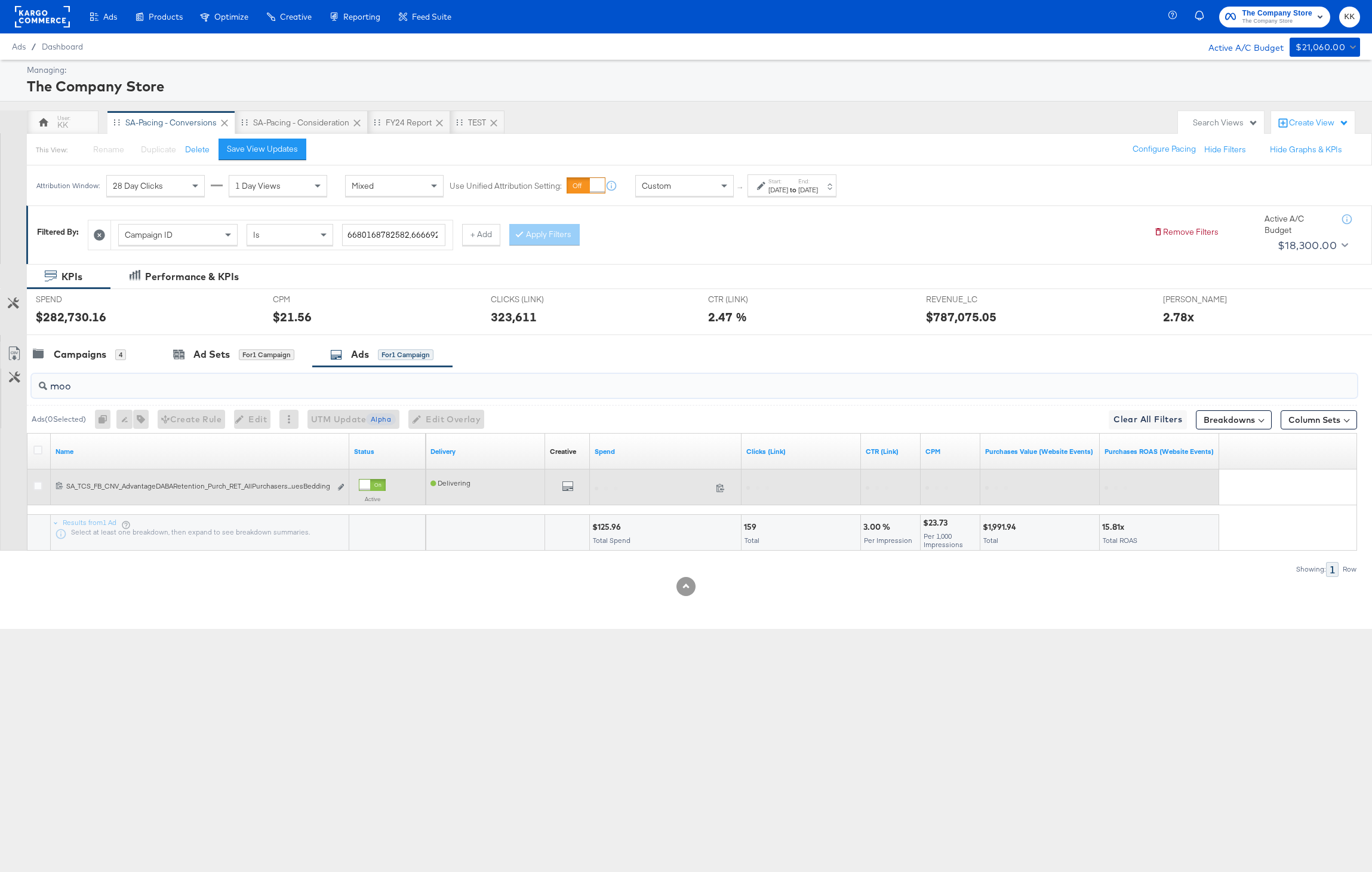
type input "moo"
click at [368, 487] on div at bounding box center [365, 484] width 11 height 11
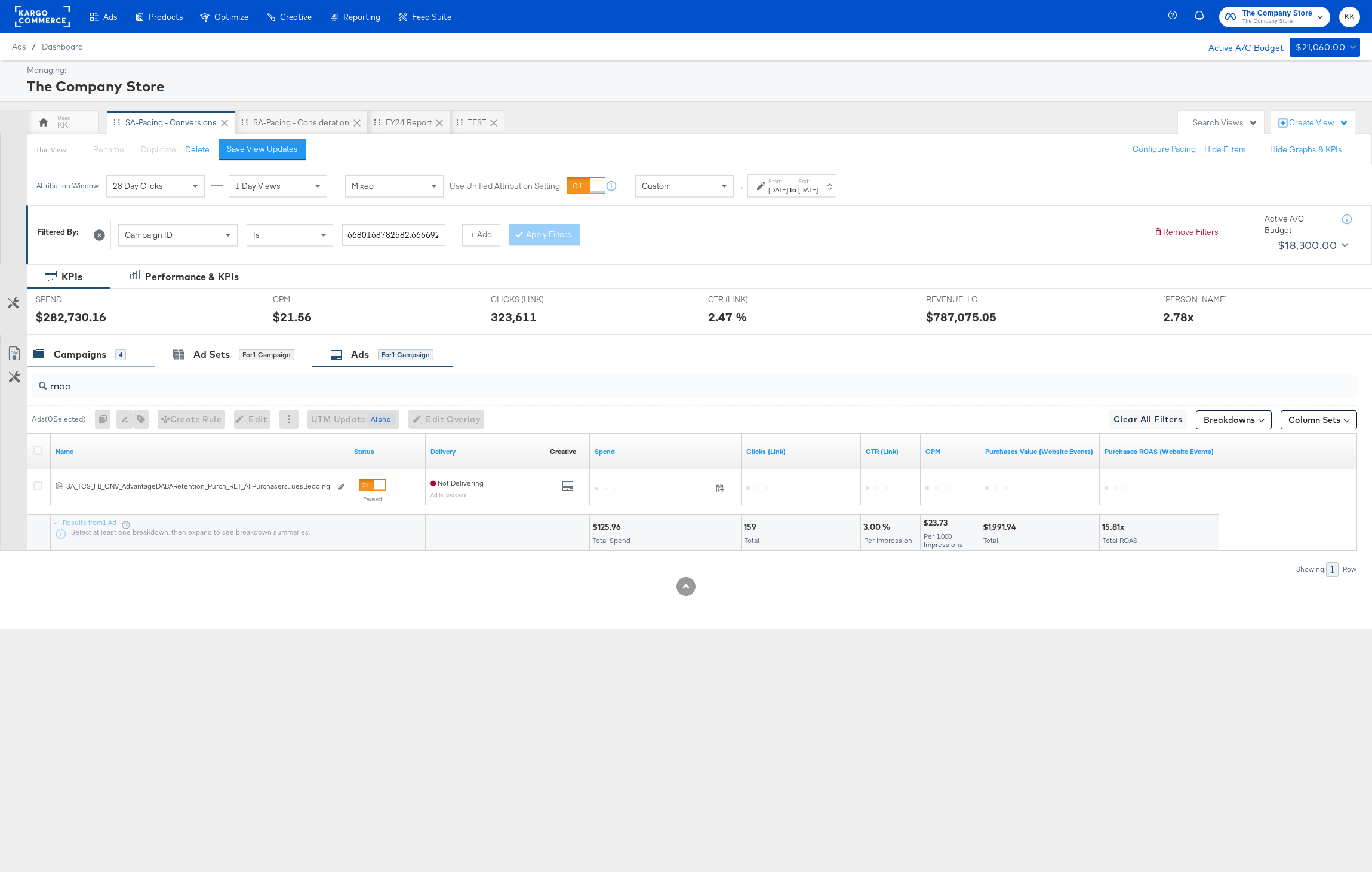
click at [92, 362] on div "Campaigns 4" at bounding box center [91, 355] width 129 height 25
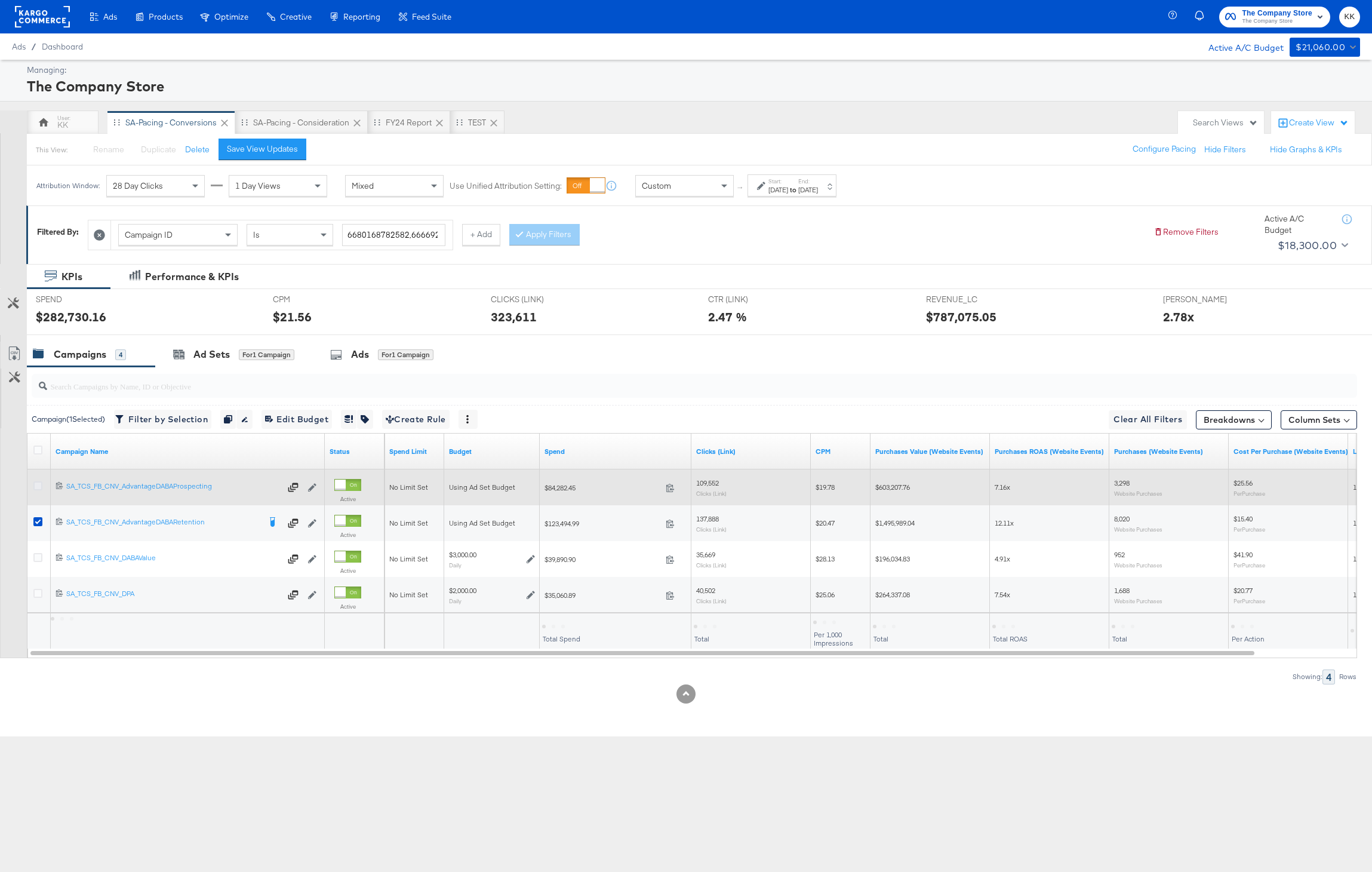
click at [38, 486] on icon at bounding box center [38, 486] width 9 height 9
click at [0, 0] on input "checkbox" at bounding box center [0, 0] width 0 height 0
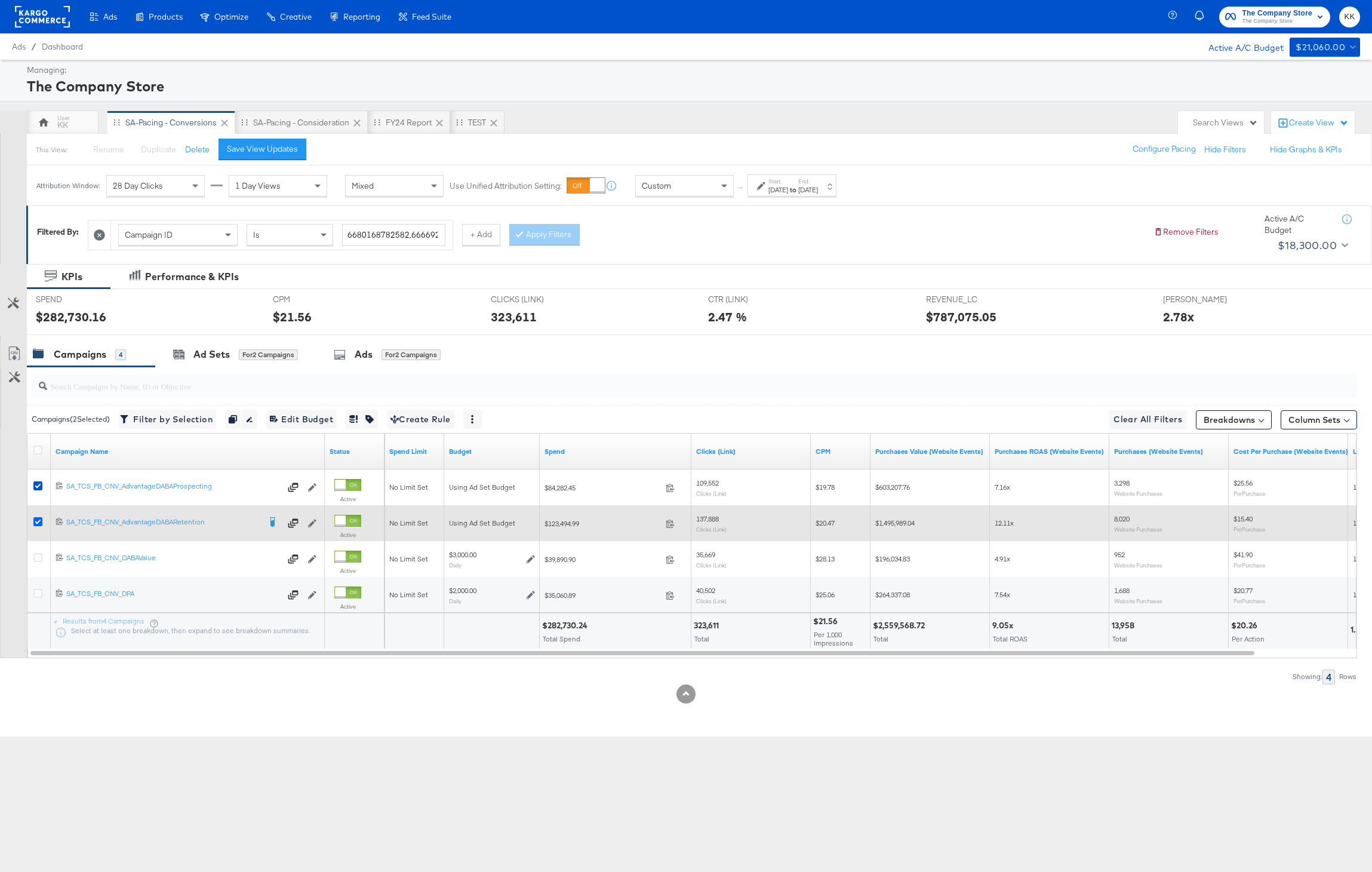
click at [38, 517] on icon at bounding box center [38, 521] width 9 height 9
click at [0, 0] on input "checkbox" at bounding box center [0, 0] width 0 height 0
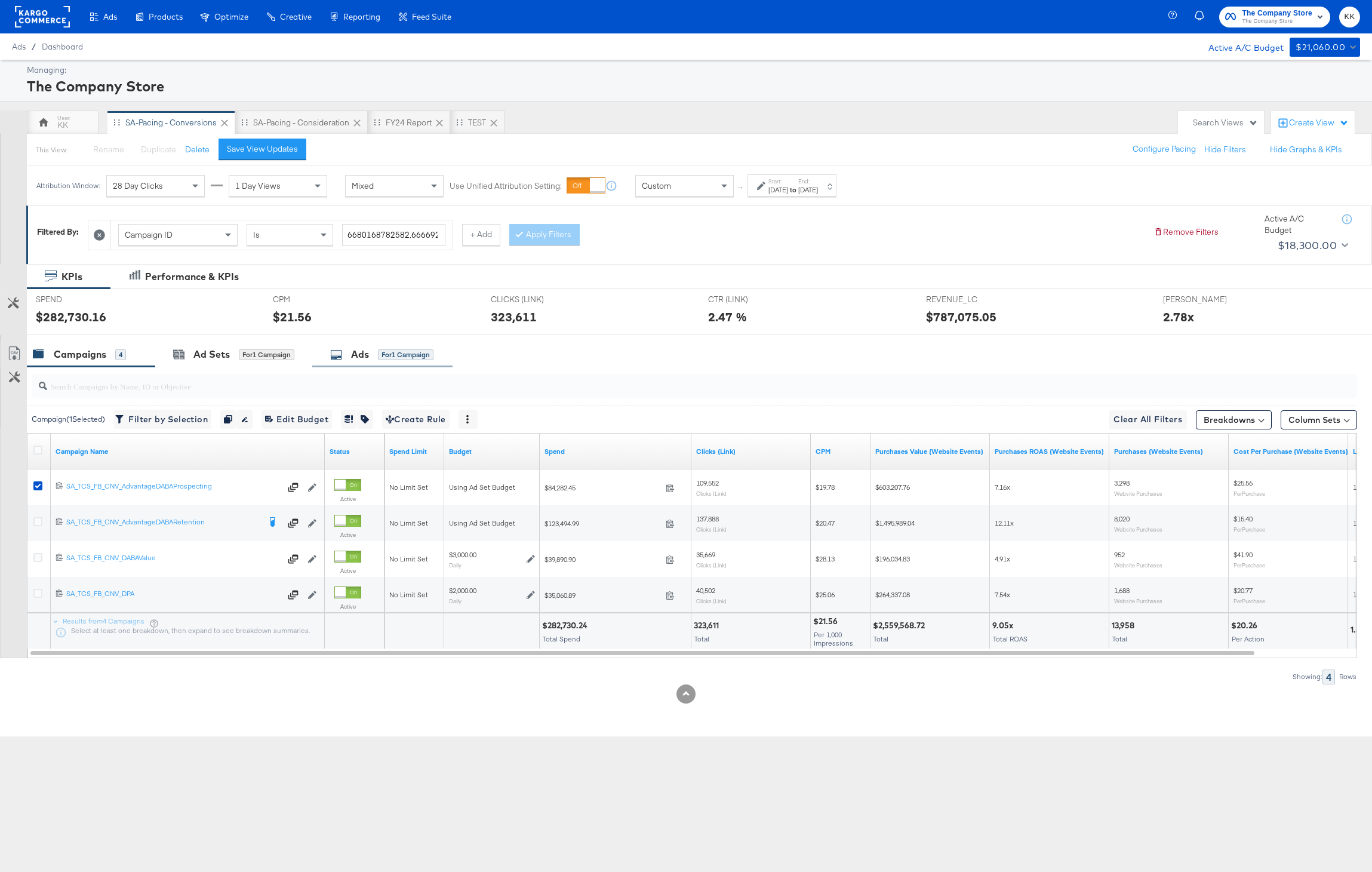
click at [367, 343] on div "Ads for 1 Campaign" at bounding box center [382, 355] width 140 height 25
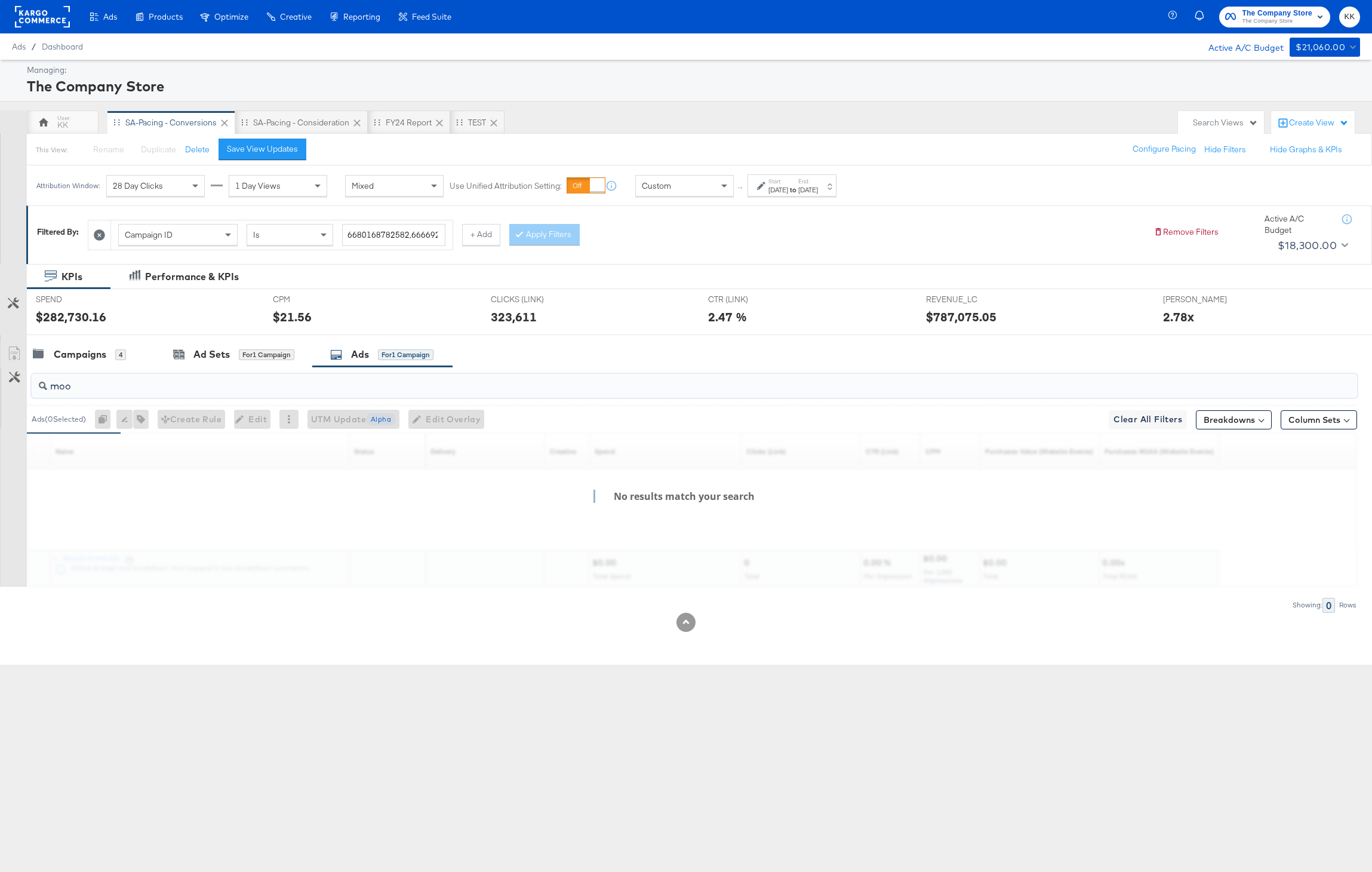
click at [183, 390] on input "moo" at bounding box center [640, 381] width 1186 height 24
type input "m"
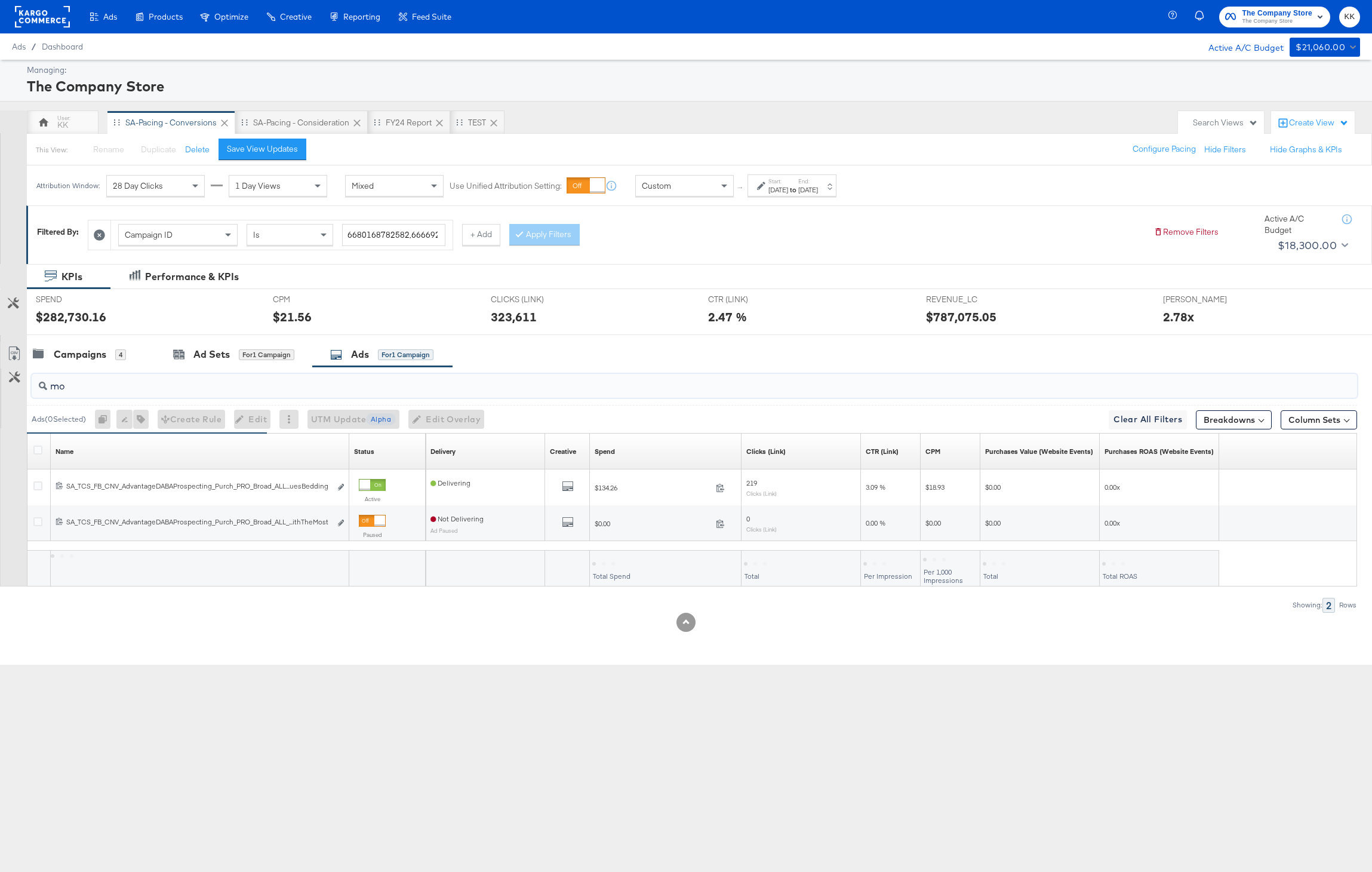
type input "moo"
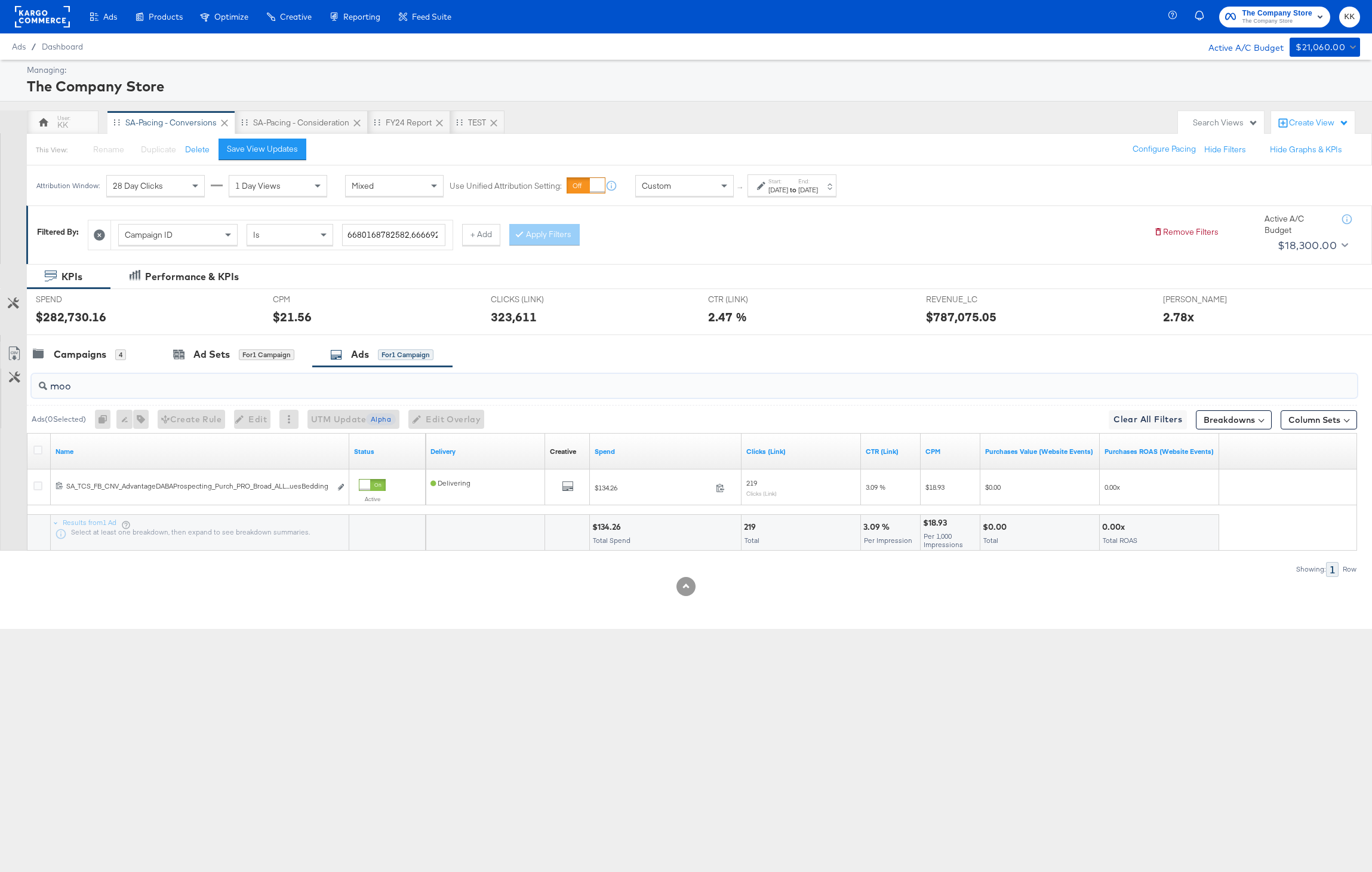
drag, startPoint x: 80, startPoint y: 385, endPoint x: 41, endPoint y: 385, distance: 39.0
click at [41, 385] on div "moo" at bounding box center [694, 386] width 1326 height 24
